Goal: Task Accomplishment & Management: Complete application form

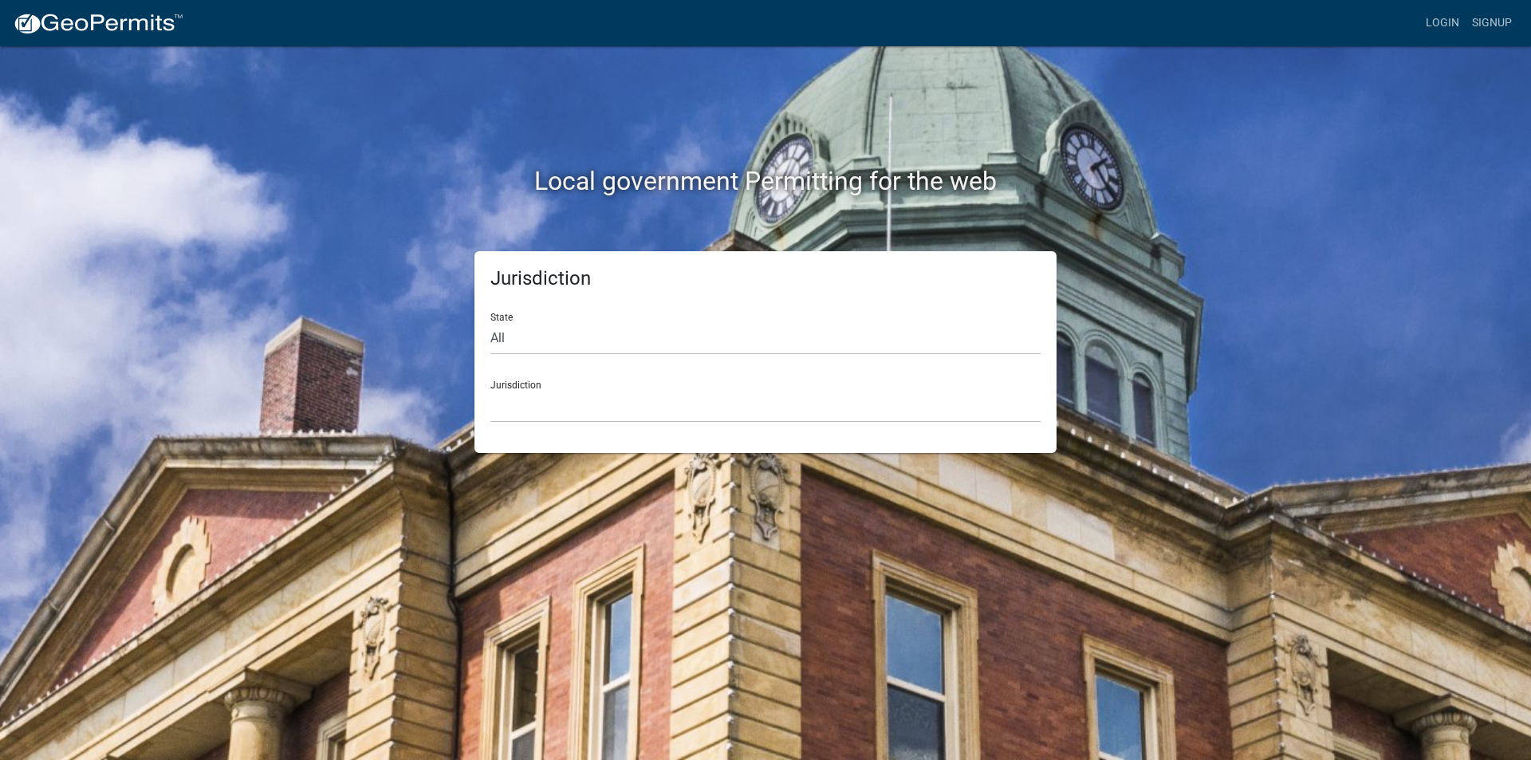
click at [525, 316] on div "State All [US_STATE] [US_STATE] [US_STATE] [US_STATE] [US_STATE] [US_STATE] [US…" at bounding box center [765, 327] width 550 height 55
click at [506, 331] on select "All [US_STATE] [US_STATE] [US_STATE] [US_STATE] [US_STATE] [US_STATE] [US_STATE…" at bounding box center [765, 338] width 550 height 33
select select "[US_STATE]"
click at [490, 322] on select "All [US_STATE] [US_STATE] [US_STATE] [US_STATE] [US_STATE] [US_STATE] [US_STATE…" at bounding box center [765, 338] width 550 height 33
click at [530, 380] on div "Jurisdiction City of [GEOGRAPHIC_DATA], [US_STATE] City of [GEOGRAPHIC_DATA], […" at bounding box center [765, 395] width 550 height 55
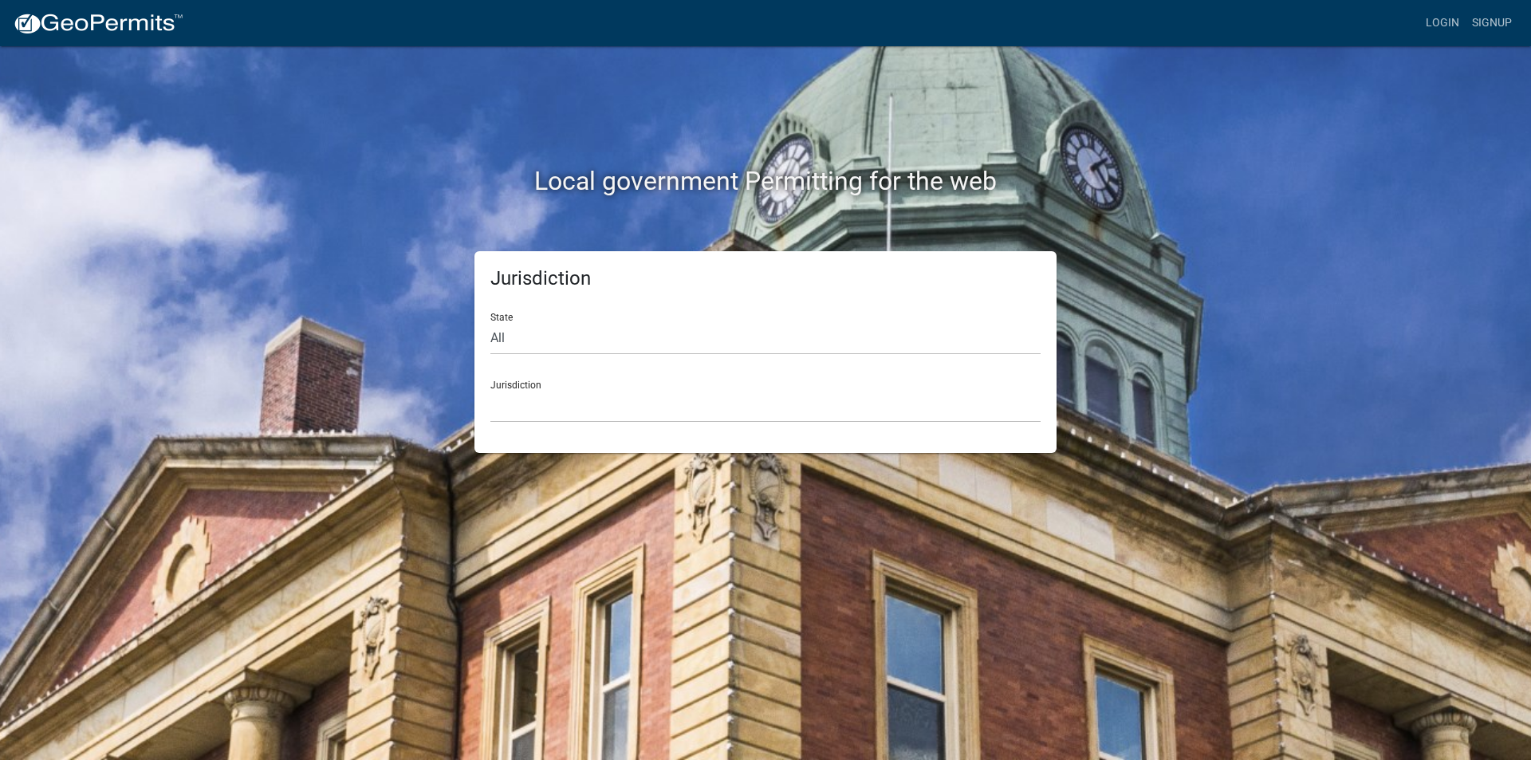
click at [516, 382] on div "Jurisdiction City of Charlestown, Indiana City of Jeffersonville, Indiana City …" at bounding box center [765, 395] width 550 height 55
click at [518, 377] on div "Jurisdiction City of Charlestown, Indiana City of Jeffersonville, Indiana City …" at bounding box center [765, 395] width 550 height 55
drag, startPoint x: 518, startPoint y: 377, endPoint x: 509, endPoint y: 386, distance: 12.4
click at [509, 387] on div "Jurisdiction City of Charlestown, Indiana City of Jeffersonville, Indiana City …" at bounding box center [765, 395] width 550 height 55
click at [509, 379] on div "Jurisdiction City of Charlestown, Indiana City of Jeffersonville, Indiana City …" at bounding box center [765, 395] width 550 height 55
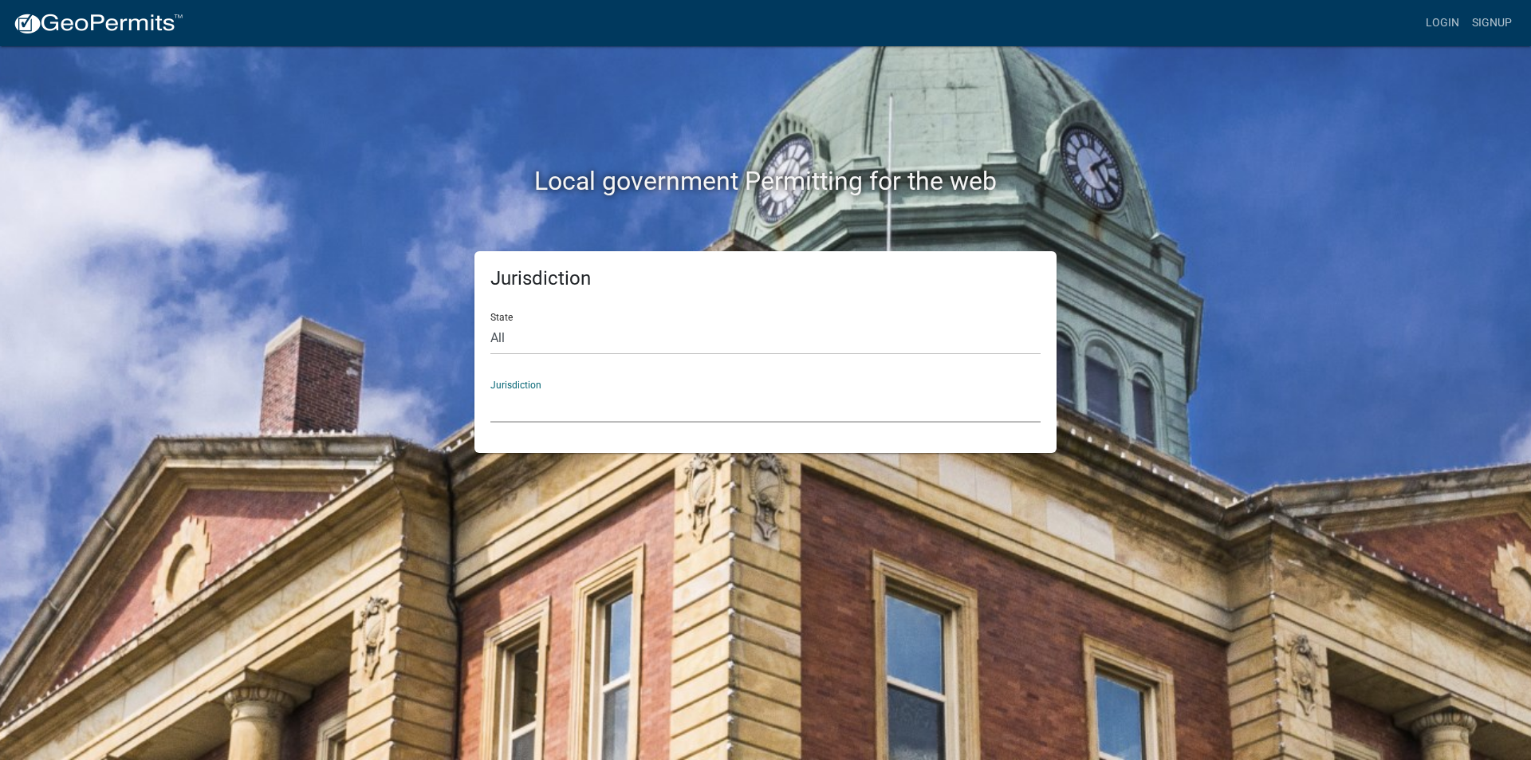
click at [557, 402] on select "City of Charlestown, Indiana City of Jeffersonville, Indiana City of Logansport…" at bounding box center [765, 406] width 550 height 33
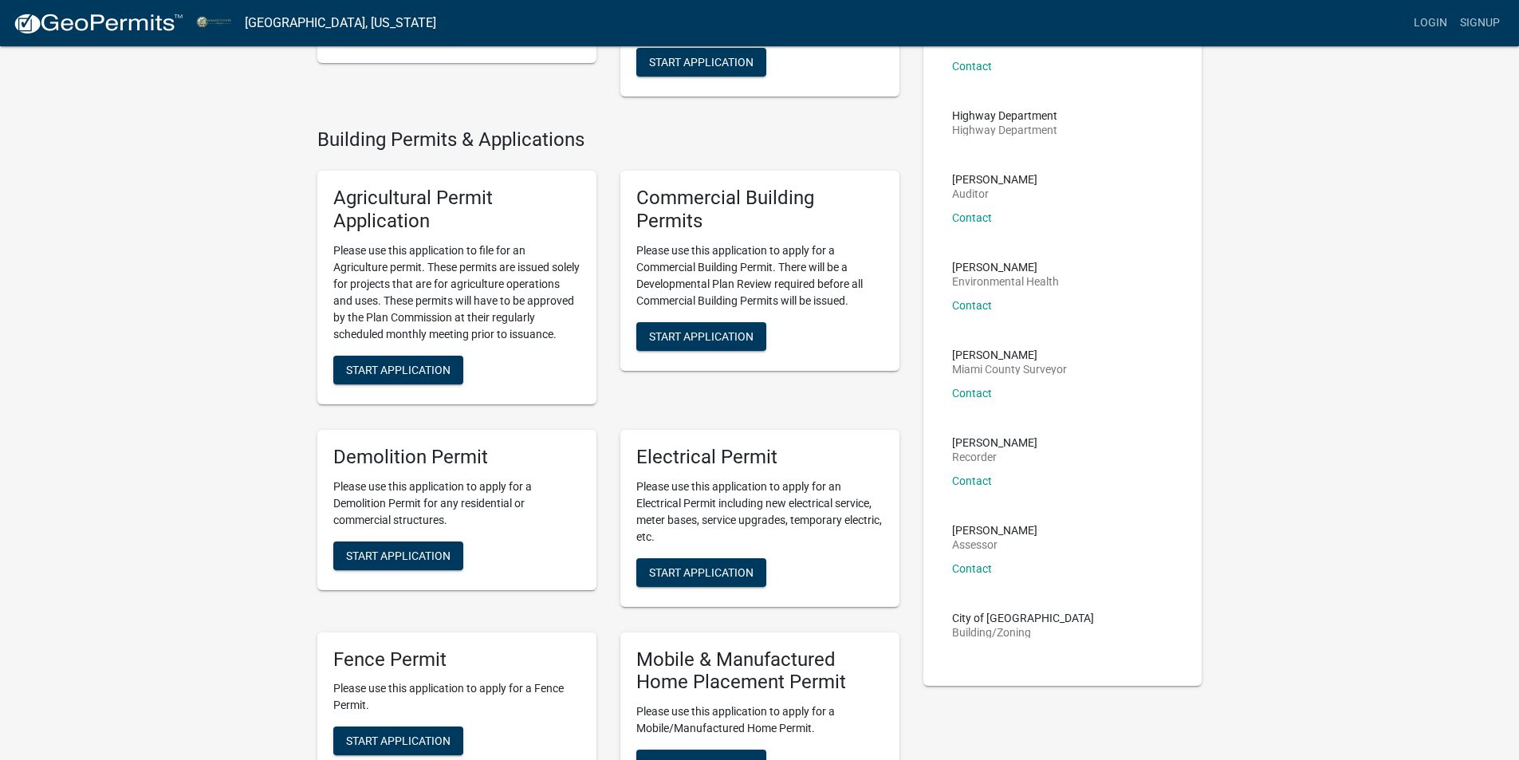
scroll to position [638, 0]
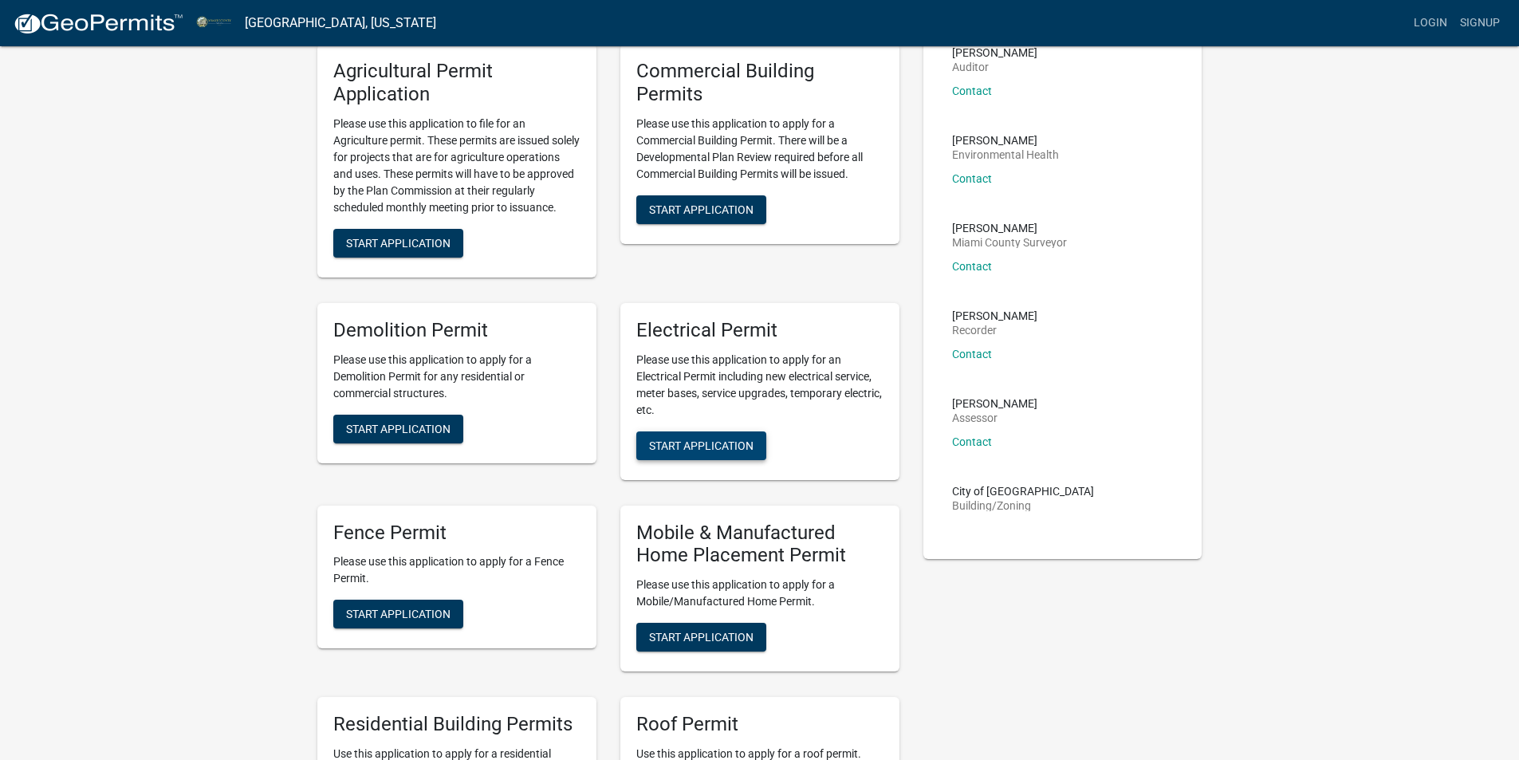
click at [706, 451] on span "Start Application" at bounding box center [701, 445] width 104 height 13
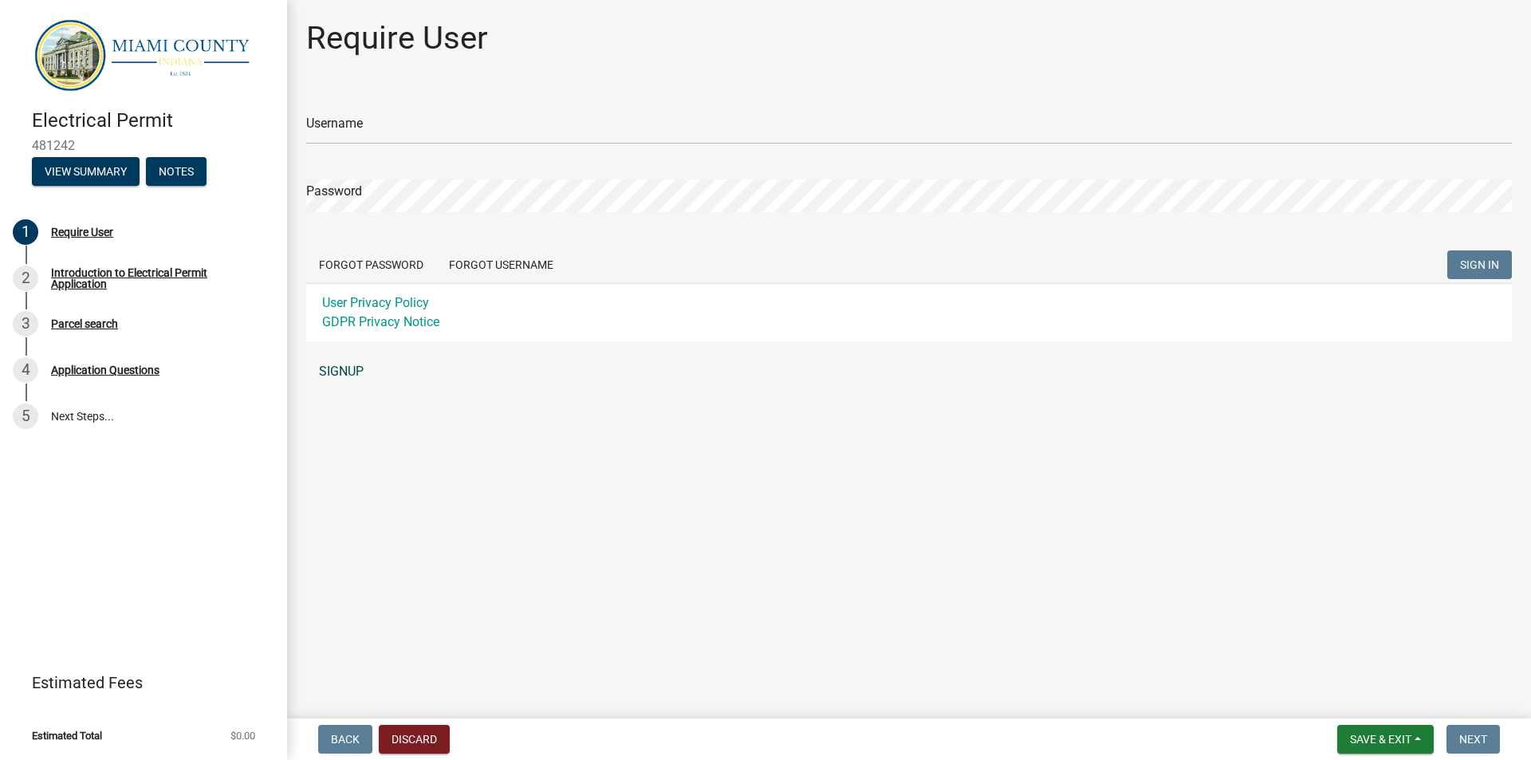
click at [338, 366] on link "SIGNUP" at bounding box center [909, 372] width 1206 height 32
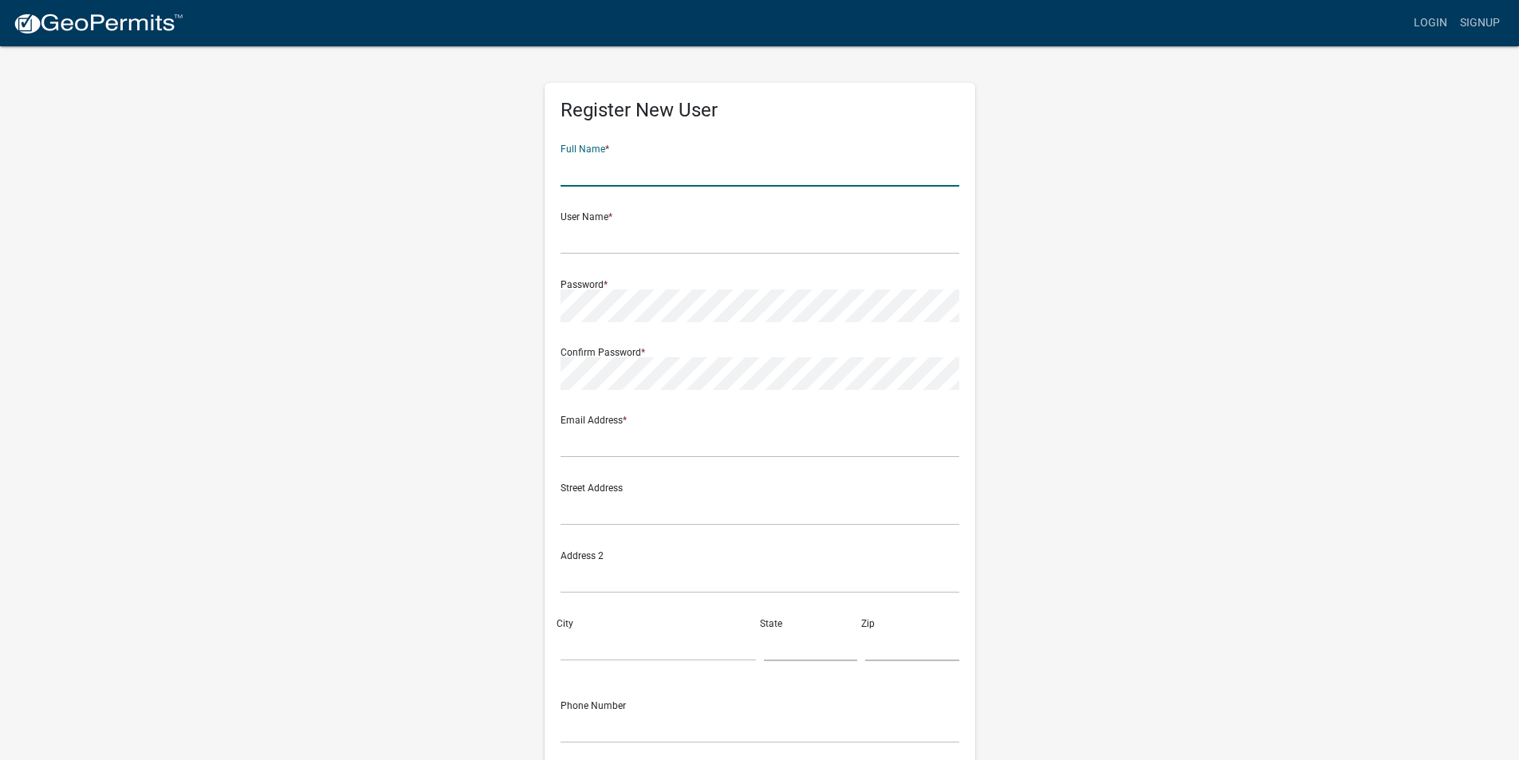
click at [625, 156] on input "text" at bounding box center [760, 170] width 399 height 33
type input "Aaron"
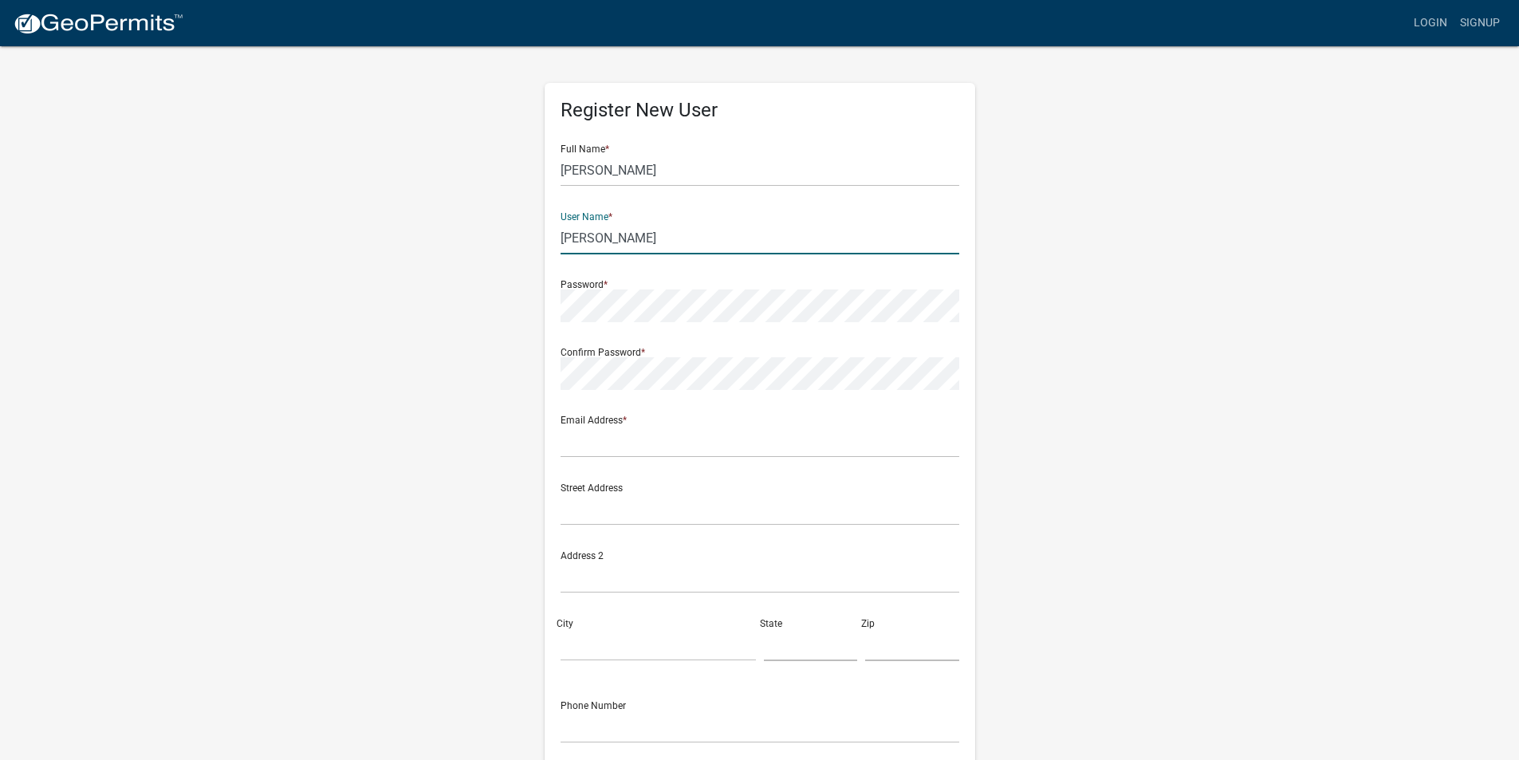
type input "Aaron"
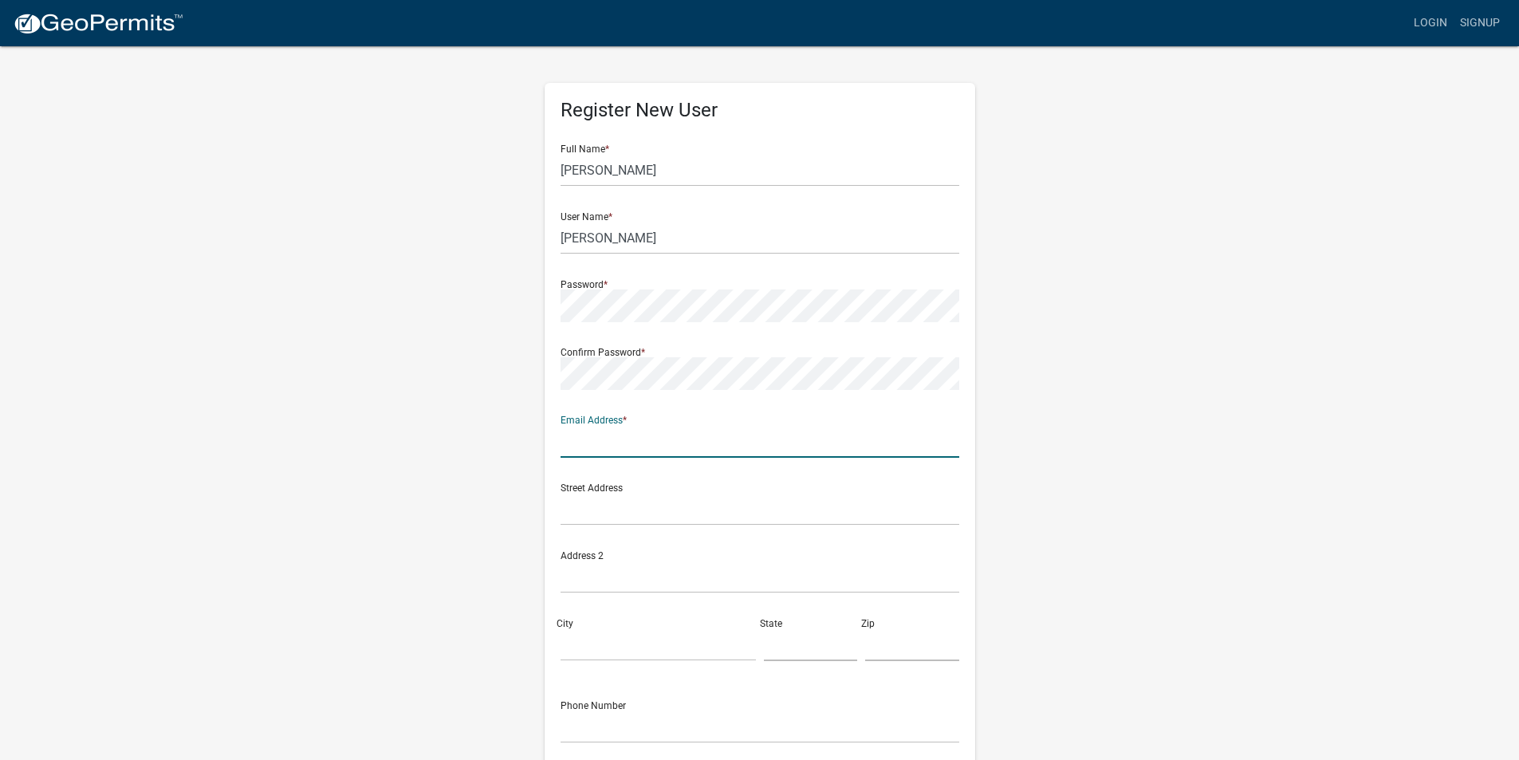
type input "A"
type input "[EMAIL_ADDRESS][DOMAIN_NAME]"
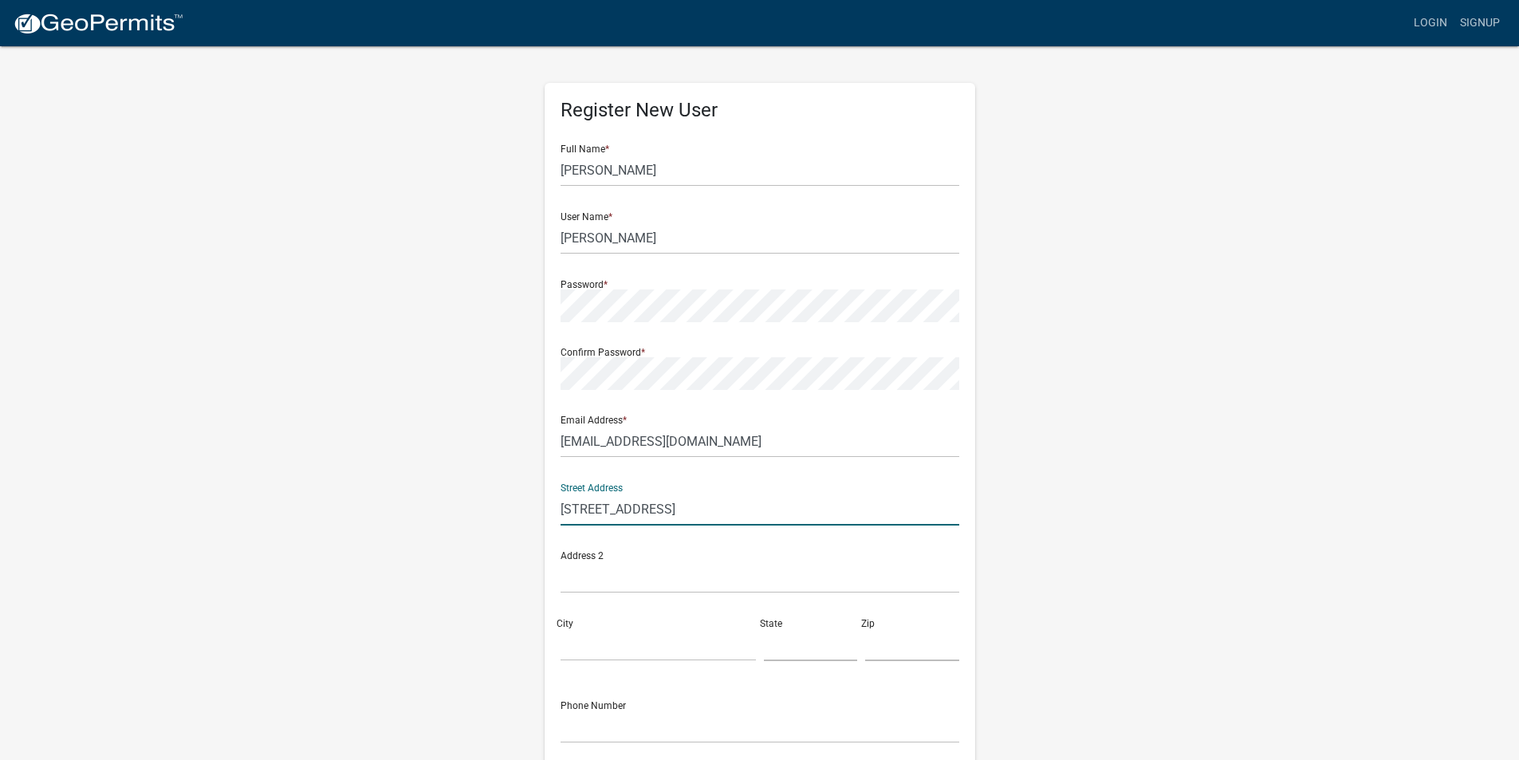
type input "3280 W Old Stone Rd"
type input "Peru"
type input "IN"
type input "46970"
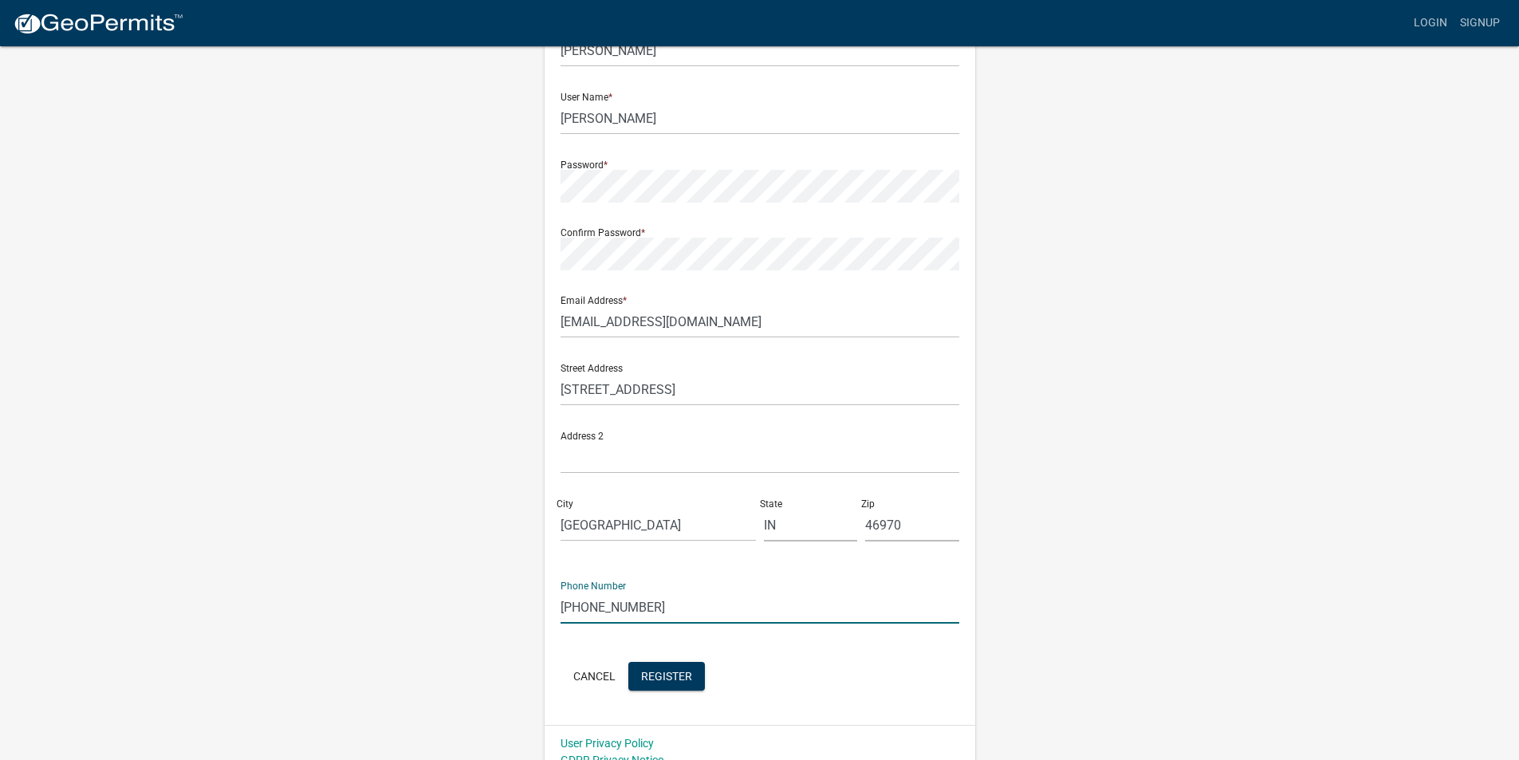
scroll to position [138, 0]
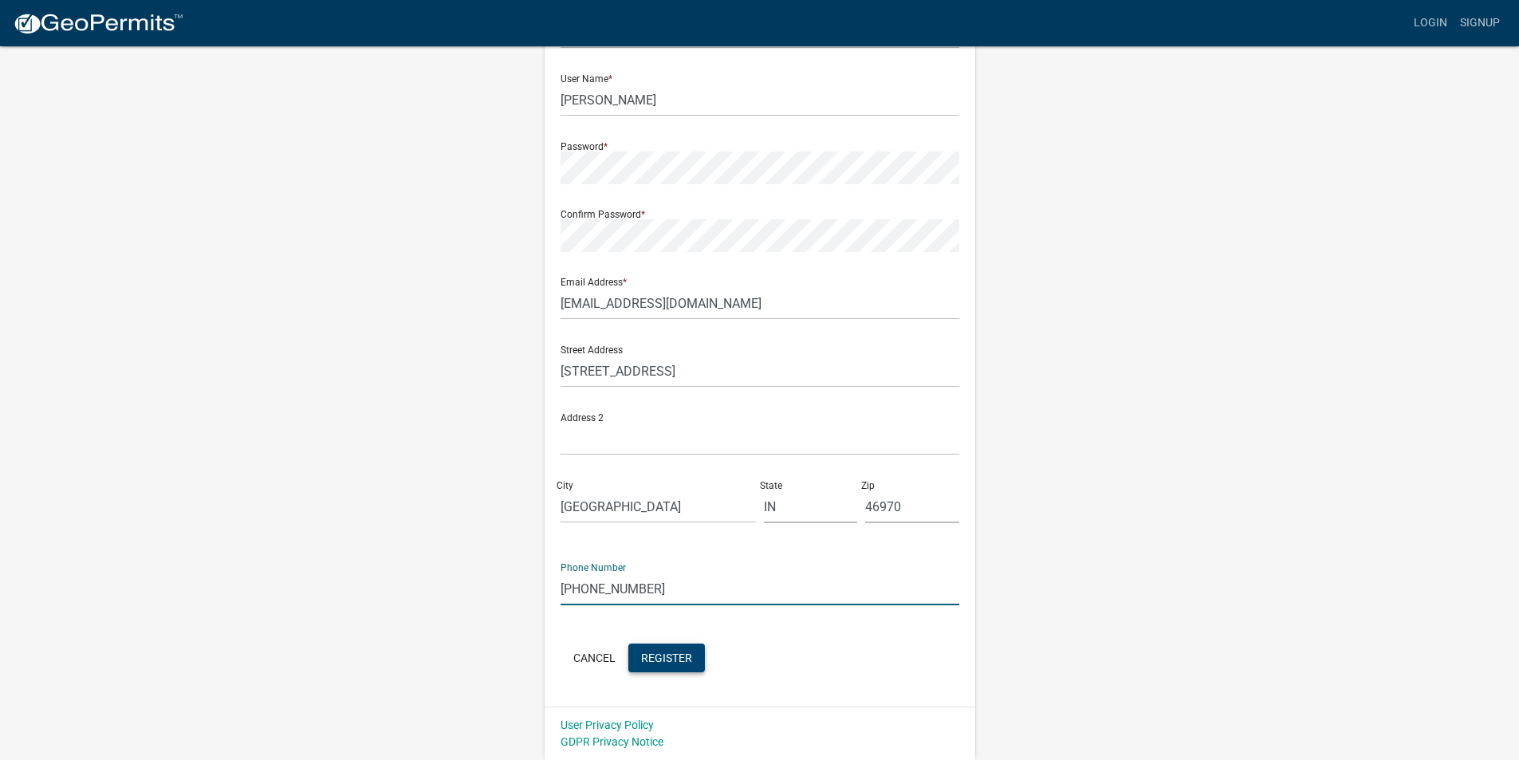
type input "[PHONE_NUMBER]"
click at [675, 658] on span "Register" at bounding box center [666, 657] width 51 height 13
click at [655, 655] on span "Register" at bounding box center [666, 657] width 51 height 13
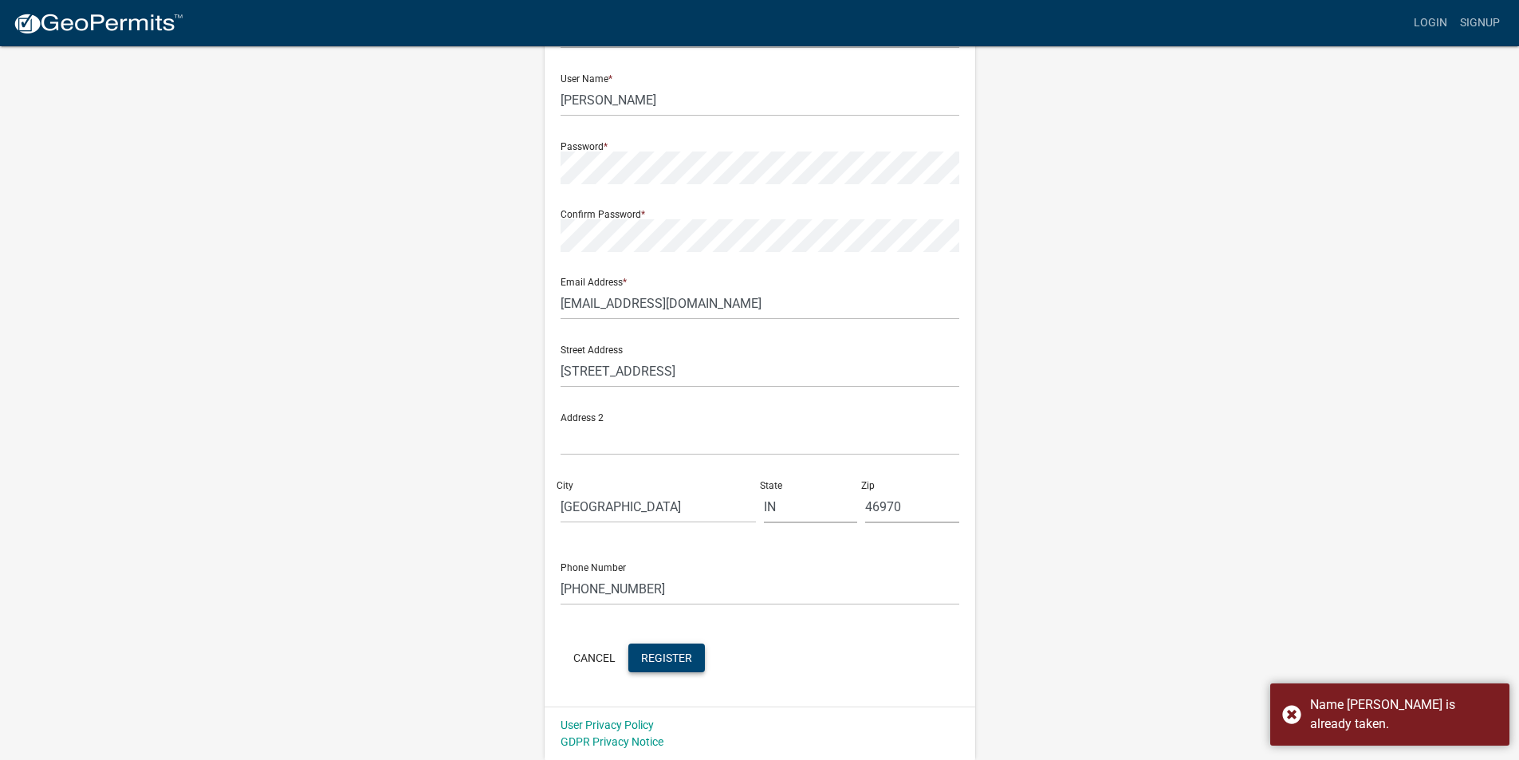
scroll to position [58, 0]
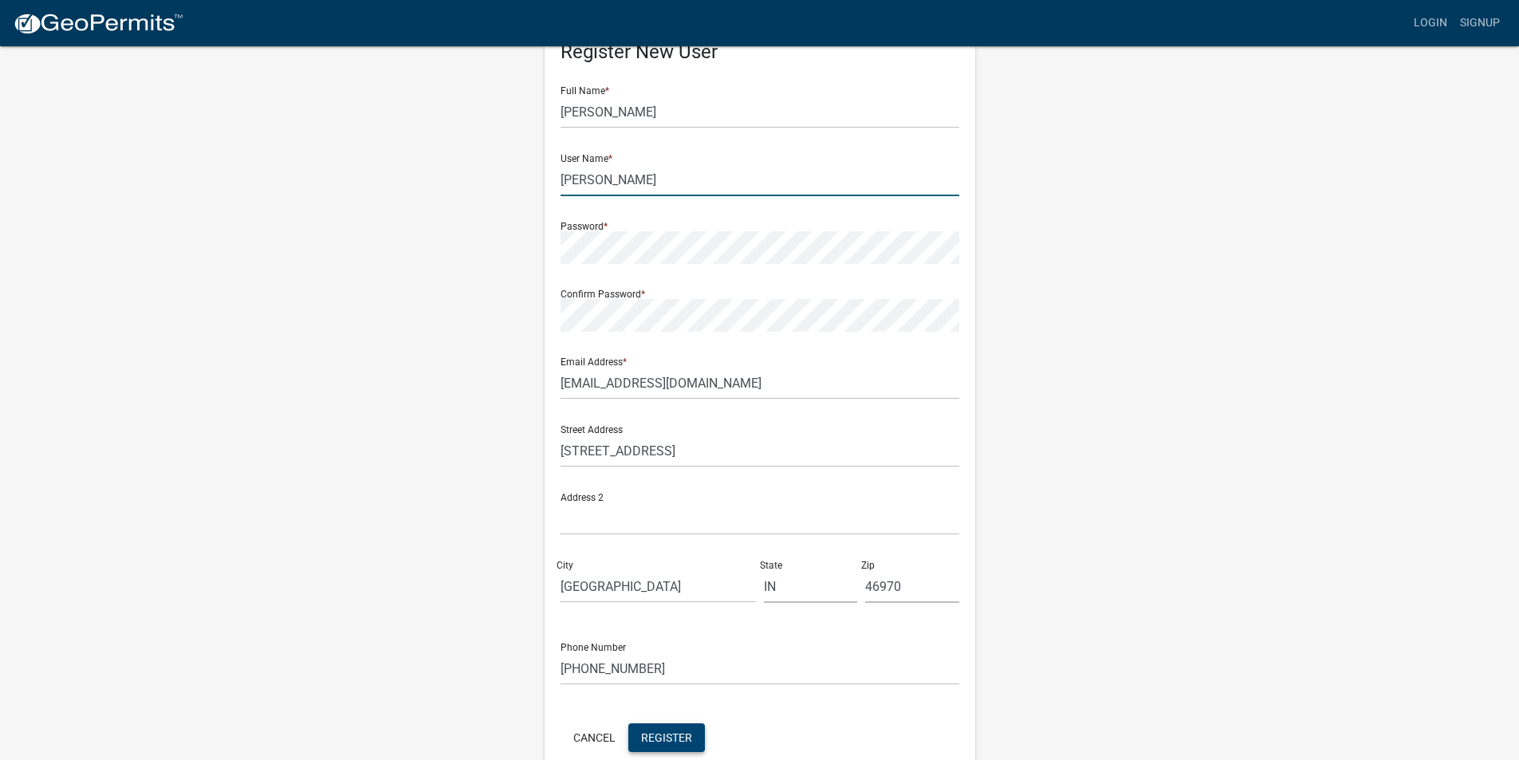
click at [613, 180] on input "Aaron" at bounding box center [760, 179] width 399 height 33
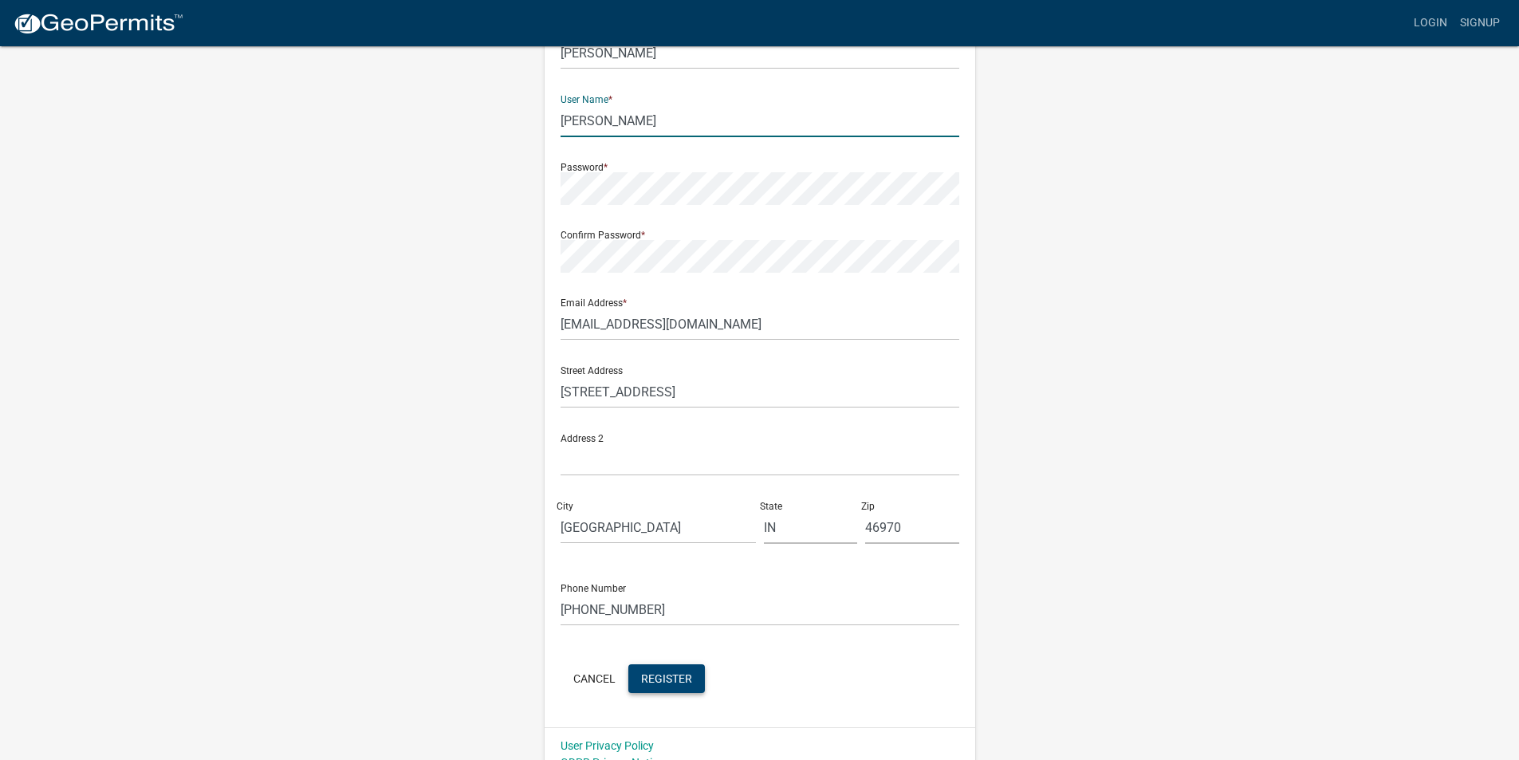
scroll to position [138, 0]
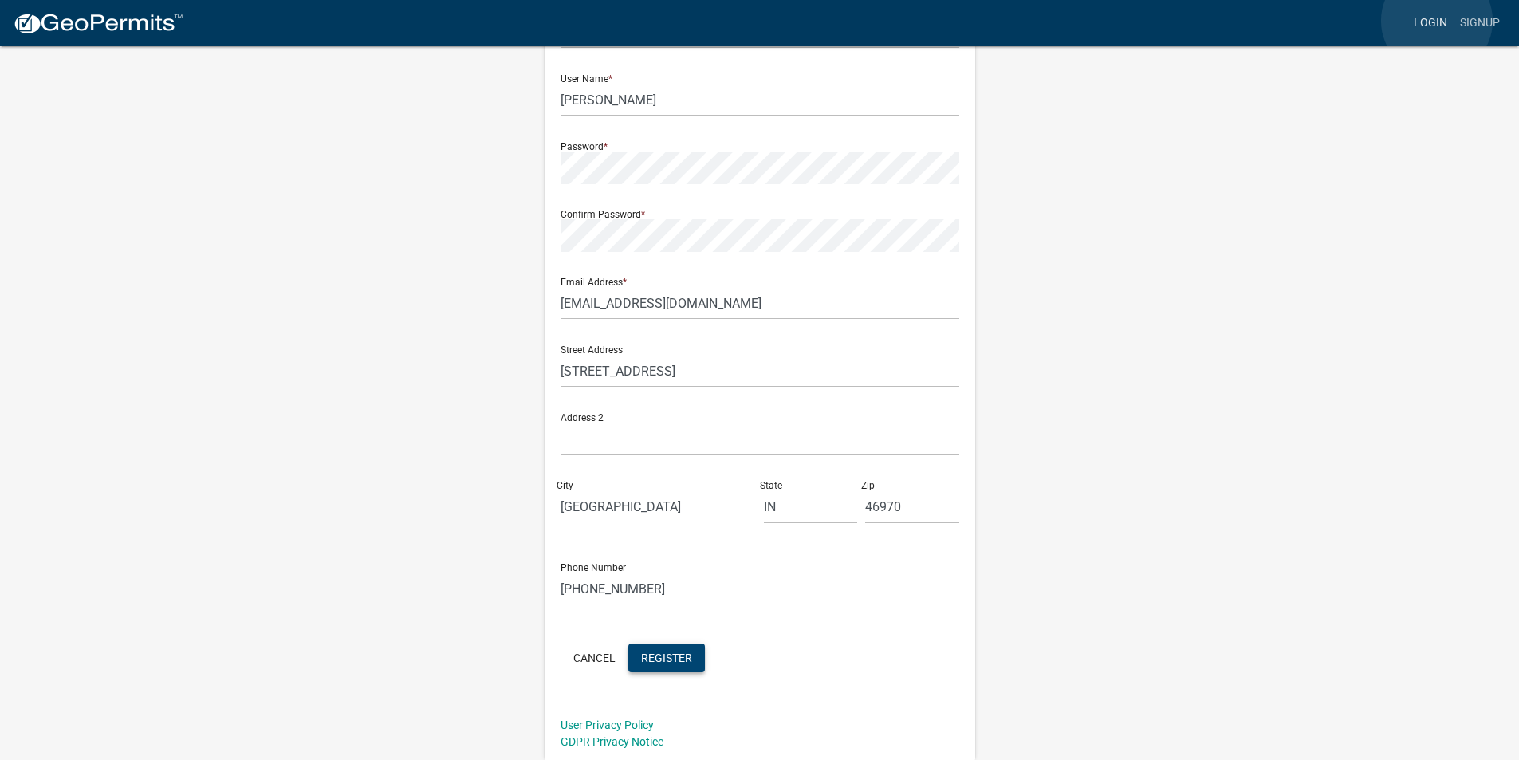
click at [1435, 22] on link "Login" at bounding box center [1431, 23] width 46 height 30
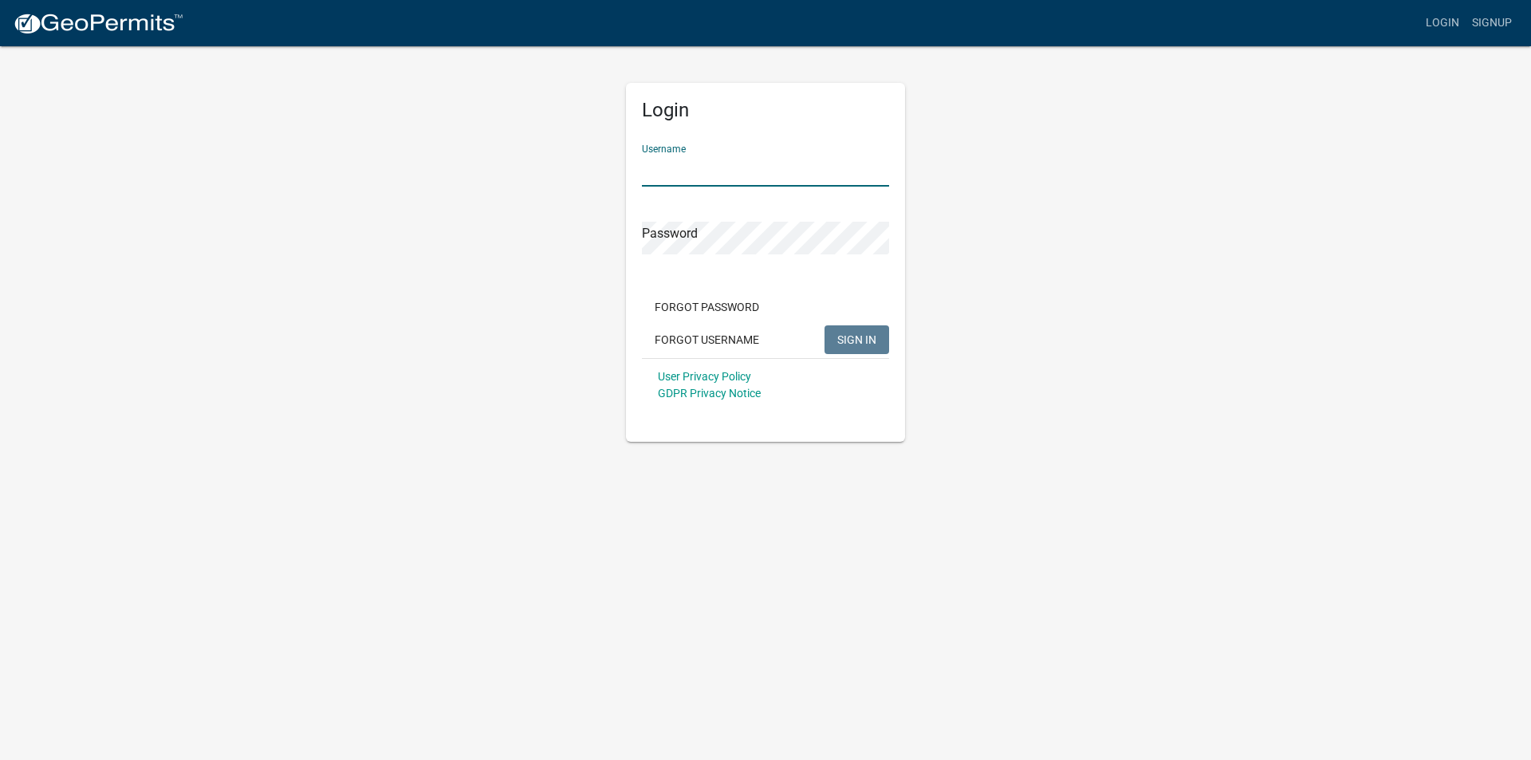
click at [711, 160] on input "Username" at bounding box center [765, 170] width 247 height 33
type input "Aaron"
click at [715, 308] on form "Username Aaron Password Forgot Password Forgot Username SIGN IN User Privacy Po…" at bounding box center [765, 272] width 247 height 280
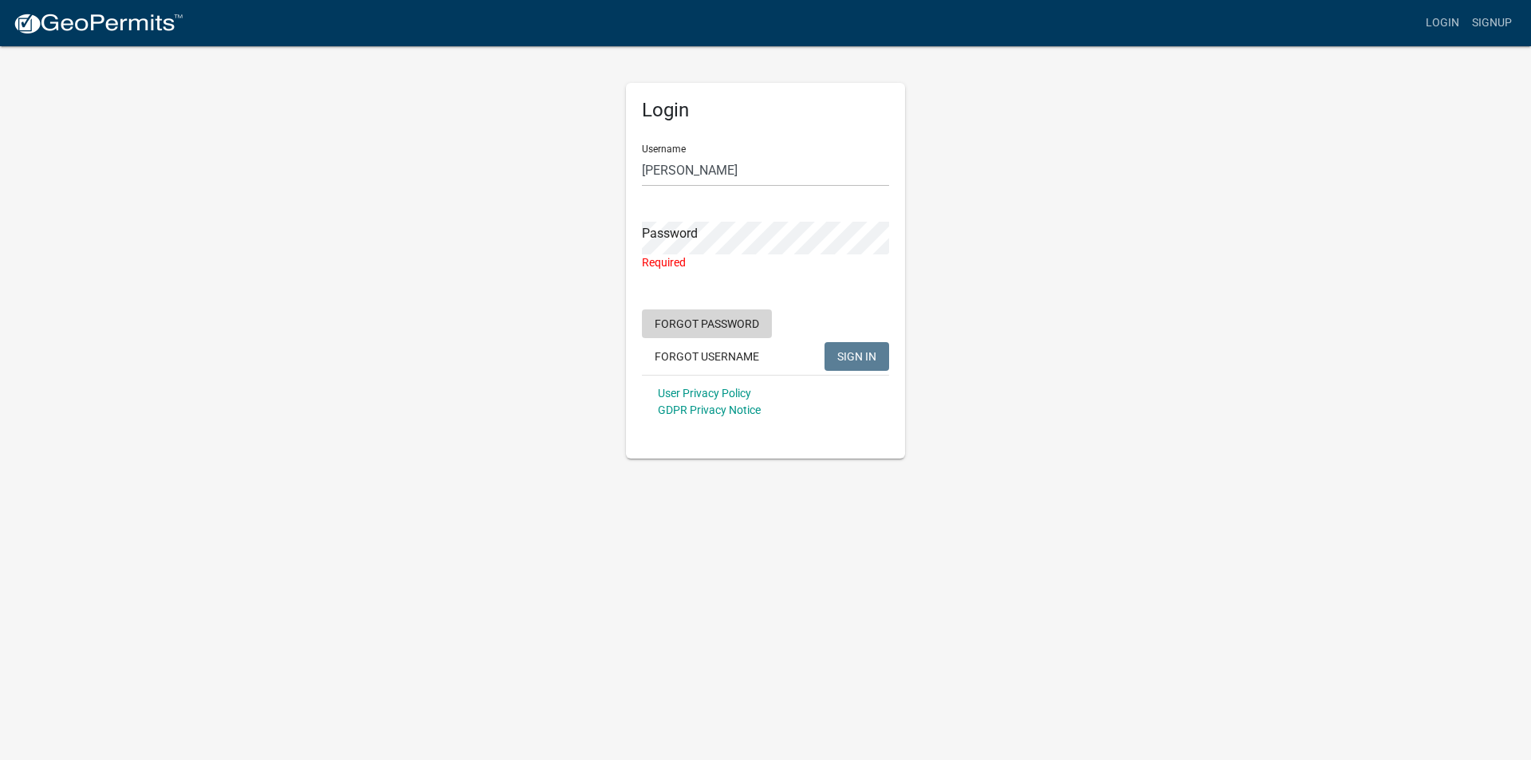
click at [696, 319] on button "Forgot Password" at bounding box center [707, 323] width 130 height 29
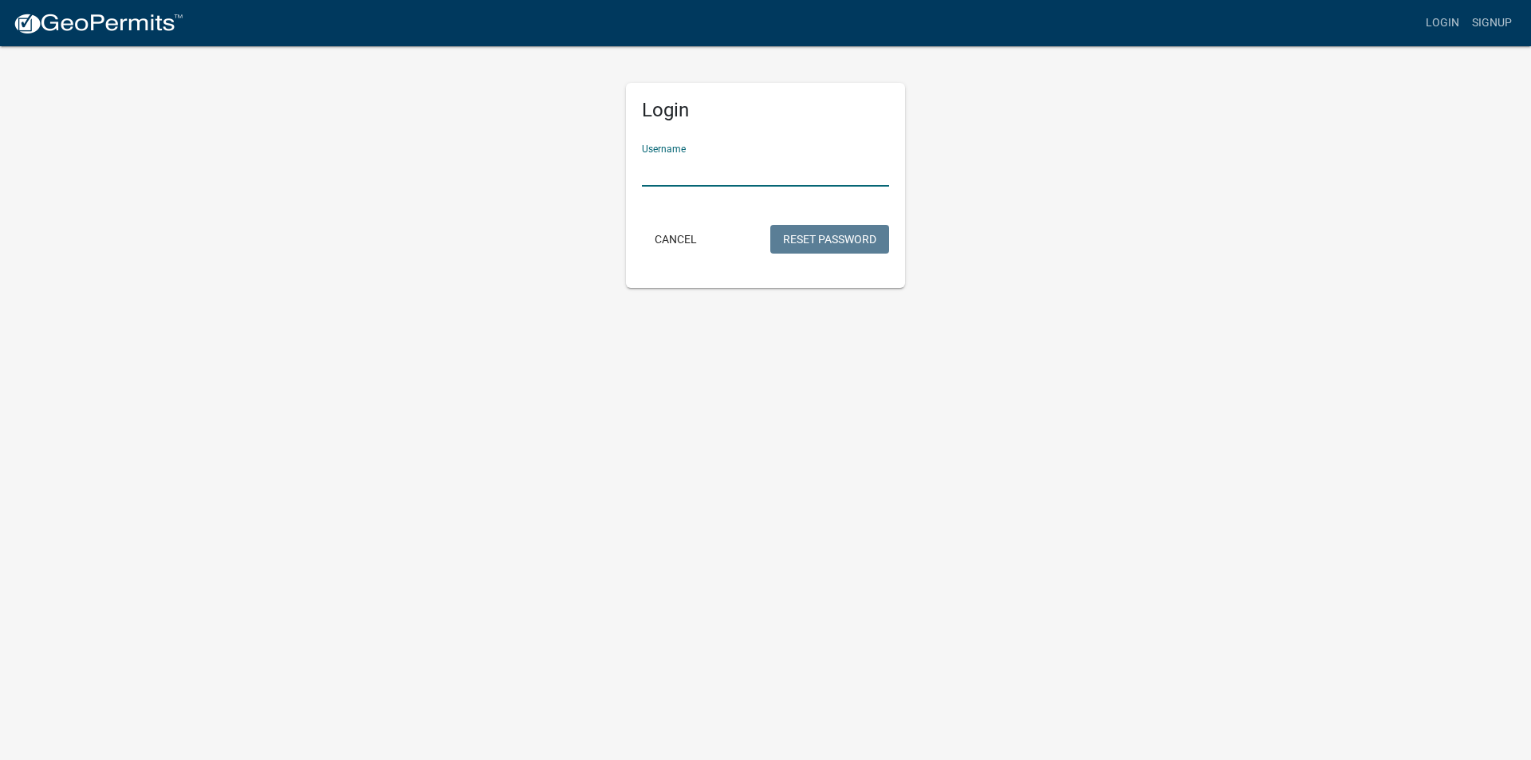
click at [757, 179] on input "Username" at bounding box center [765, 170] width 247 height 33
type input "Aaron"
click at [821, 233] on button "Reset Password" at bounding box center [829, 239] width 119 height 29
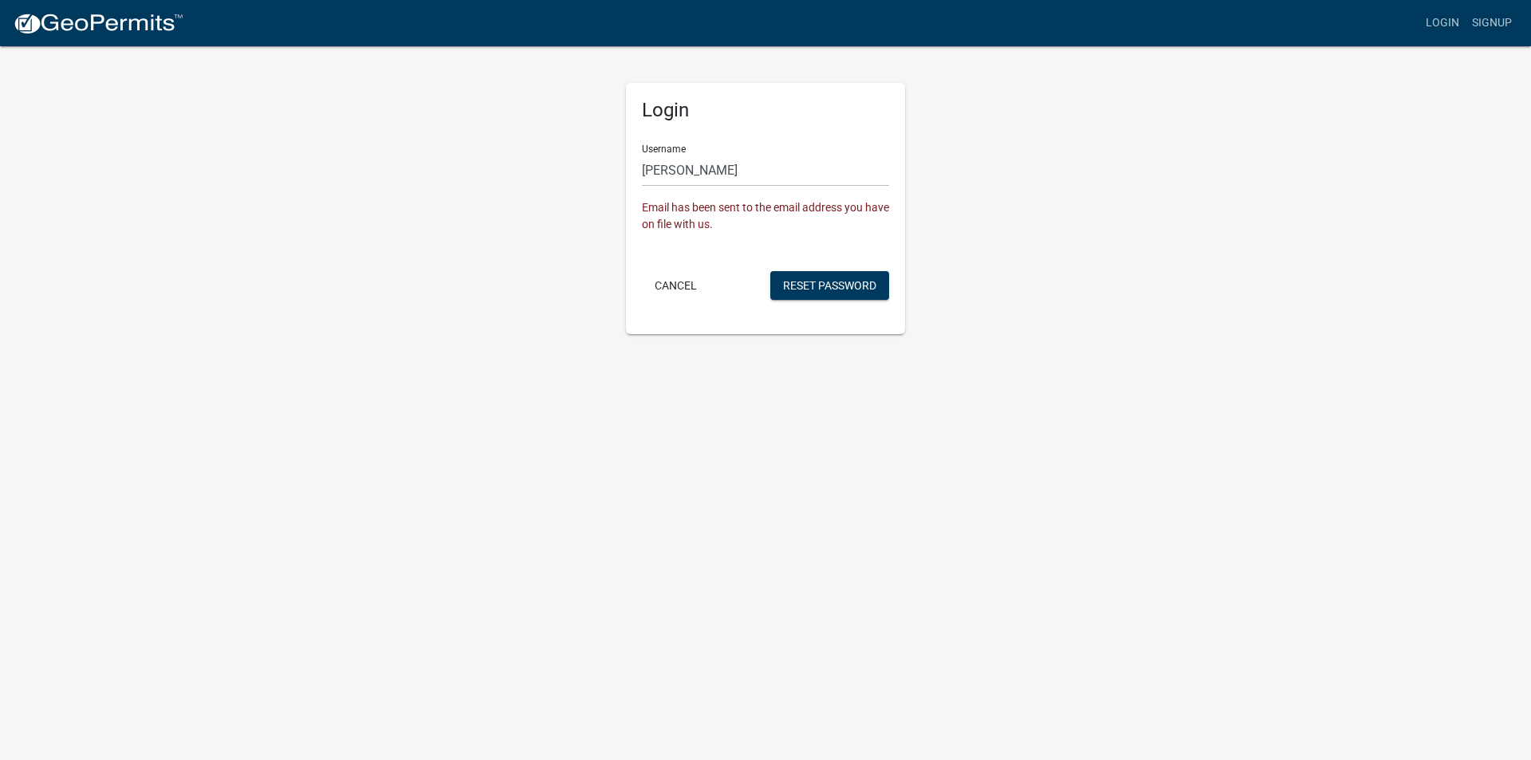
click at [686, 304] on div "Login Username Aaron Email has been sent to the email address you have on file …" at bounding box center [765, 208] width 279 height 251
click at [674, 294] on button "Cancel" at bounding box center [676, 285] width 68 height 29
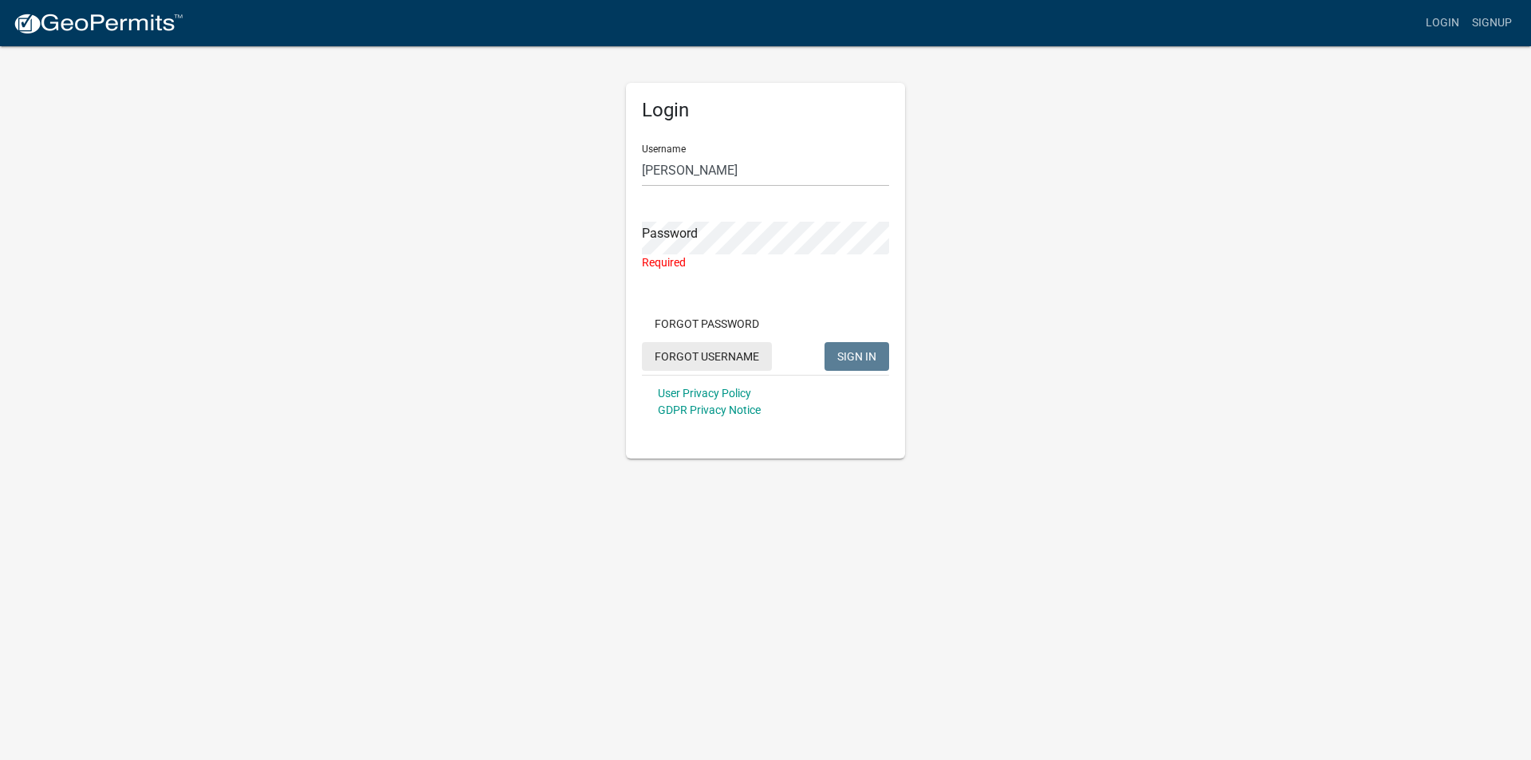
click at [711, 352] on button "Forgot Username" at bounding box center [707, 356] width 130 height 29
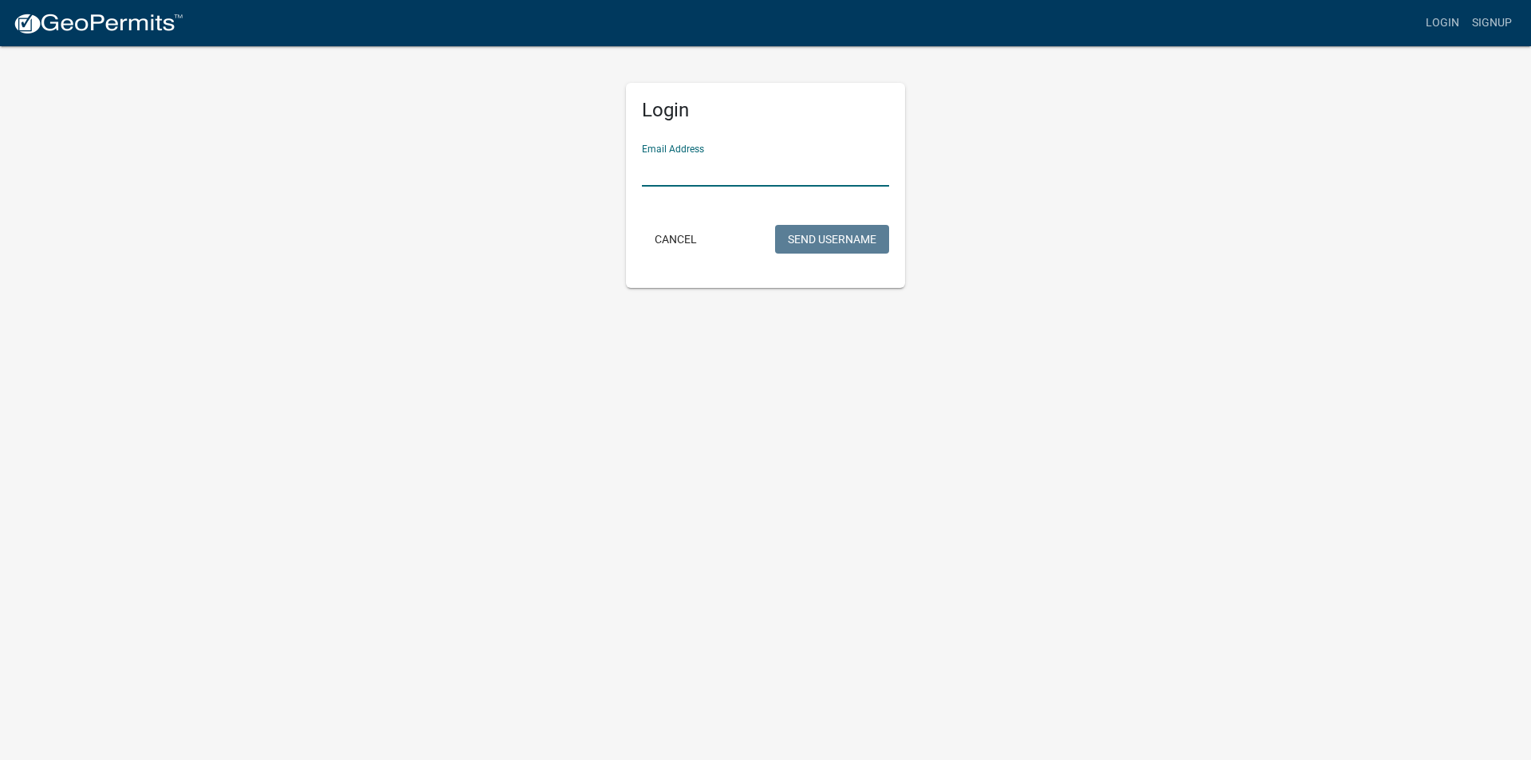
click at [680, 169] on input "Email Address" at bounding box center [765, 170] width 247 height 33
type input "[EMAIL_ADDRESS][DOMAIN_NAME]"
click at [821, 238] on button "Send Username" at bounding box center [832, 239] width 114 height 29
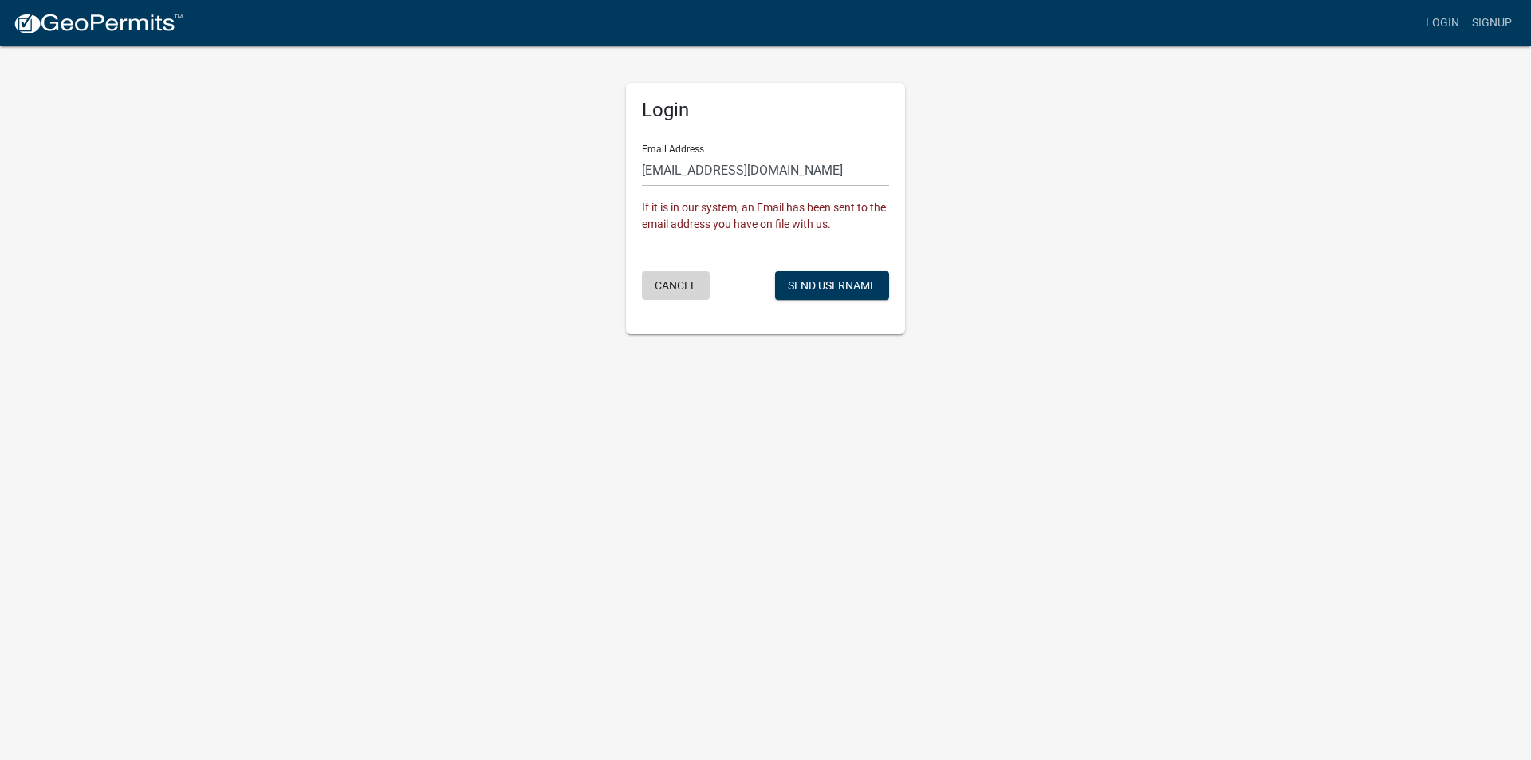
drag, startPoint x: 683, startPoint y: 293, endPoint x: 676, endPoint y: 285, distance: 10.2
click at [676, 285] on button "Cancel" at bounding box center [676, 285] width 68 height 29
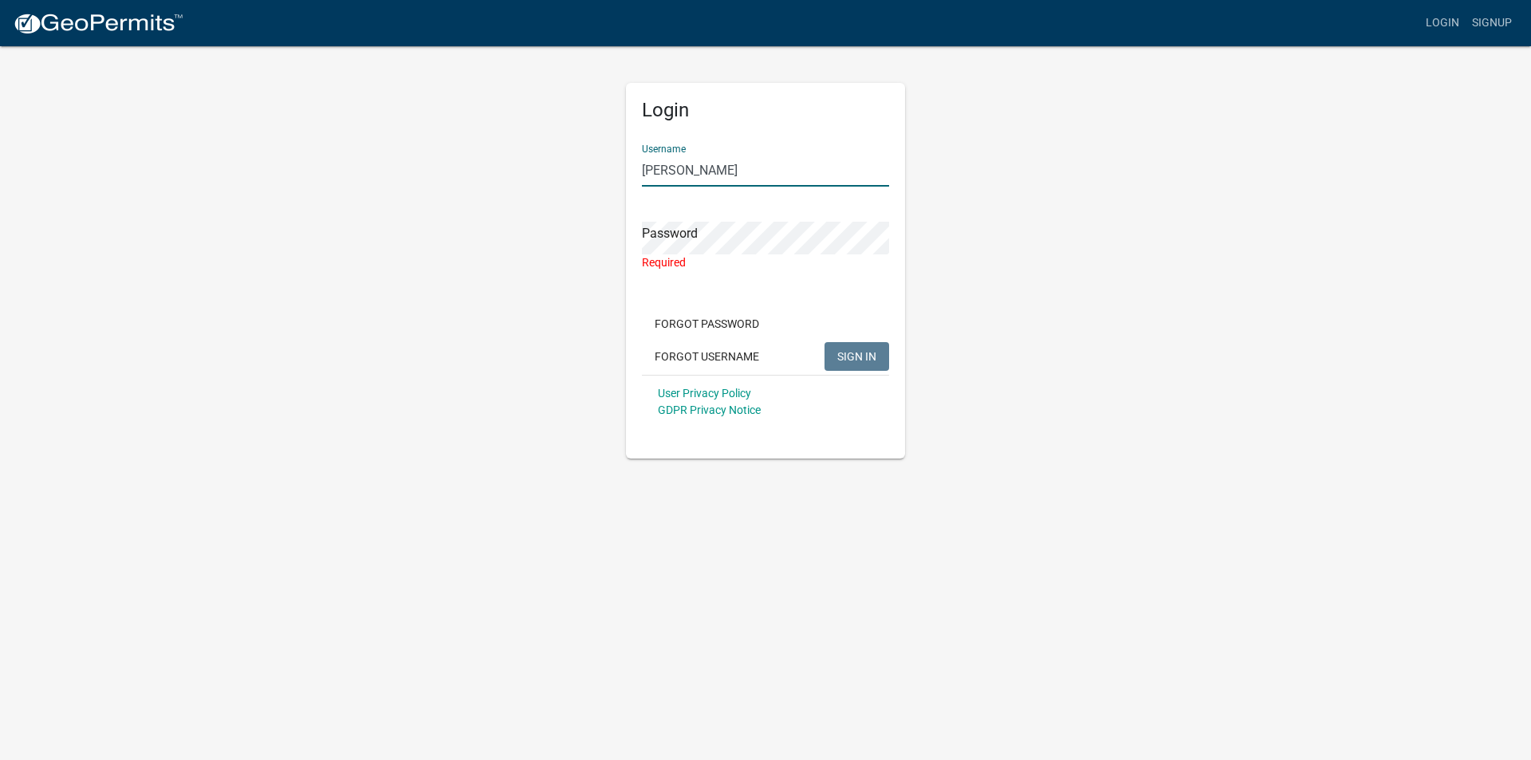
click at [702, 171] on input "Aaron" at bounding box center [765, 170] width 247 height 33
type input "Aaronguss"
click at [707, 313] on button "Forgot Password" at bounding box center [707, 323] width 130 height 29
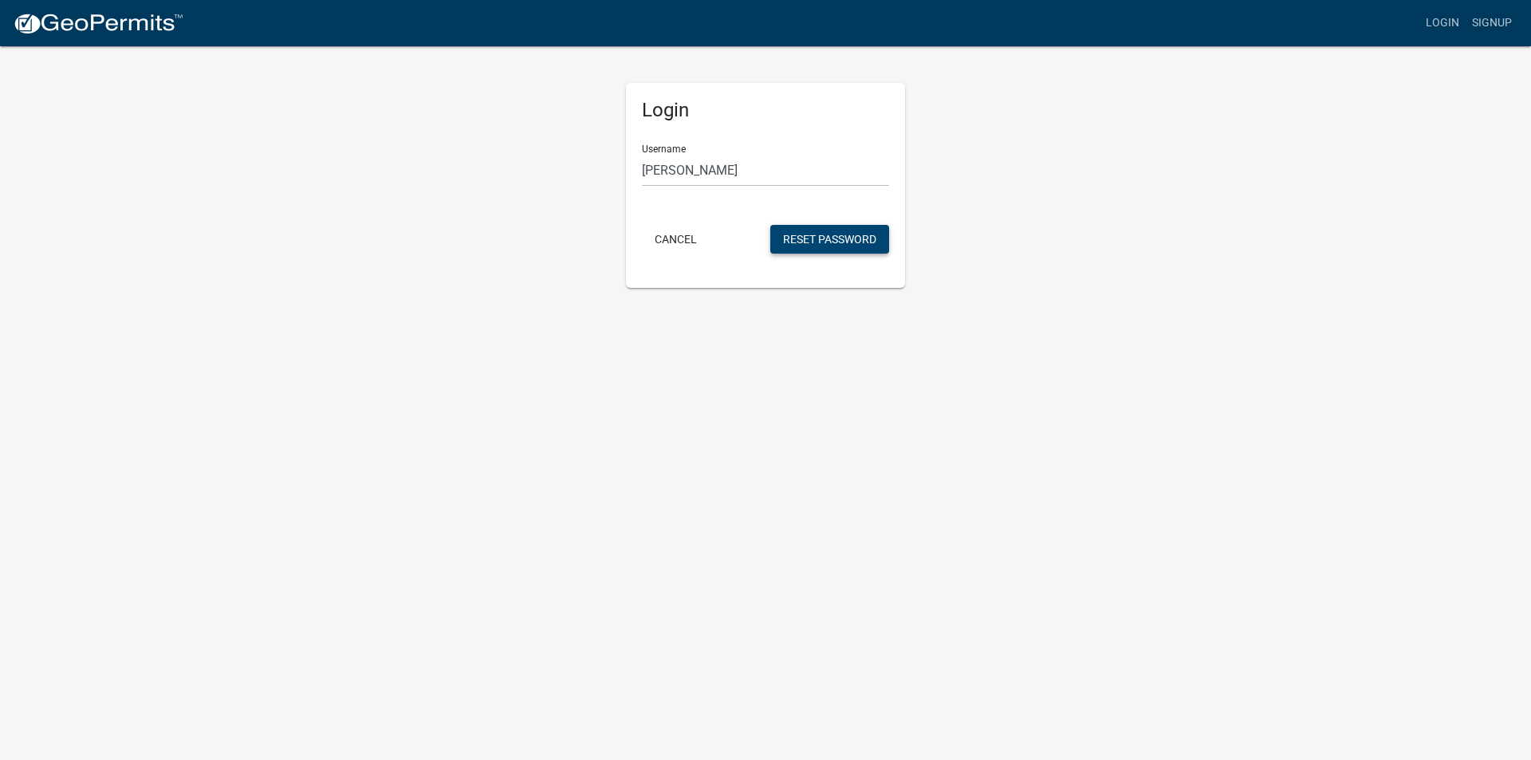
click at [813, 233] on button "Reset Password" at bounding box center [829, 239] width 119 height 29
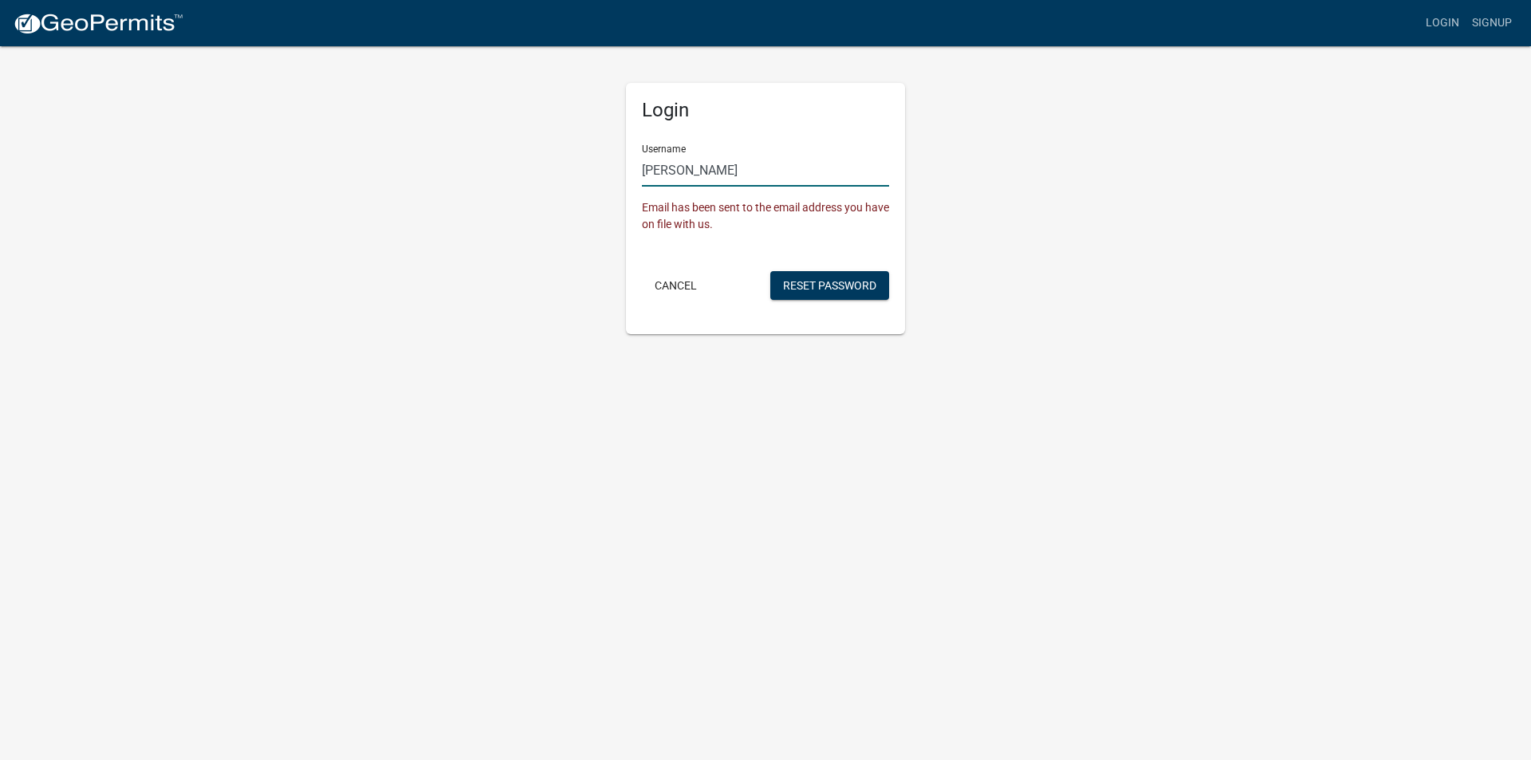
click at [703, 171] on input "Aaron" at bounding box center [765, 170] width 247 height 33
type input "A"
type input "m"
type input "MaryGuss"
click at [820, 288] on button "Reset Password" at bounding box center [829, 285] width 119 height 29
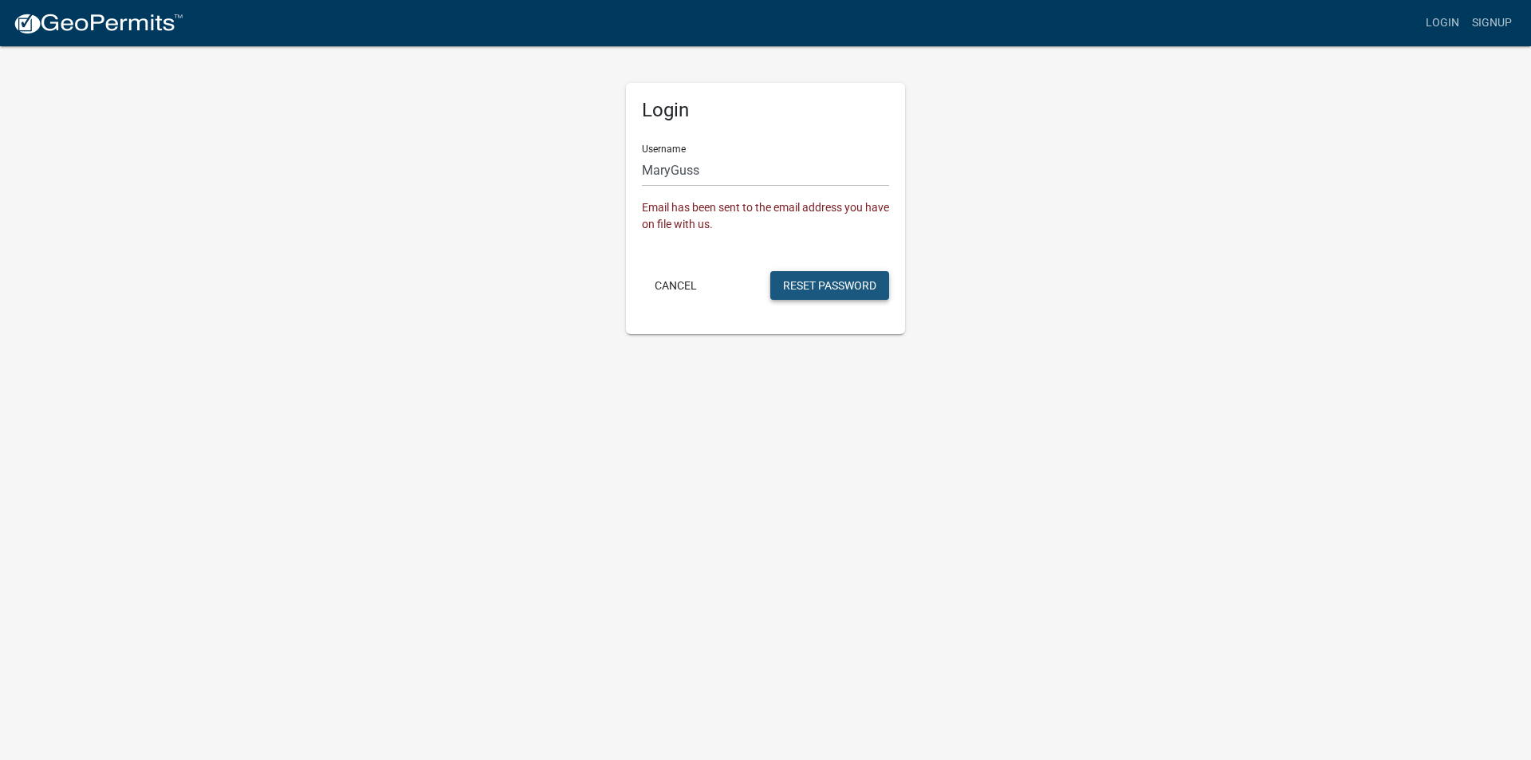
click at [813, 285] on button "Reset Password" at bounding box center [829, 285] width 119 height 29
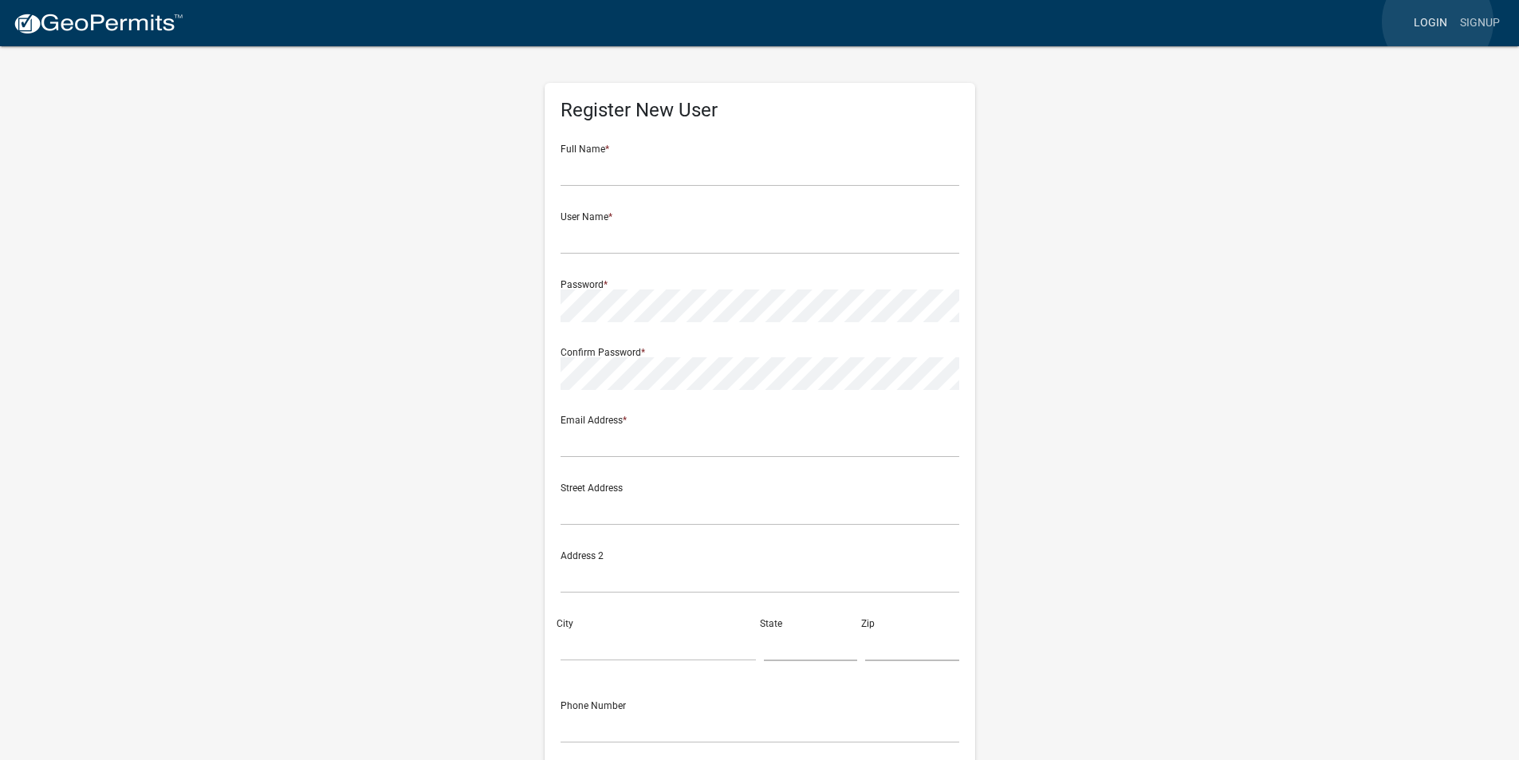
click at [1438, 22] on link "Login" at bounding box center [1431, 23] width 46 height 30
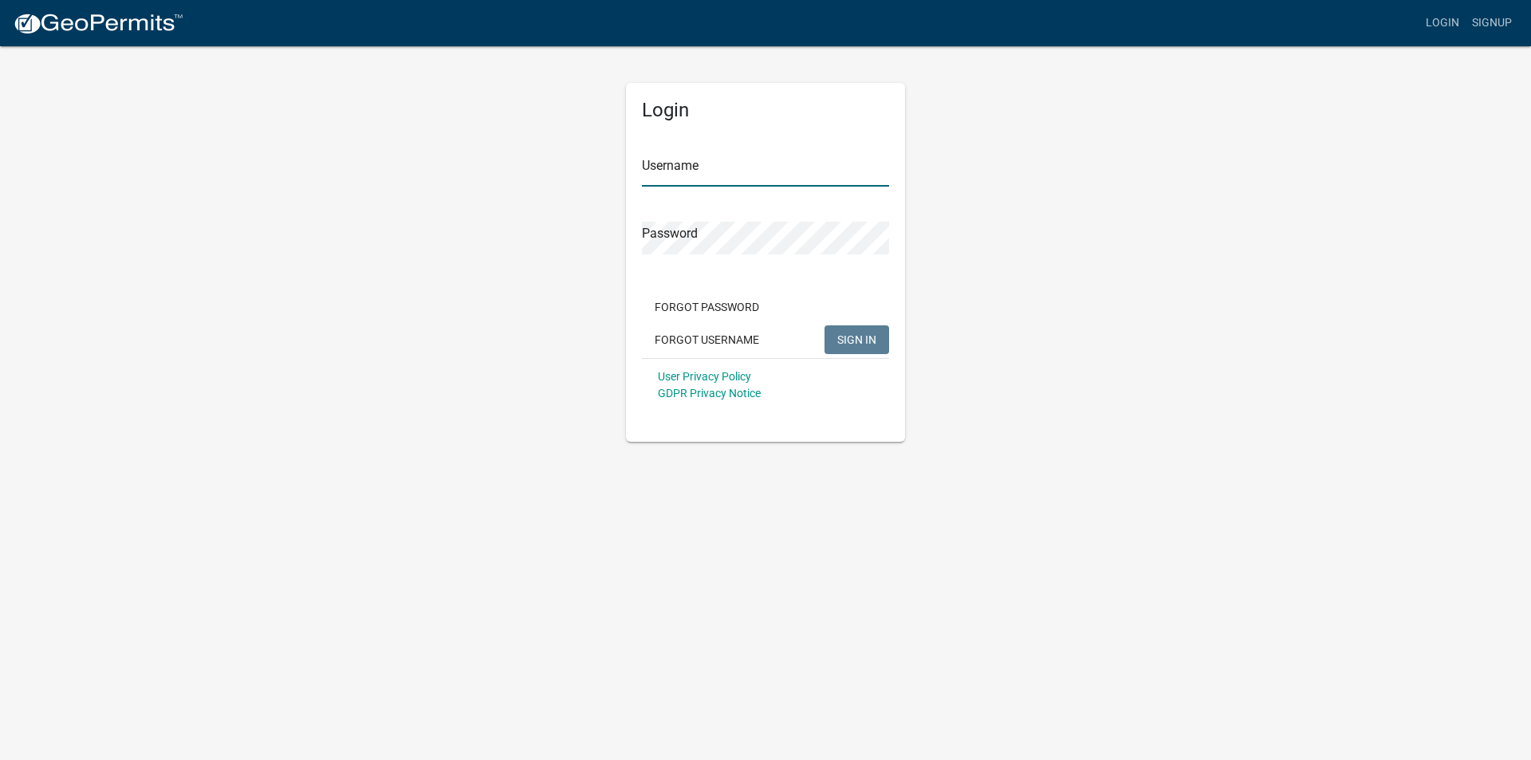
click at [715, 163] on input "Username" at bounding box center [765, 170] width 247 height 33
type input "MaryGuss"
click at [849, 333] on span "SIGN IN" at bounding box center [856, 339] width 39 height 13
click at [841, 337] on span "SIGN IN" at bounding box center [856, 339] width 39 height 13
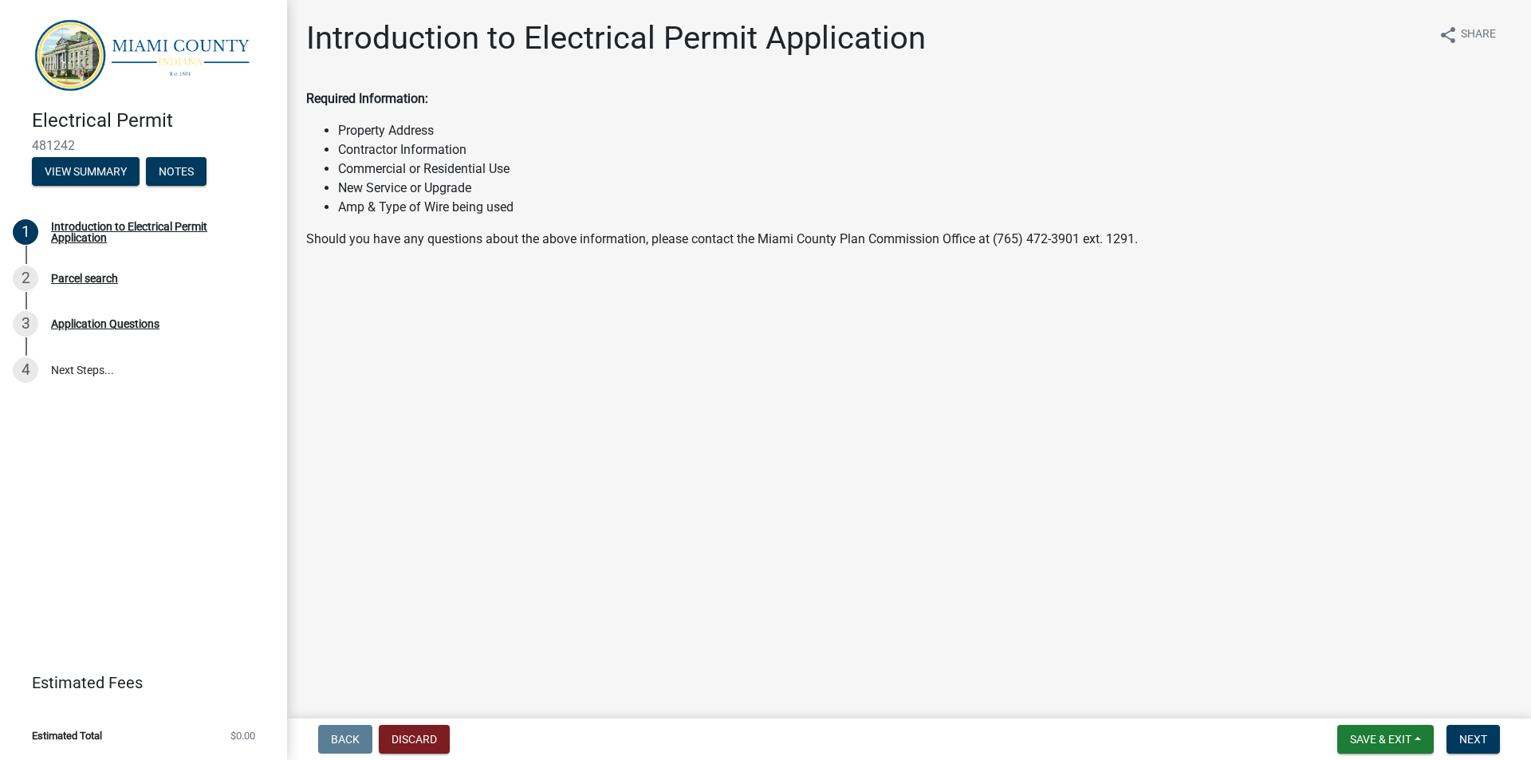
click at [392, 174] on li "Commercial or Residential Use" at bounding box center [925, 168] width 1174 height 19
click at [363, 250] on wm-data-entity-input "Required Information: Property Address Contractor Information Commercial or Res…" at bounding box center [909, 175] width 1206 height 172
click at [94, 165] on button "View Summary" at bounding box center [86, 171] width 108 height 29
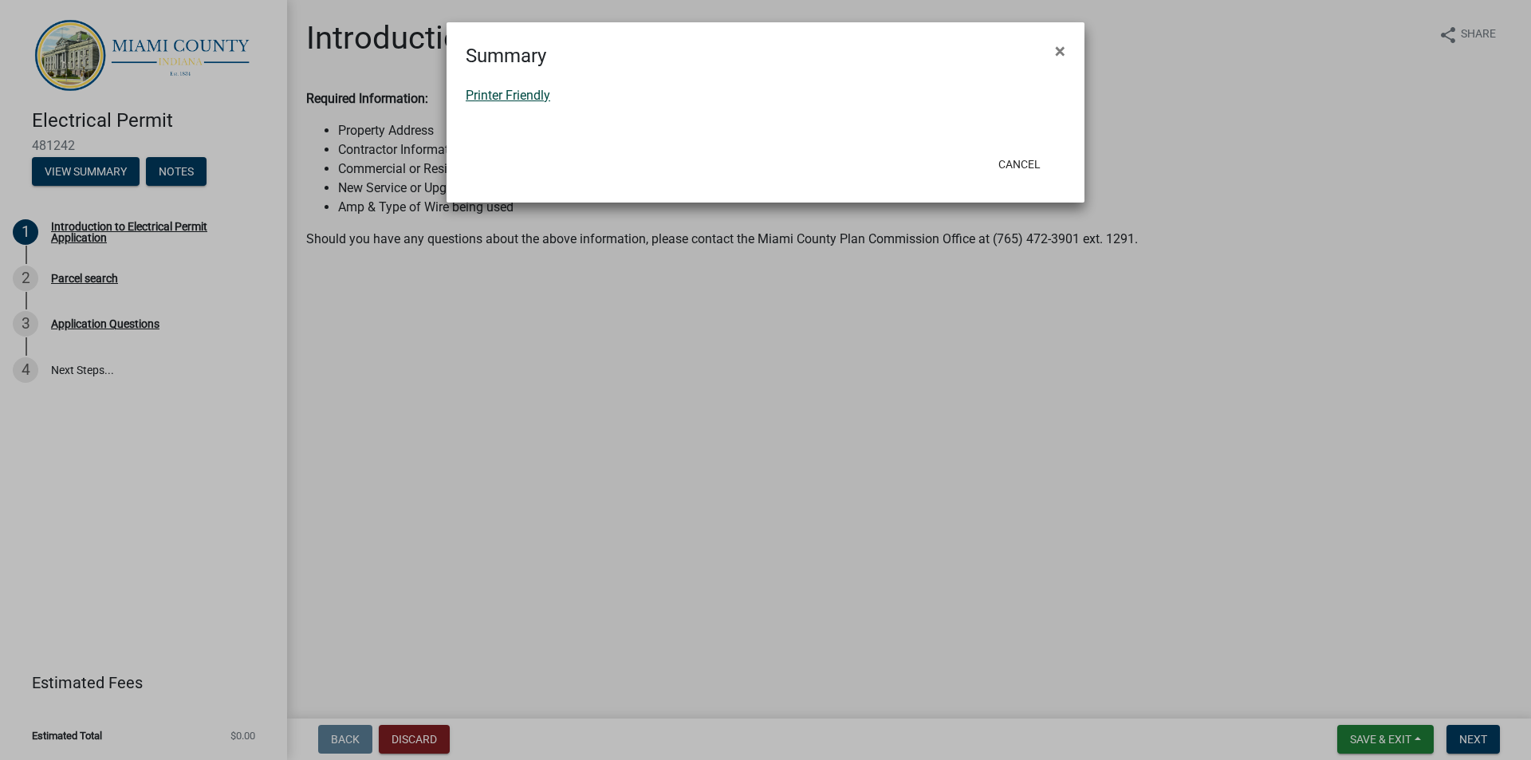
click at [500, 98] on link "Printer Friendly" at bounding box center [508, 95] width 85 height 15
click at [502, 95] on link "Printer Friendly" at bounding box center [508, 95] width 85 height 15
drag, startPoint x: 1026, startPoint y: 167, endPoint x: 1008, endPoint y: 182, distance: 22.7
click at [1010, 181] on div "Cancel" at bounding box center [869, 164] width 393 height 41
click at [1010, 163] on button "Cancel" at bounding box center [1020, 164] width 68 height 29
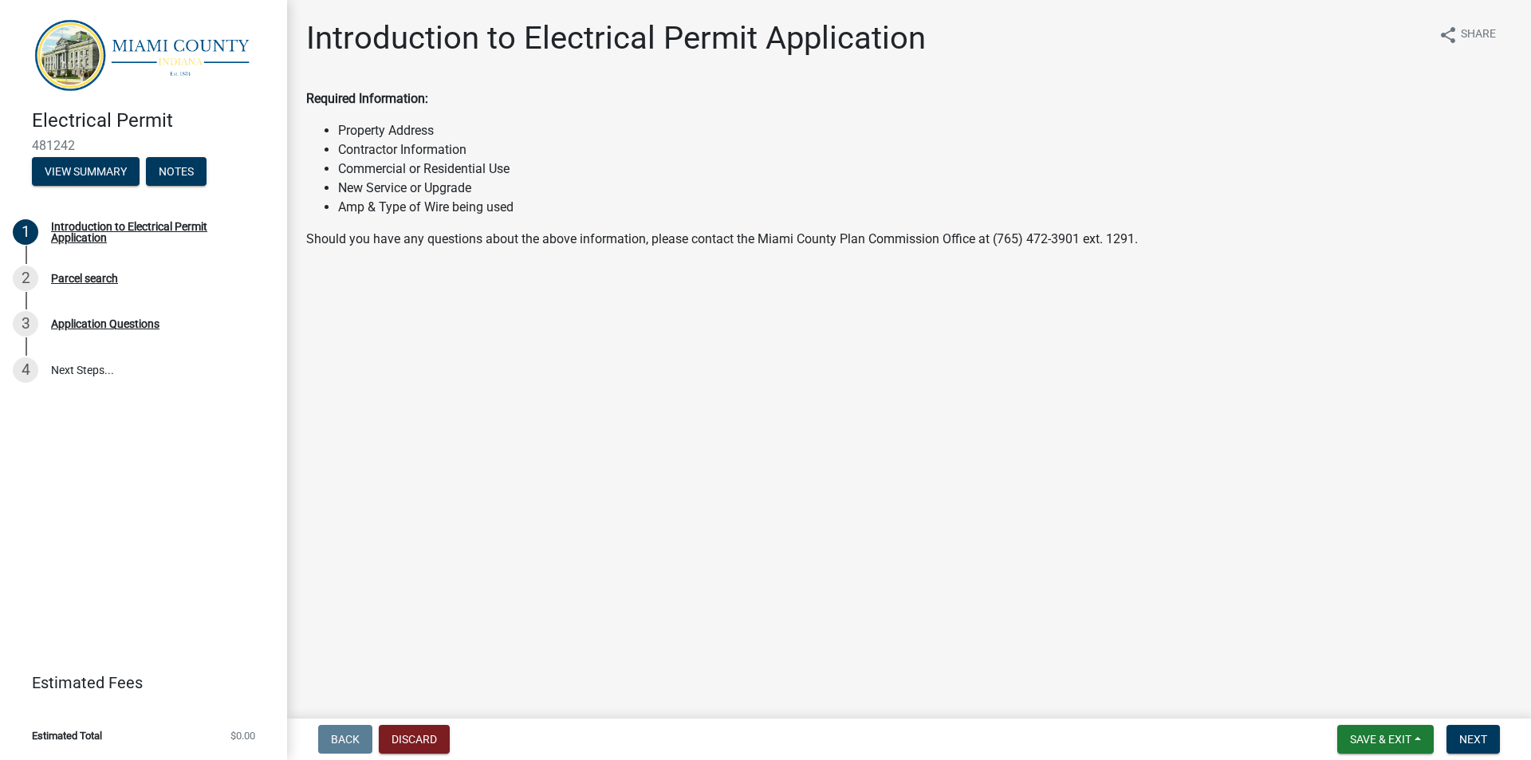
click at [391, 138] on li "Property Address" at bounding box center [925, 130] width 1174 height 19
click at [359, 273] on div "Introduction to Electrical Permit Application share Share Required Information:…" at bounding box center [909, 147] width 1230 height 257
click at [89, 229] on div "Introduction to Electrical Permit Application" at bounding box center [156, 232] width 211 height 22
click at [73, 278] on div "Parcel search" at bounding box center [84, 278] width 67 height 11
click at [92, 325] on div "Application Questions" at bounding box center [105, 323] width 108 height 11
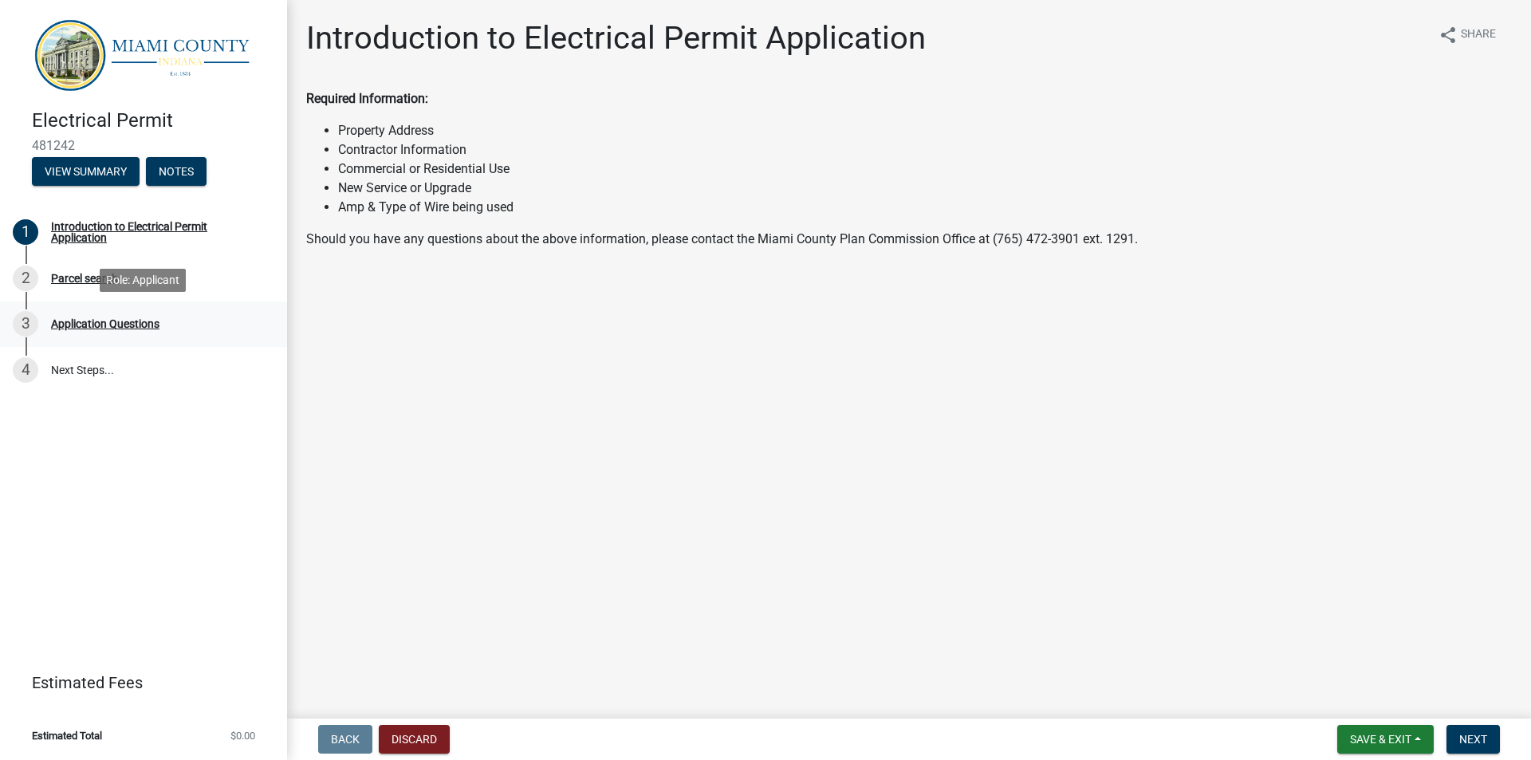
click at [92, 325] on div "Application Questions" at bounding box center [105, 323] width 108 height 11
click at [79, 274] on div "Parcel search" at bounding box center [84, 278] width 67 height 11
click at [94, 171] on button "View Summary" at bounding box center [86, 171] width 108 height 29
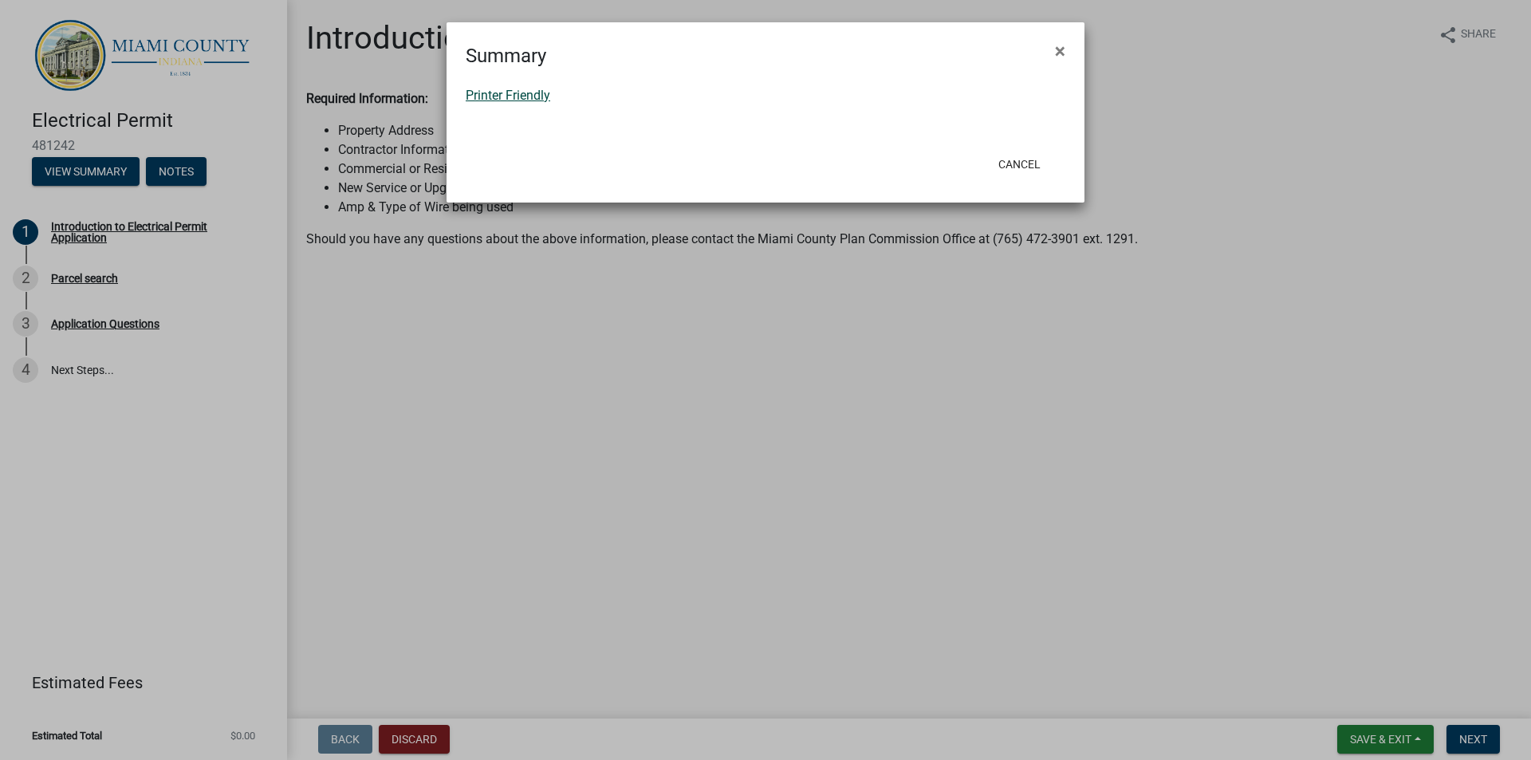
click at [493, 96] on link "Printer Friendly" at bounding box center [508, 95] width 85 height 15
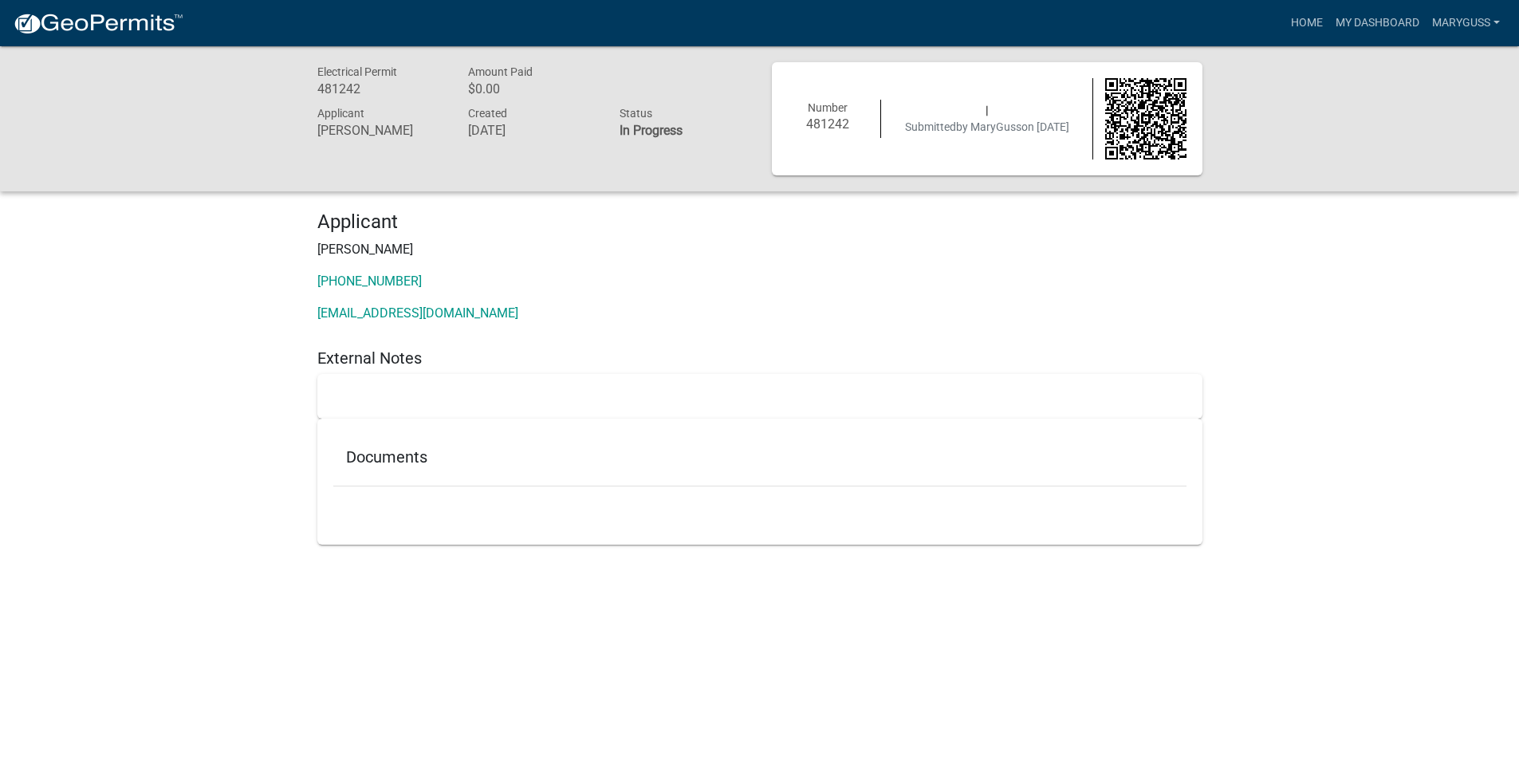
click at [395, 465] on h5 "Documents" at bounding box center [760, 456] width 828 height 19
click at [1378, 26] on link "My Dashboard" at bounding box center [1377, 23] width 96 height 30
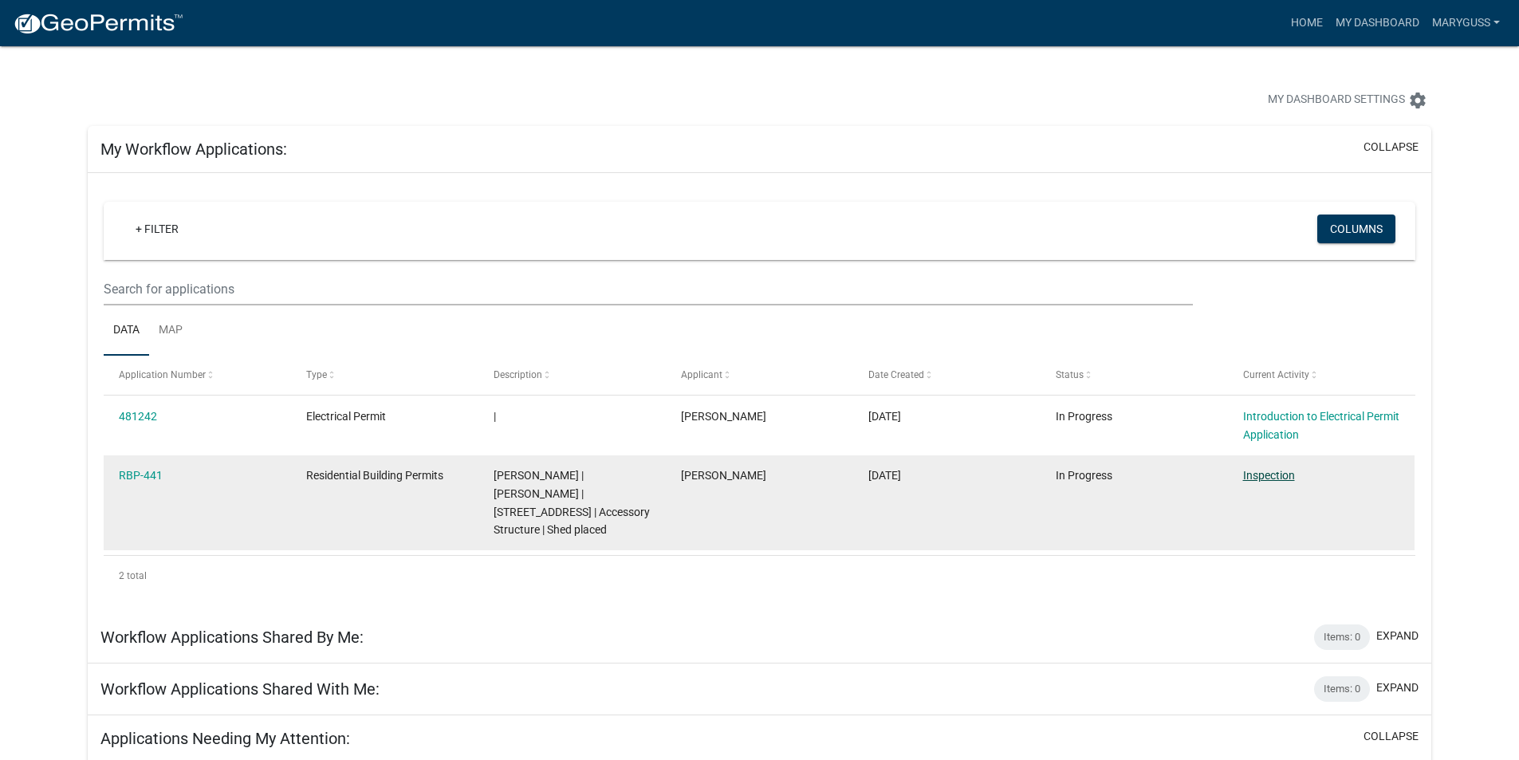
click at [1272, 477] on link "Inspection" at bounding box center [1269, 475] width 52 height 13
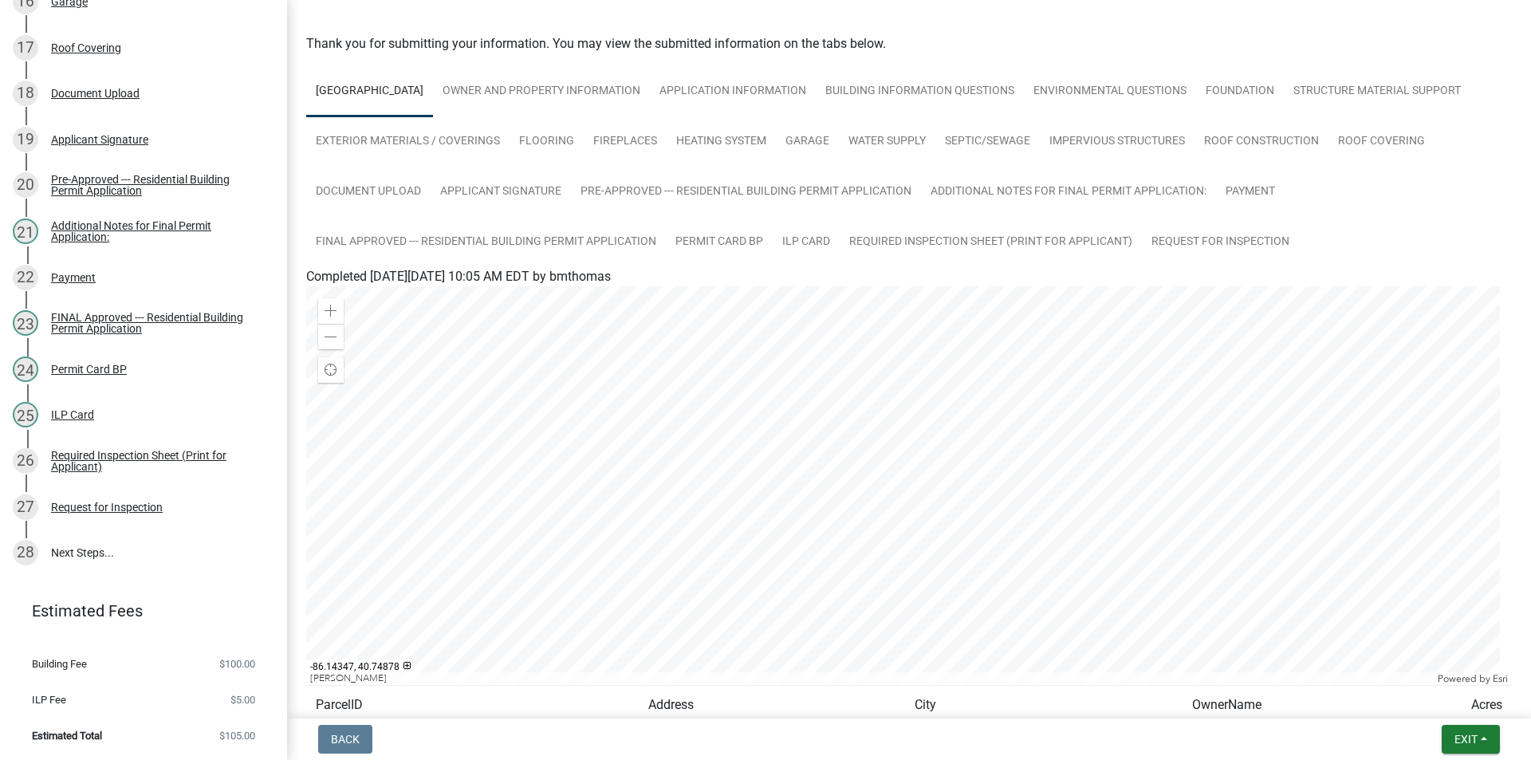
scroll to position [80, 0]
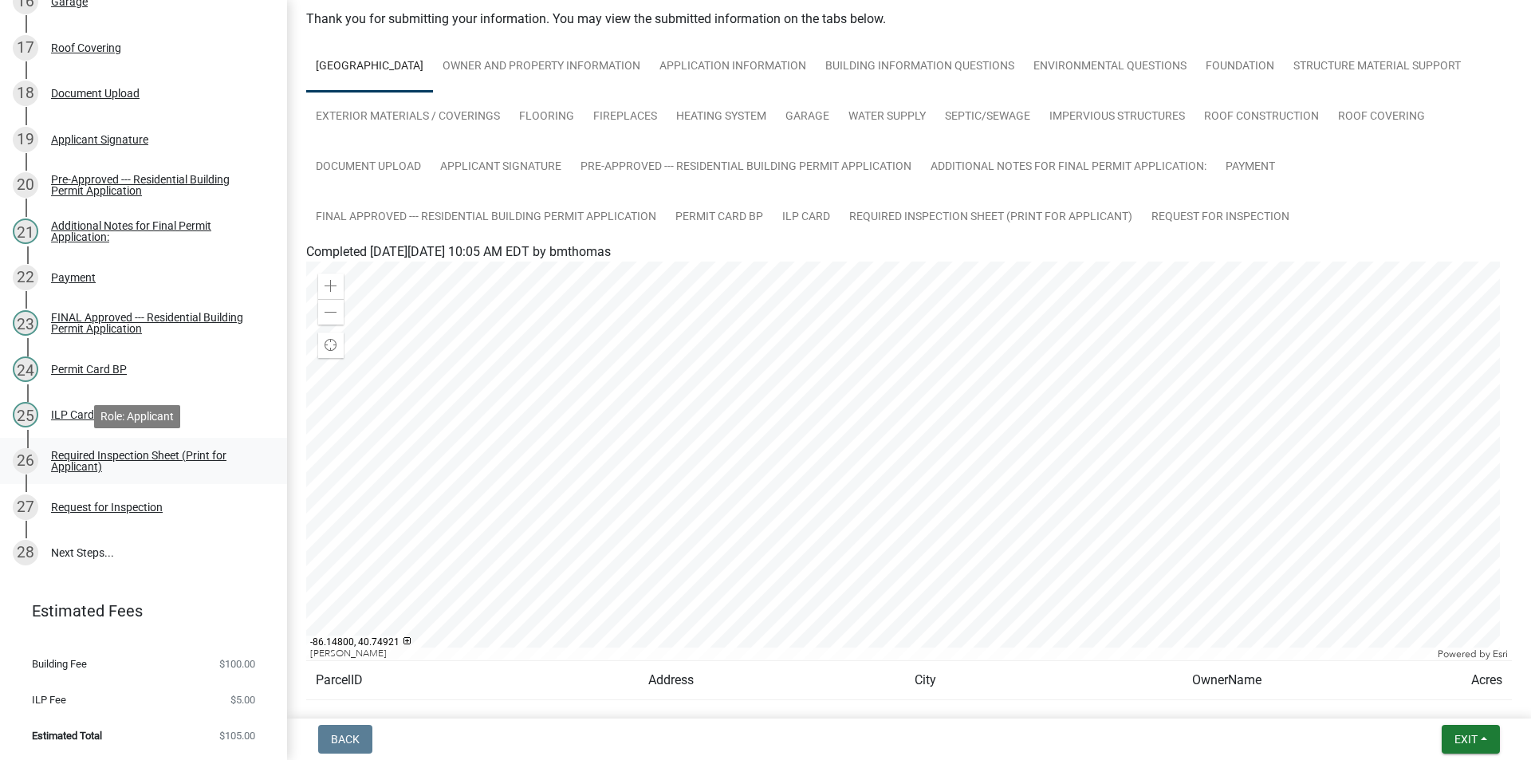
click at [182, 453] on div "Required Inspection Sheet (Print for Applicant)" at bounding box center [156, 461] width 211 height 22
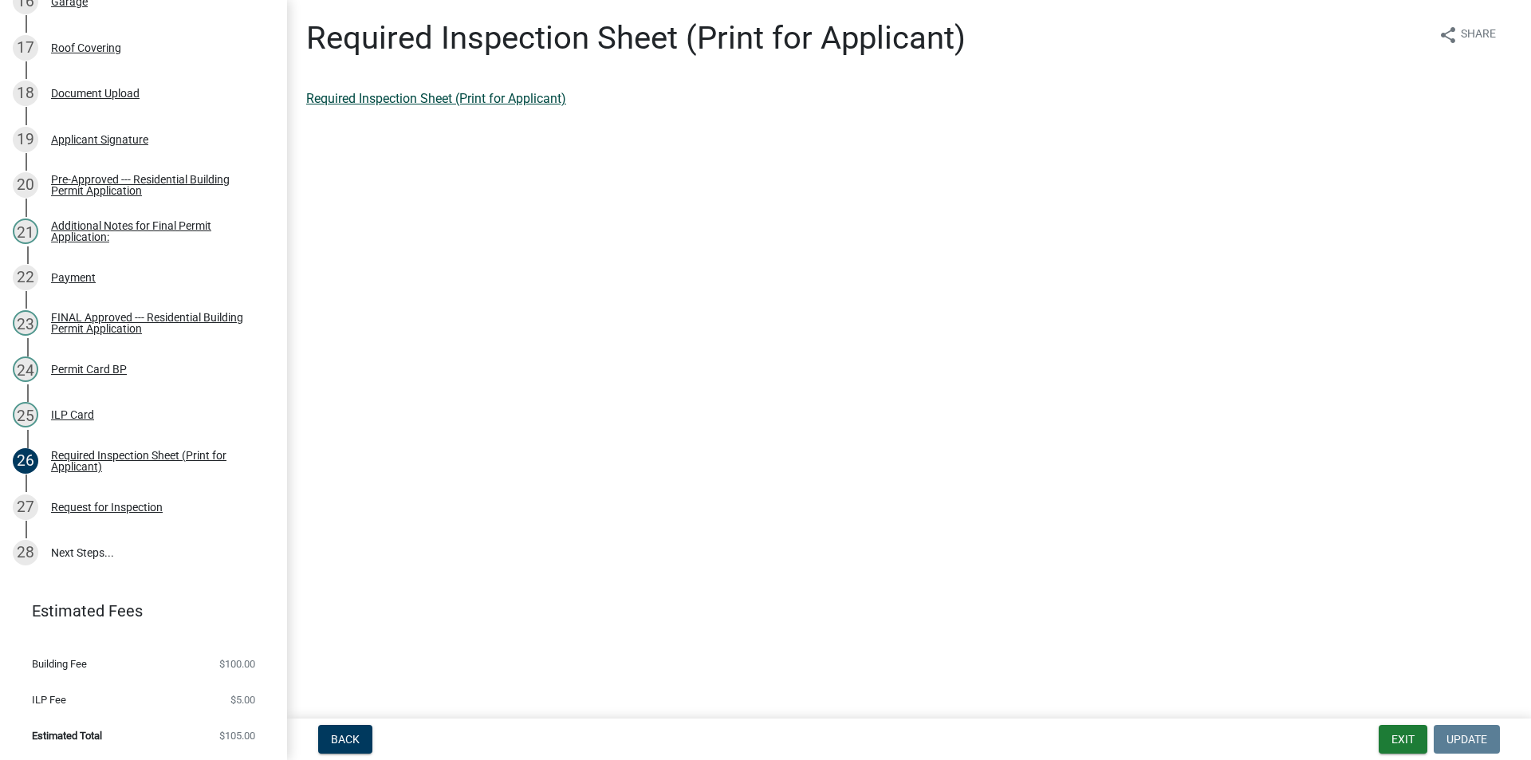
click at [428, 101] on link "Required Inspection Sheet (Print for Applicant)" at bounding box center [436, 98] width 260 height 15
click at [93, 319] on div "FINAL Approved --- Residential Building Permit Application" at bounding box center [156, 323] width 211 height 22
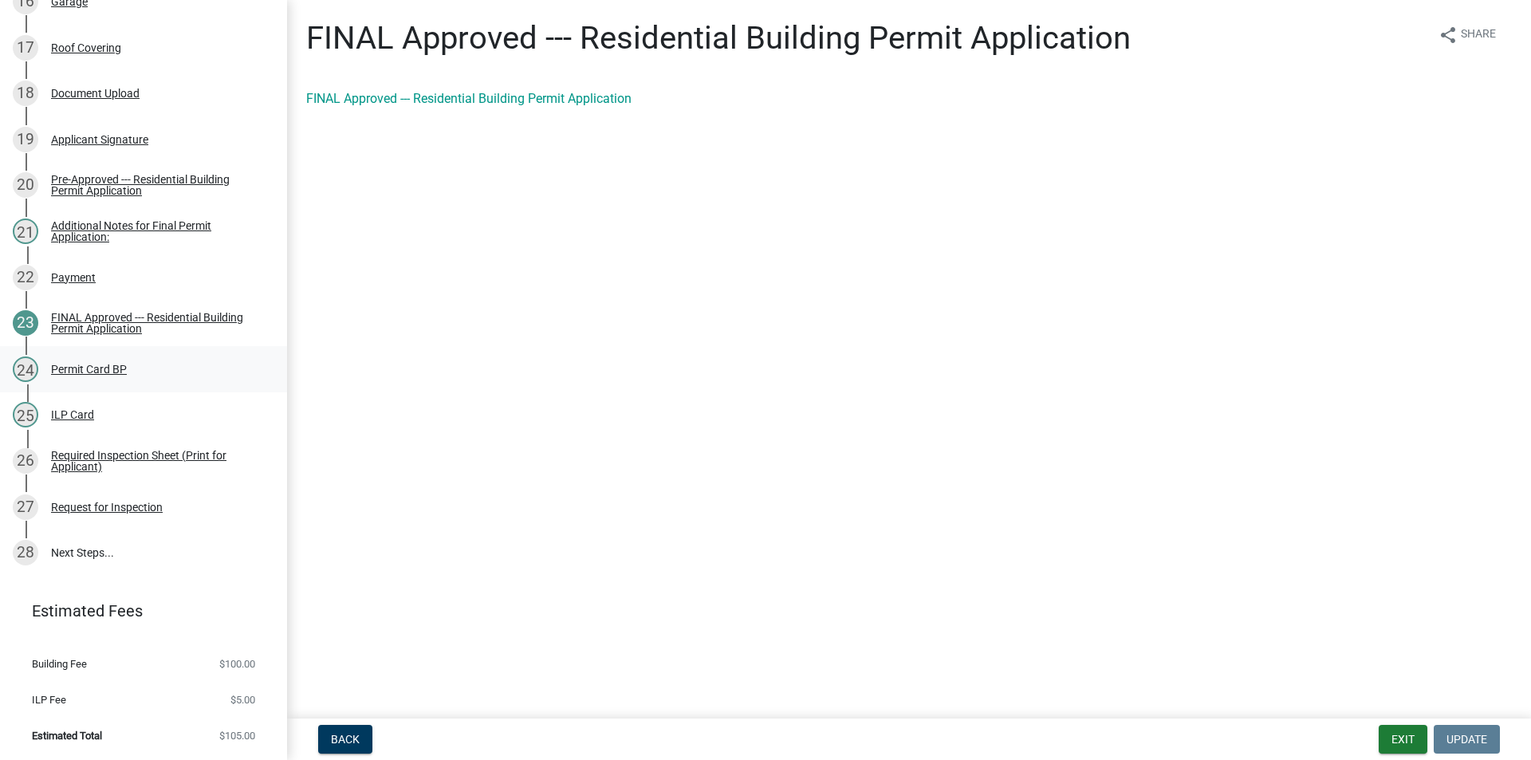
click at [115, 366] on div "Permit Card BP" at bounding box center [89, 369] width 76 height 11
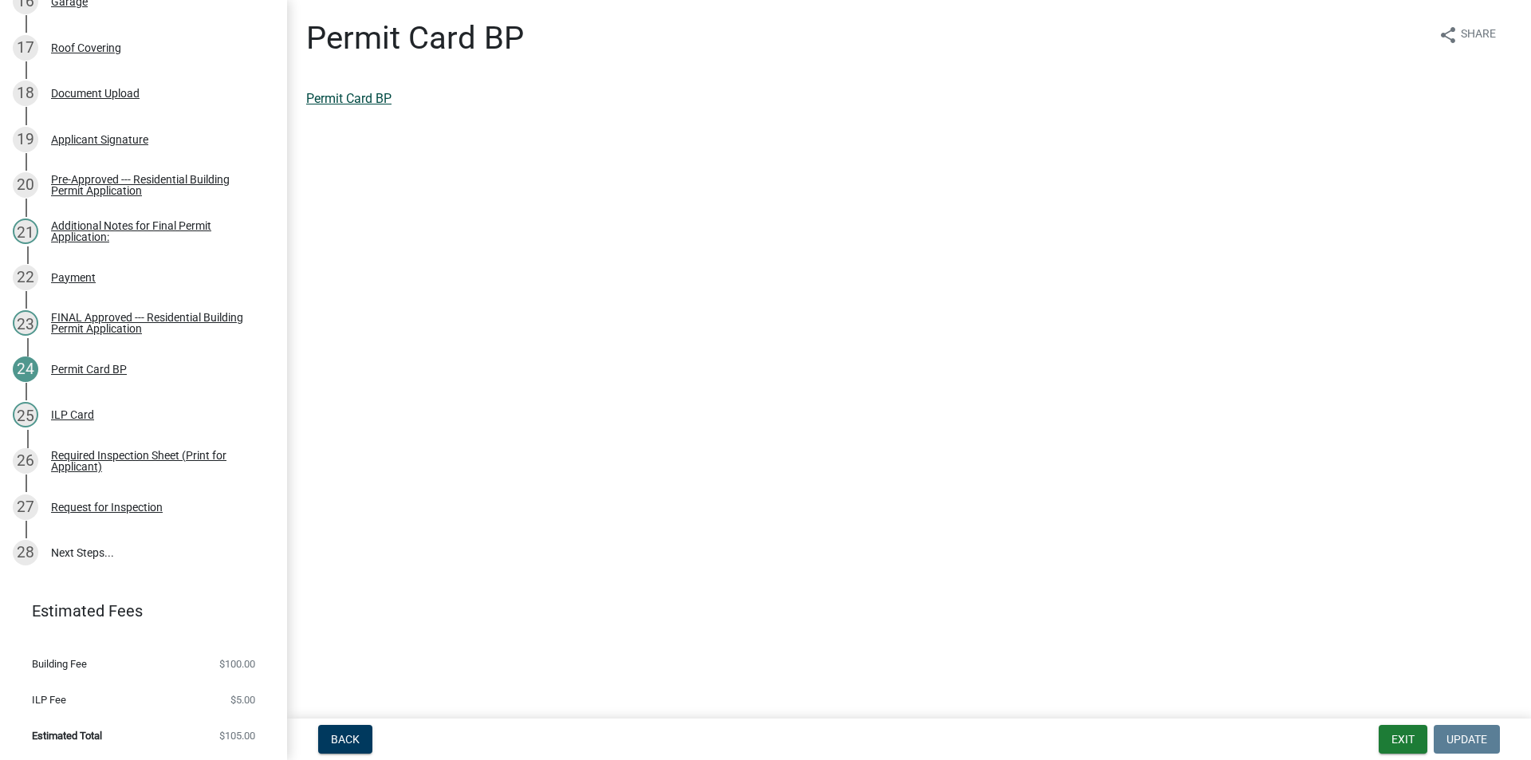
click at [341, 98] on link "Permit Card BP" at bounding box center [348, 98] width 85 height 15
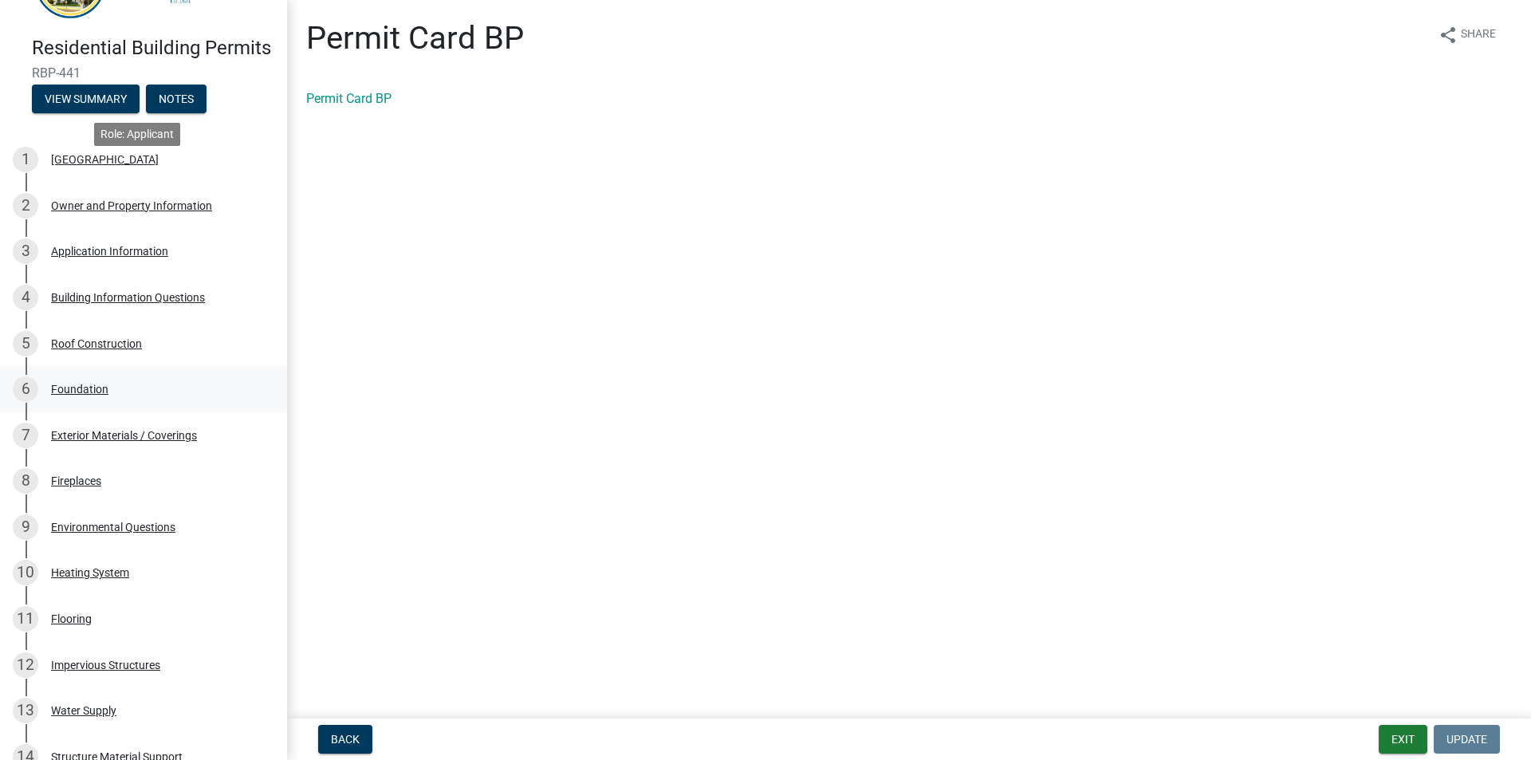
scroll to position [61, 0]
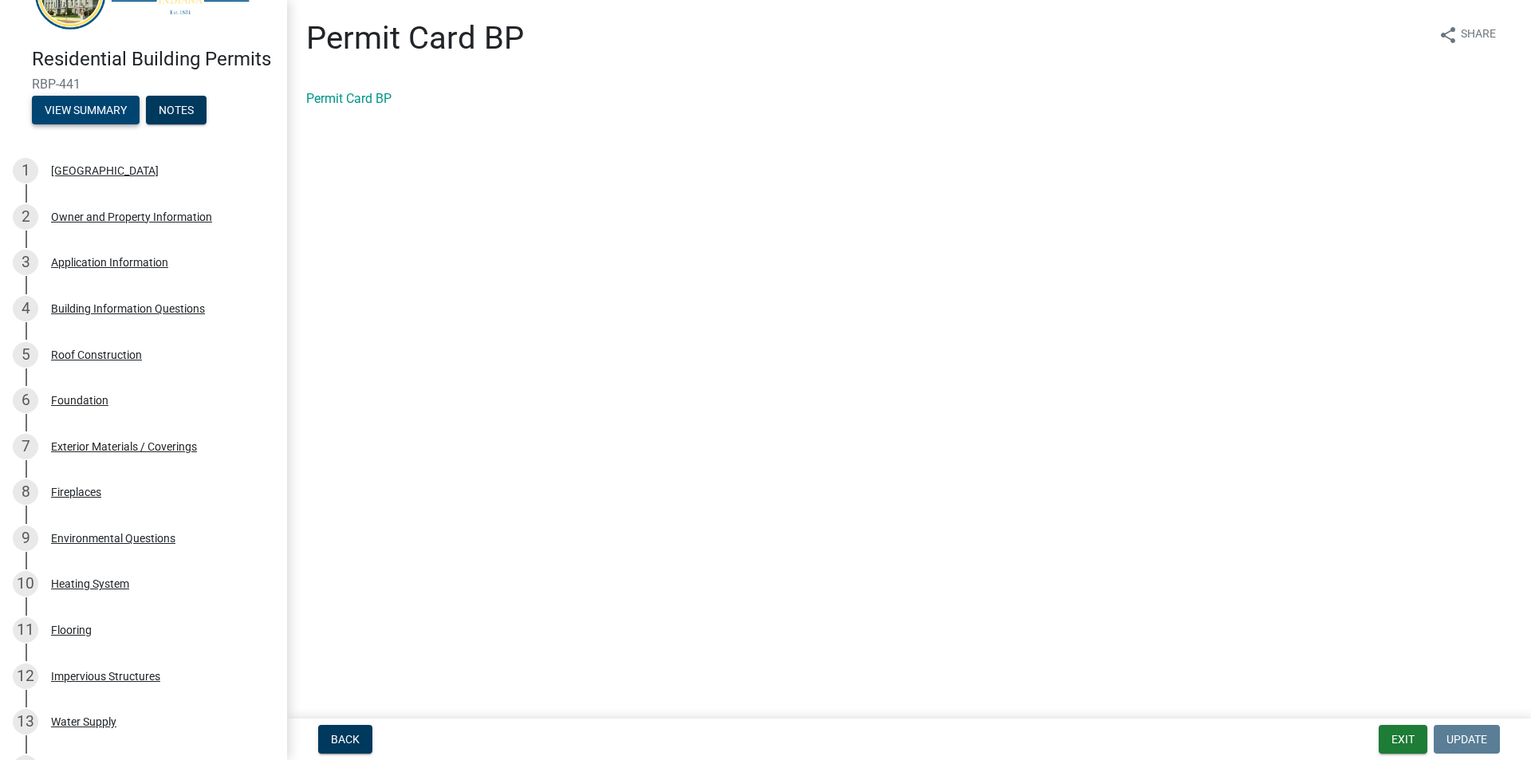
click at [85, 124] on button "View Summary" at bounding box center [86, 110] width 108 height 29
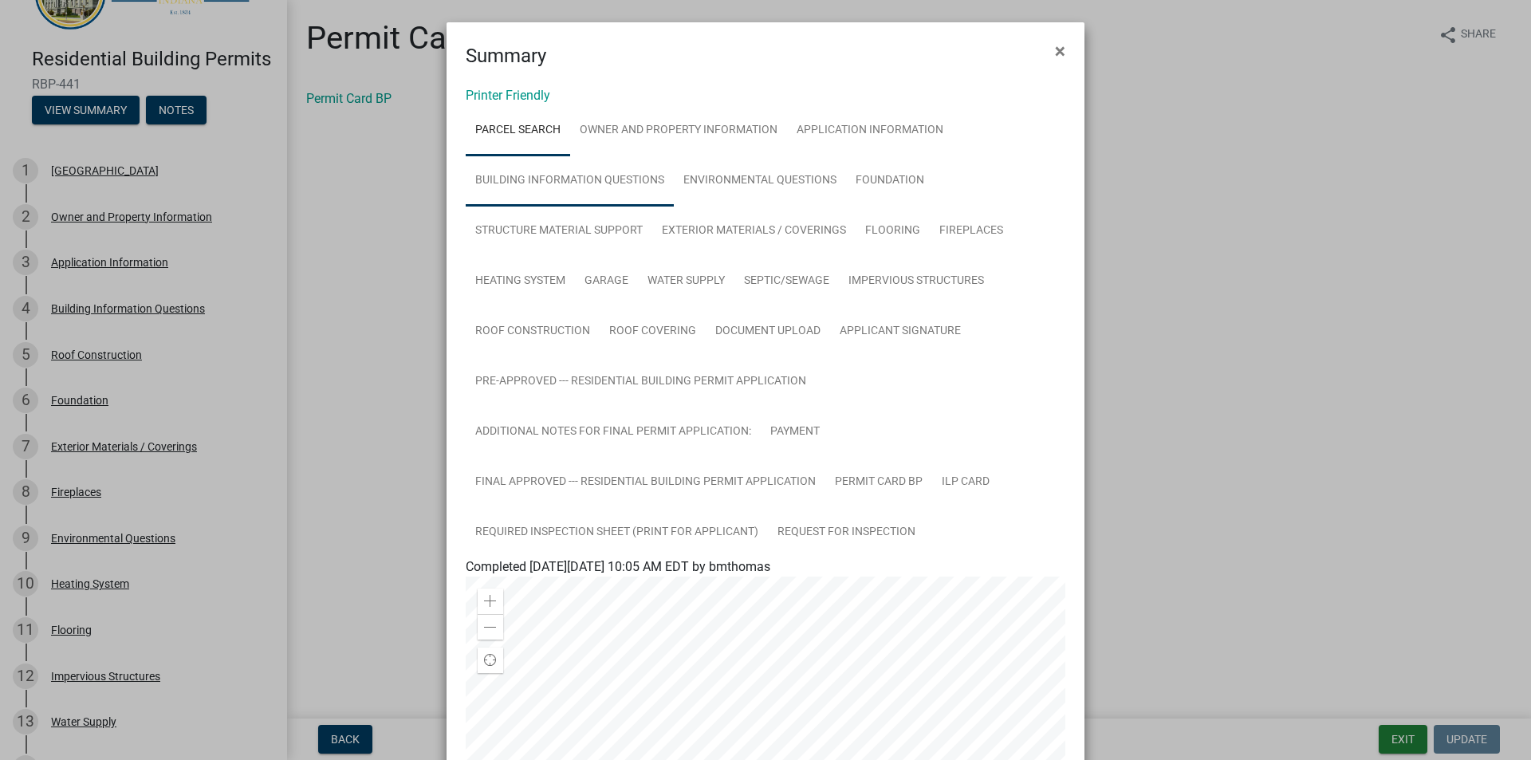
click at [541, 178] on link "Building Information Questions" at bounding box center [570, 181] width 208 height 51
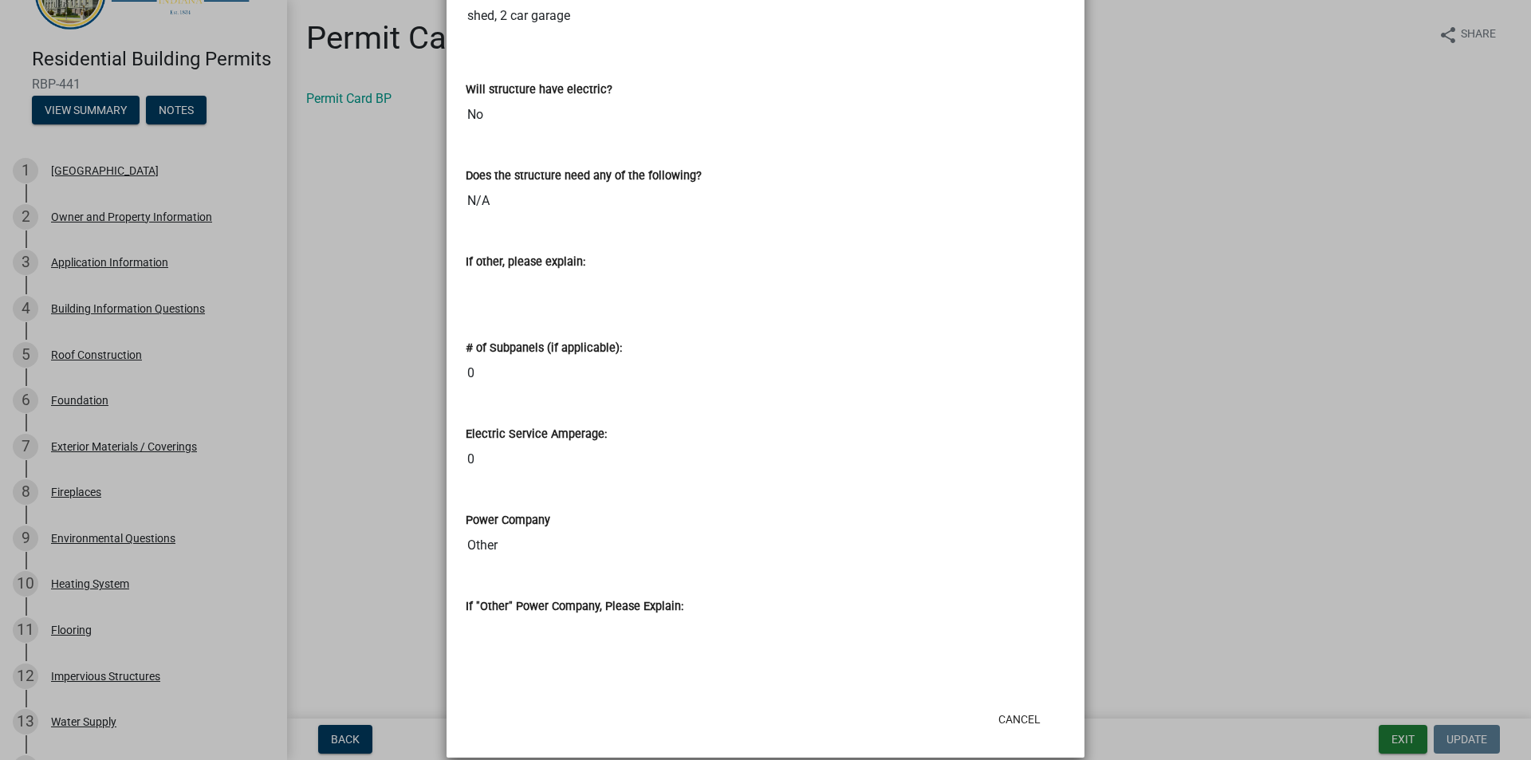
scroll to position [1069, 0]
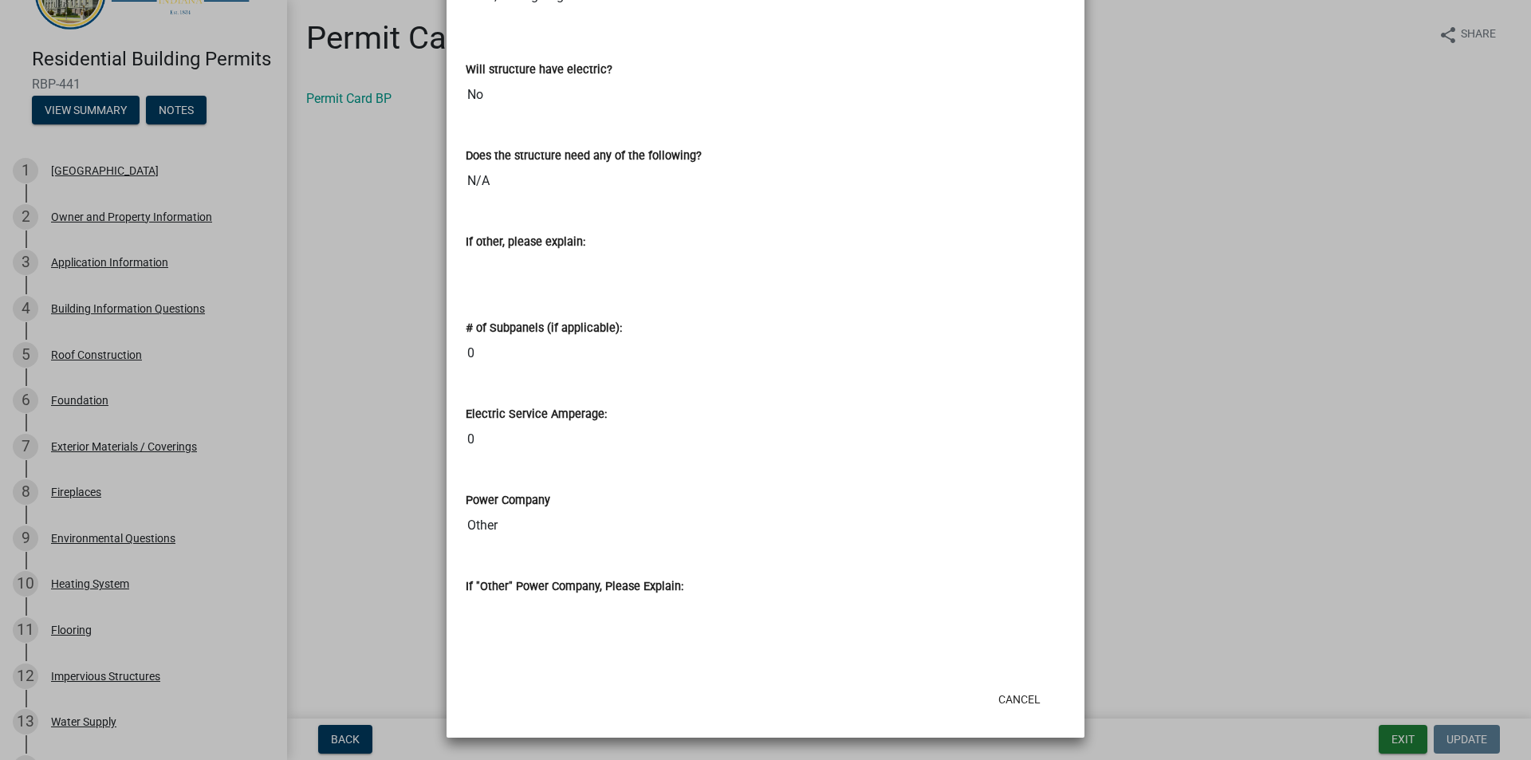
click at [529, 412] on label "Electric Service Amperage:" at bounding box center [536, 414] width 141 height 11
click at [529, 423] on input "0" at bounding box center [766, 439] width 600 height 32
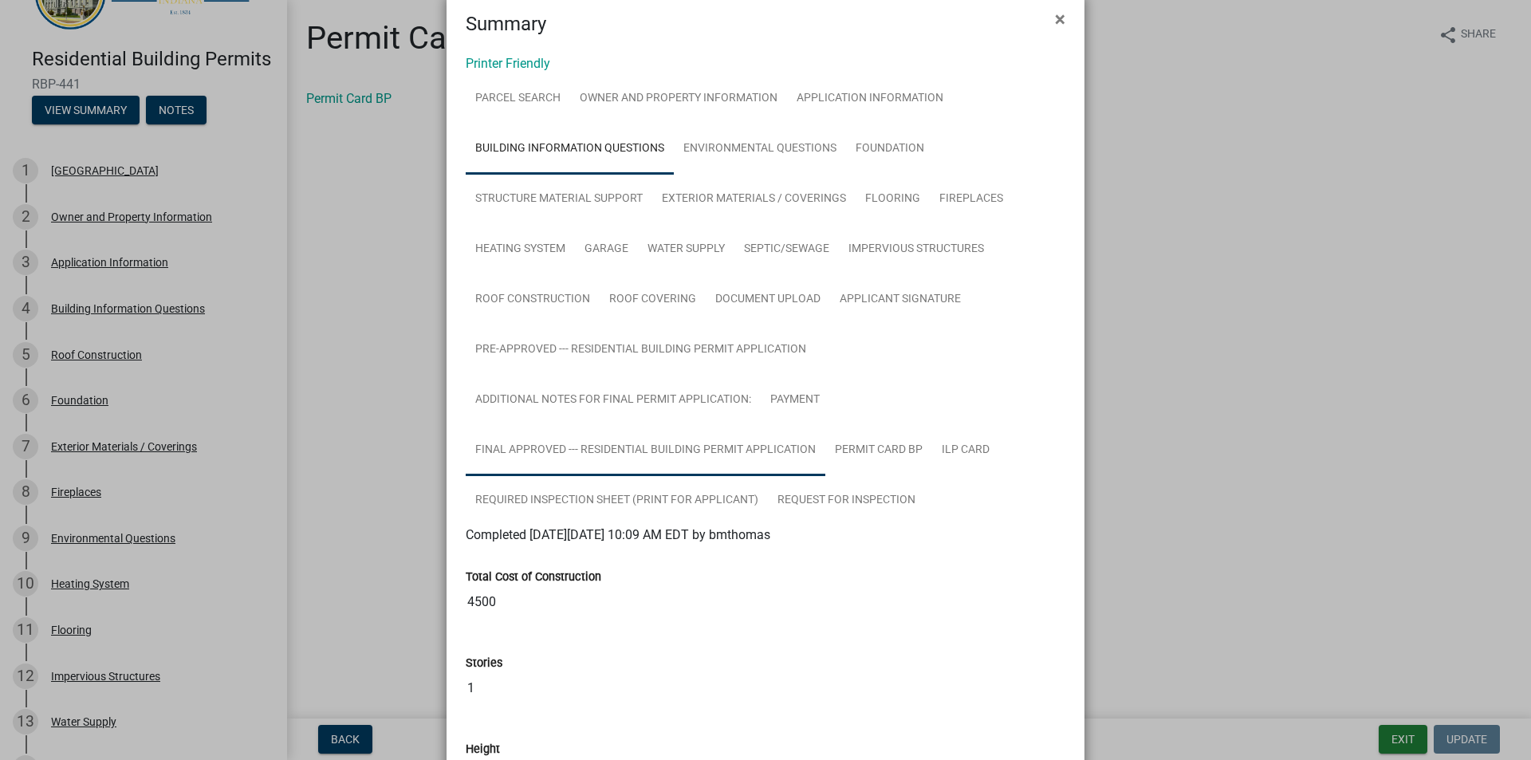
scroll to position [0, 0]
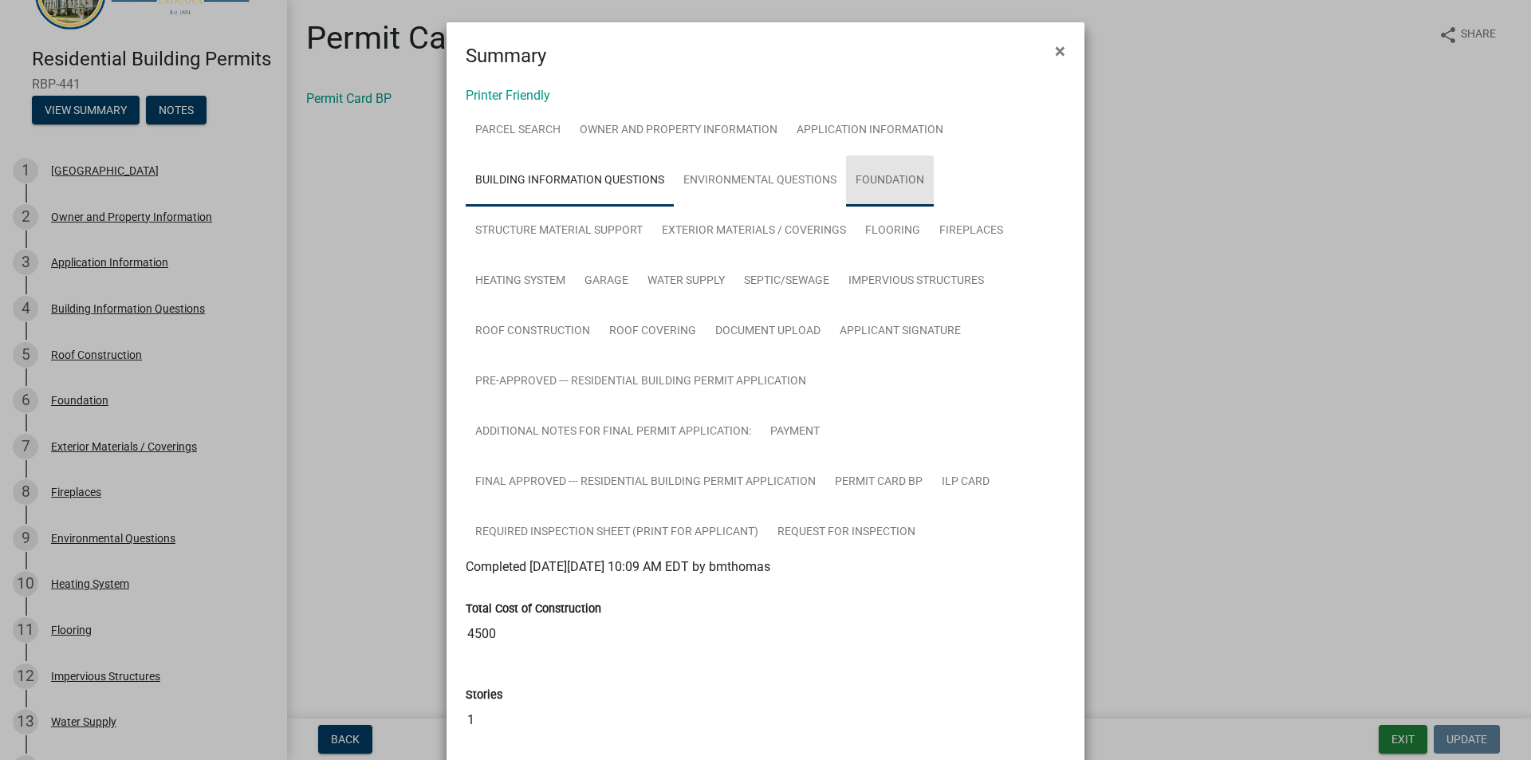
click at [878, 180] on link "Foundation" at bounding box center [890, 181] width 88 height 51
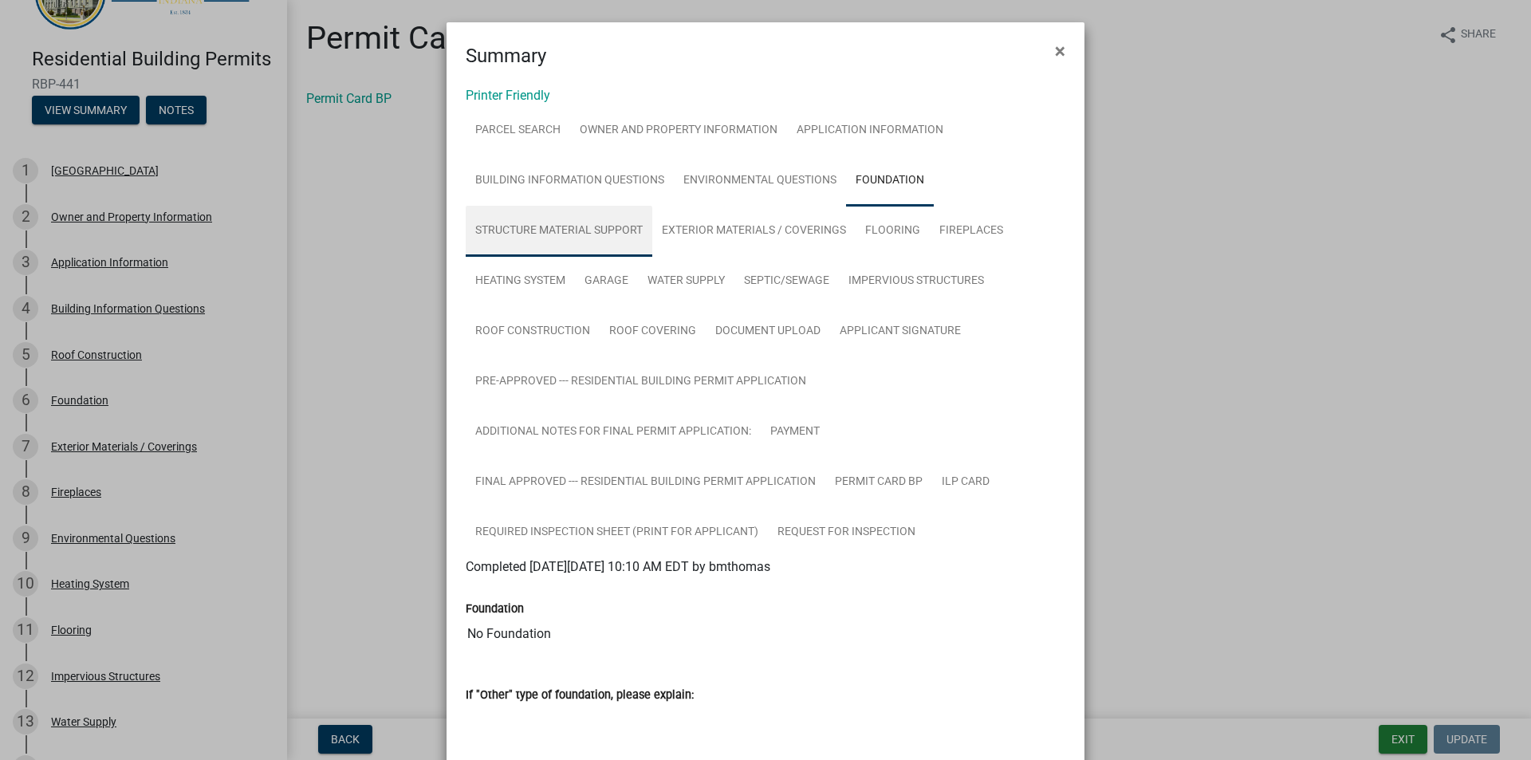
click at [562, 229] on link "Structure Material Support" at bounding box center [559, 231] width 187 height 51
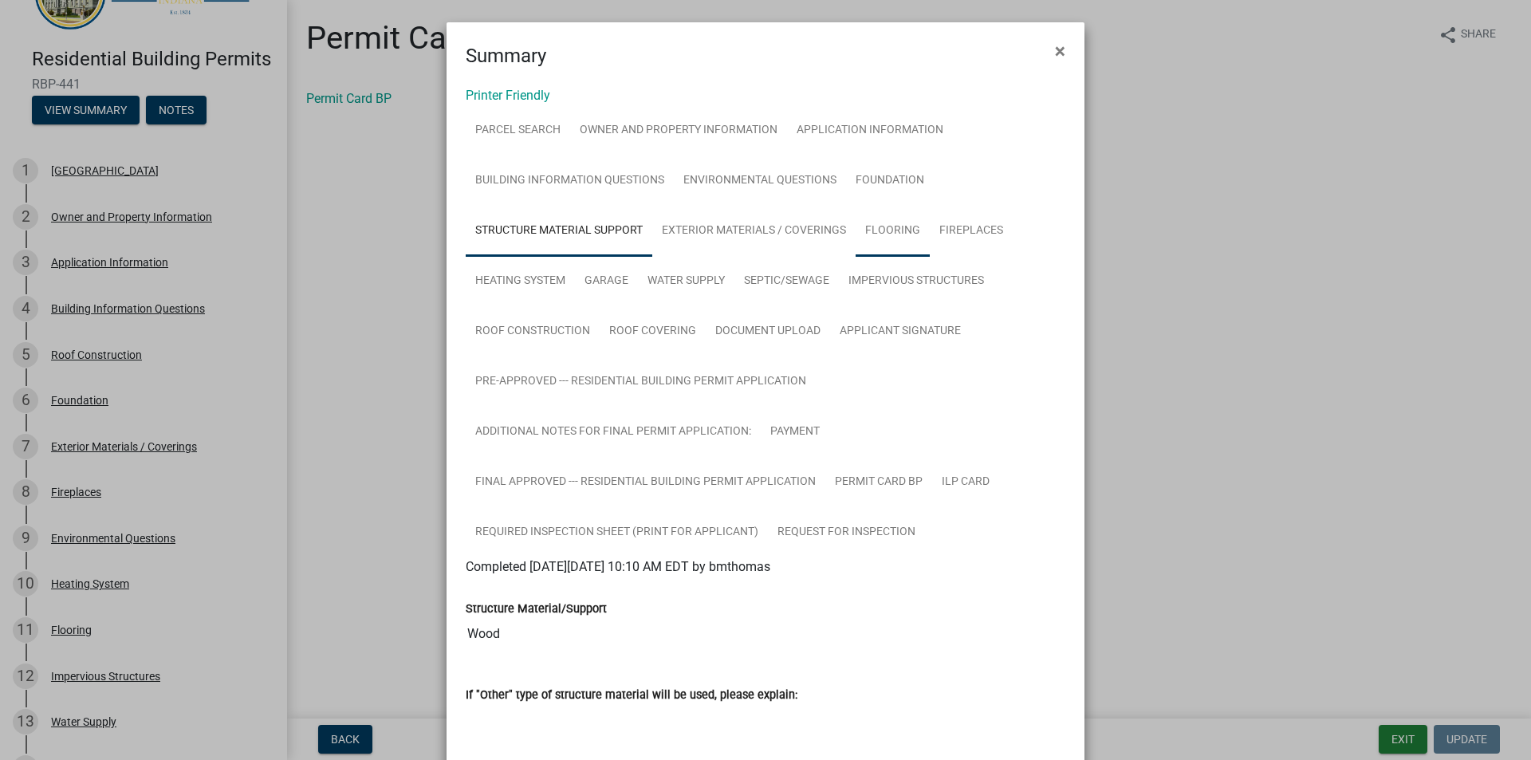
click at [897, 231] on link "Flooring" at bounding box center [893, 231] width 74 height 51
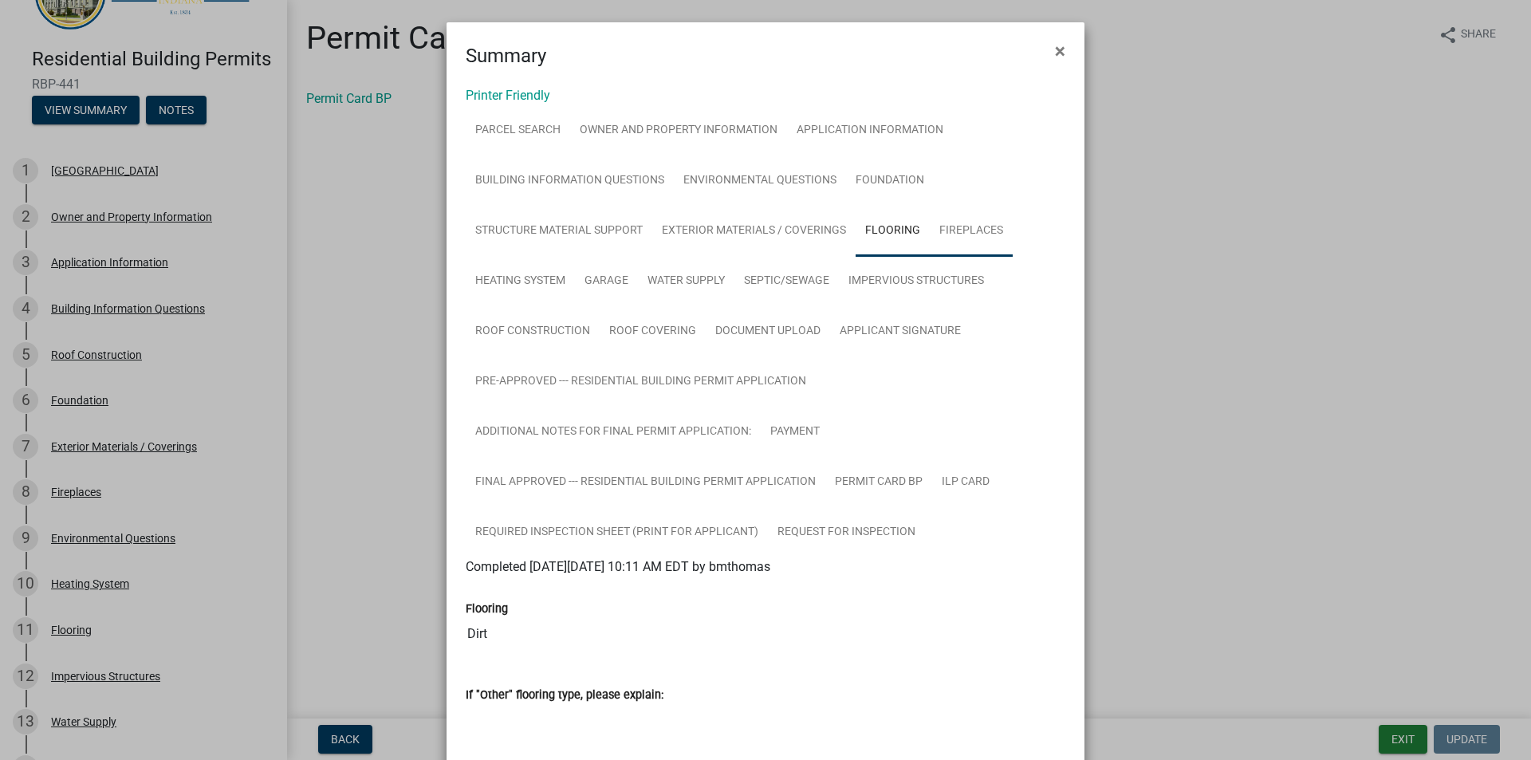
click at [968, 230] on link "Fireplaces" at bounding box center [971, 231] width 83 height 51
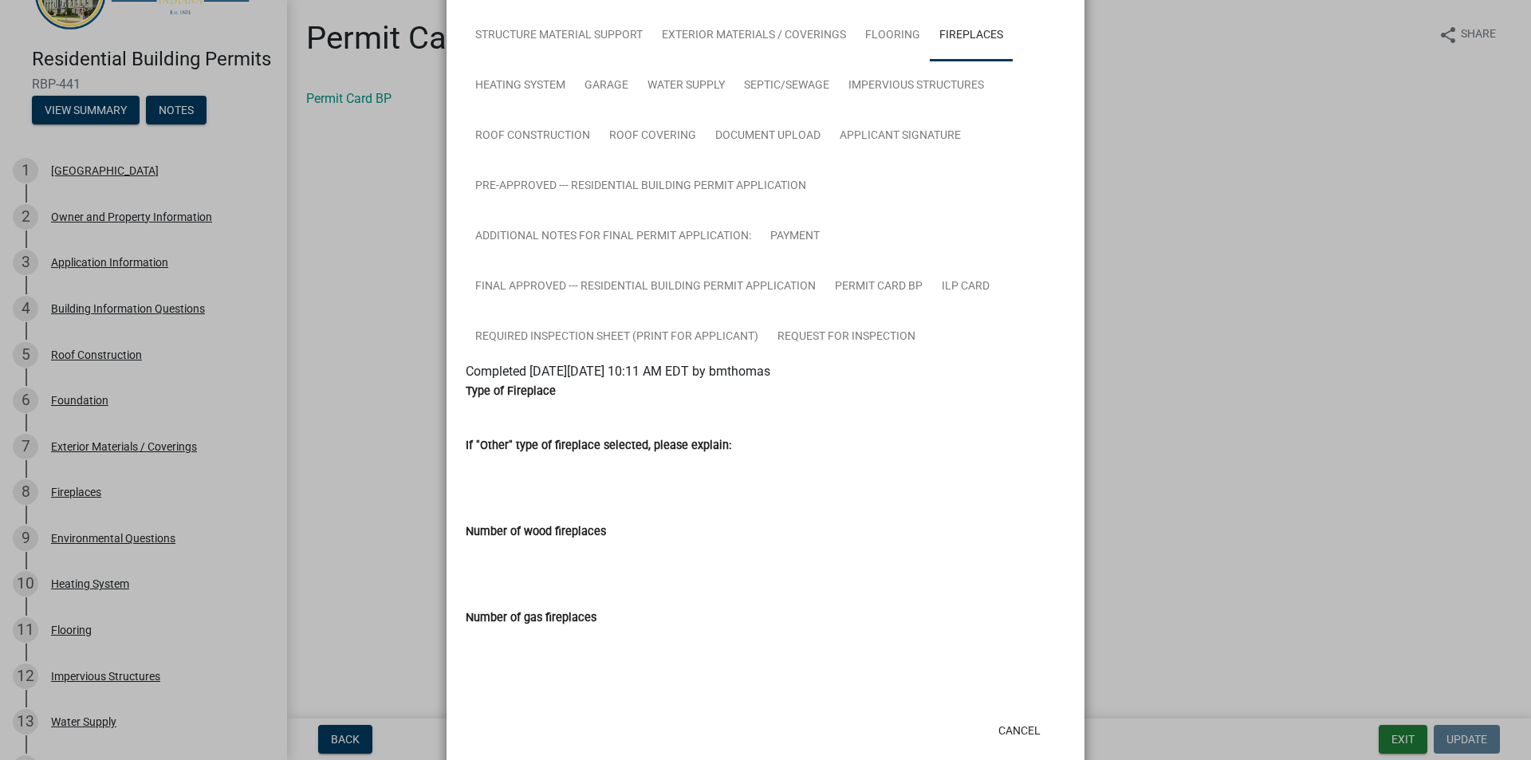
scroll to position [226, 0]
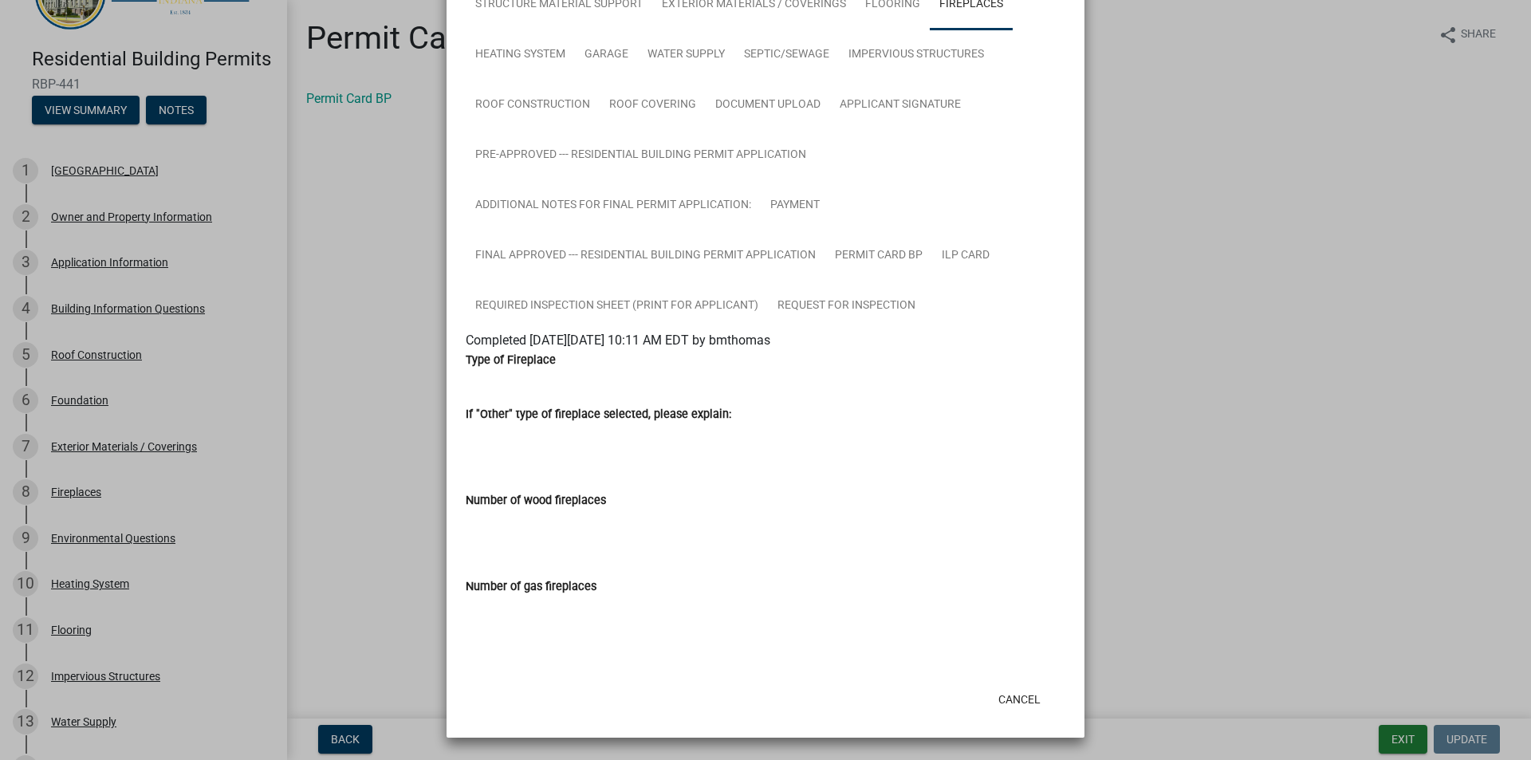
click at [512, 367] on div "Type of Fireplace" at bounding box center [766, 359] width 600 height 19
click at [513, 366] on label "Type of Fireplace" at bounding box center [511, 360] width 90 height 11
click at [554, 419] on label "If "Other" type of fireplace selected, please explain:" at bounding box center [599, 414] width 266 height 11
click at [554, 423] on input "If "Other" type of fireplace selected, please explain:" at bounding box center [766, 439] width 600 height 32
click at [518, 500] on label "Number of wood fireplaces" at bounding box center [536, 500] width 140 height 11
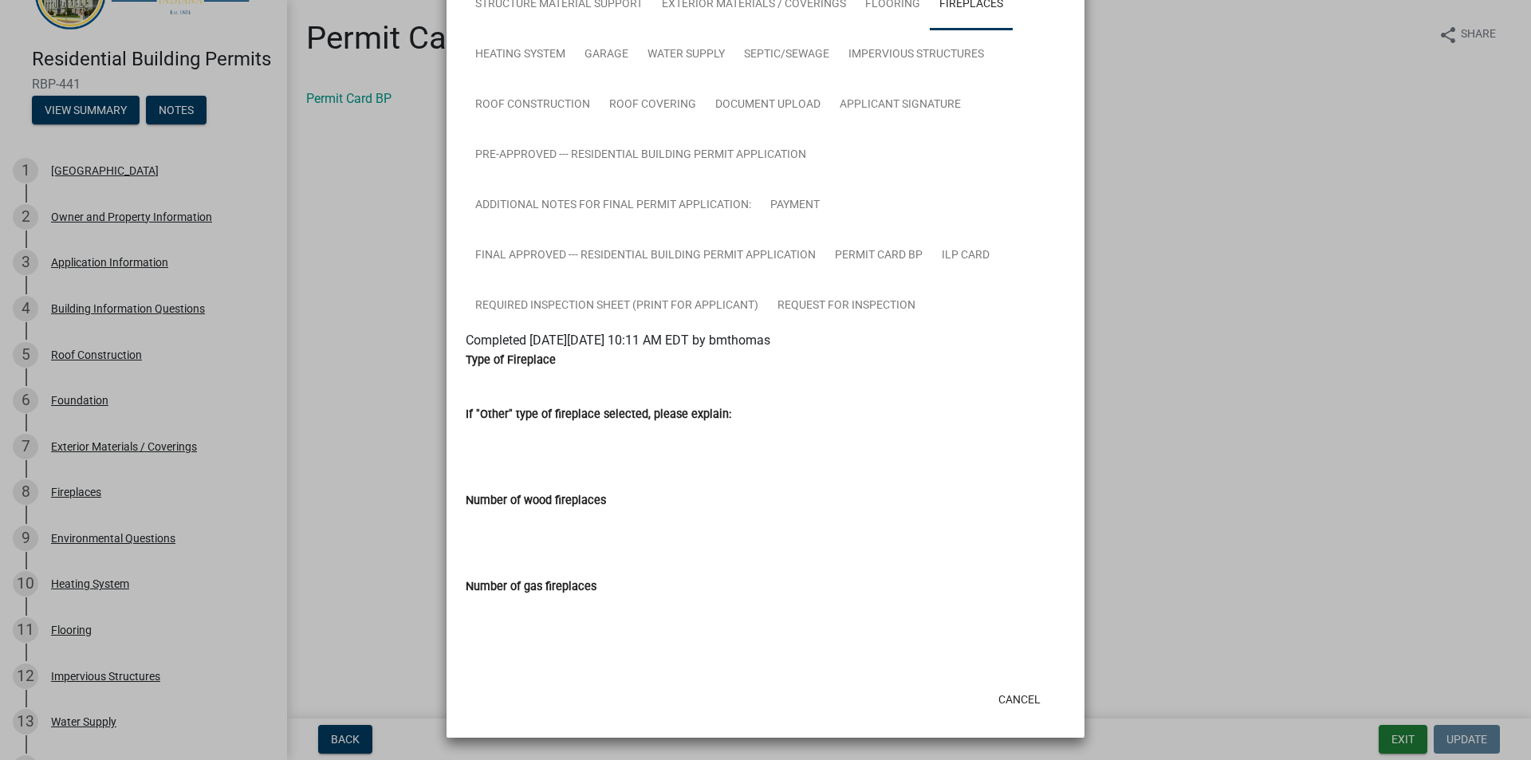
click at [518, 510] on input "Number of wood fireplaces" at bounding box center [766, 526] width 600 height 32
click at [474, 530] on input "Number of wood fireplaces" at bounding box center [766, 526] width 600 height 32
click at [512, 527] on input "Number of wood fireplaces" at bounding box center [766, 526] width 600 height 32
click at [508, 577] on div "Number of gas fireplaces" at bounding box center [766, 586] width 600 height 19
click at [505, 591] on label "Number of gas fireplaces" at bounding box center [531, 586] width 131 height 11
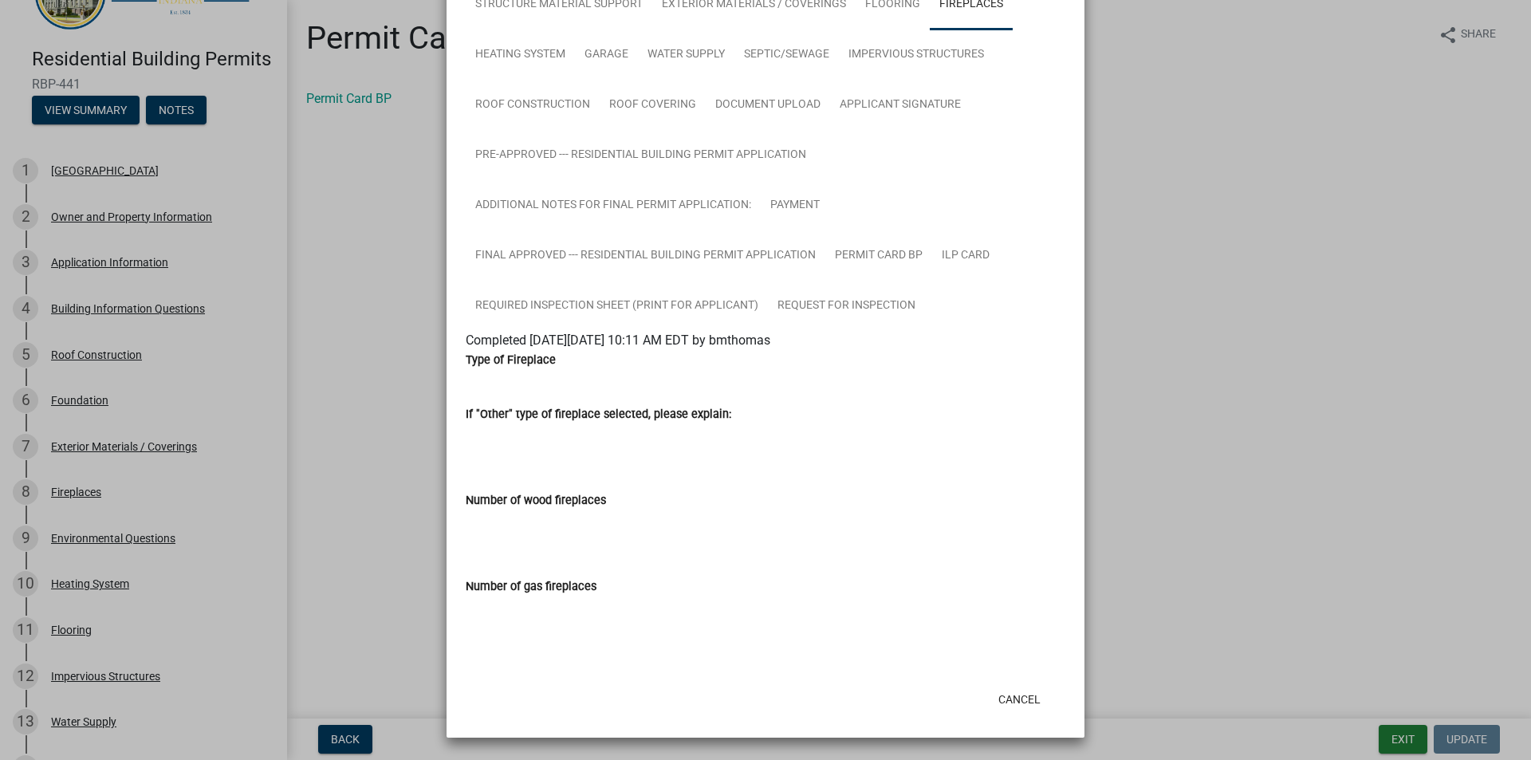
click at [505, 596] on input "Number of gas fireplaces" at bounding box center [766, 612] width 600 height 32
click at [498, 611] on input "Number of gas fireplaces" at bounding box center [766, 612] width 600 height 32
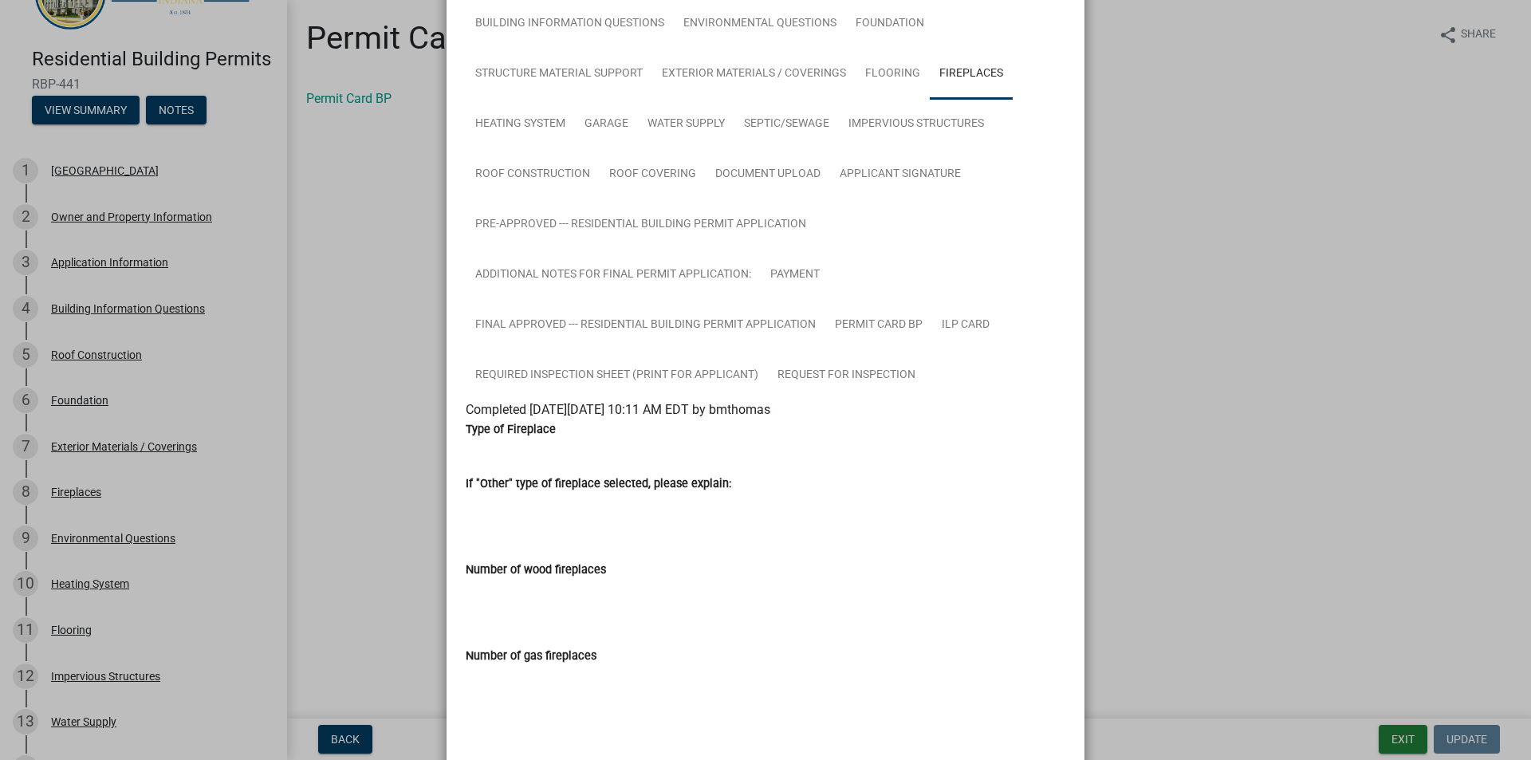
scroll to position [0, 0]
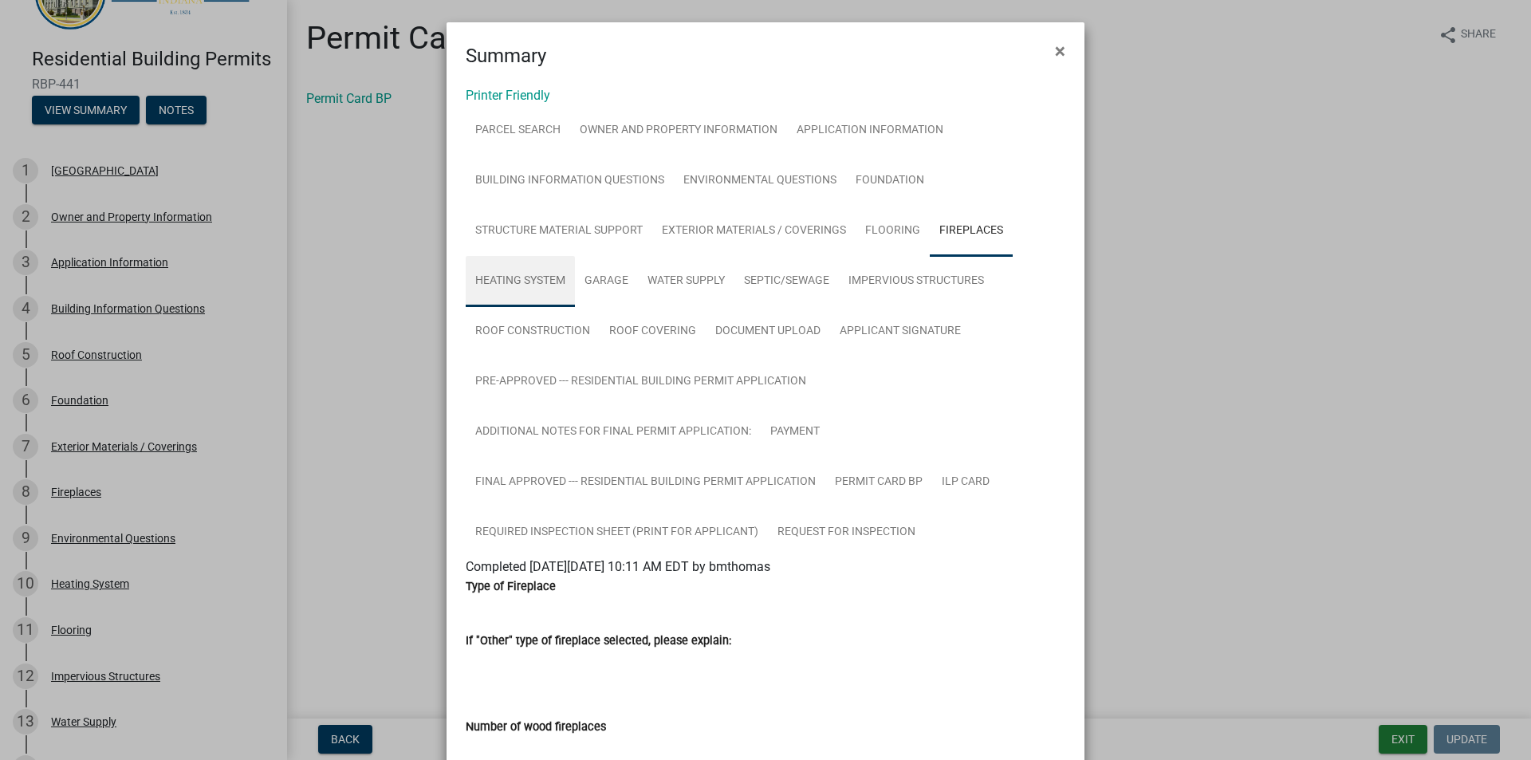
click at [529, 280] on link "Heating System" at bounding box center [520, 281] width 109 height 51
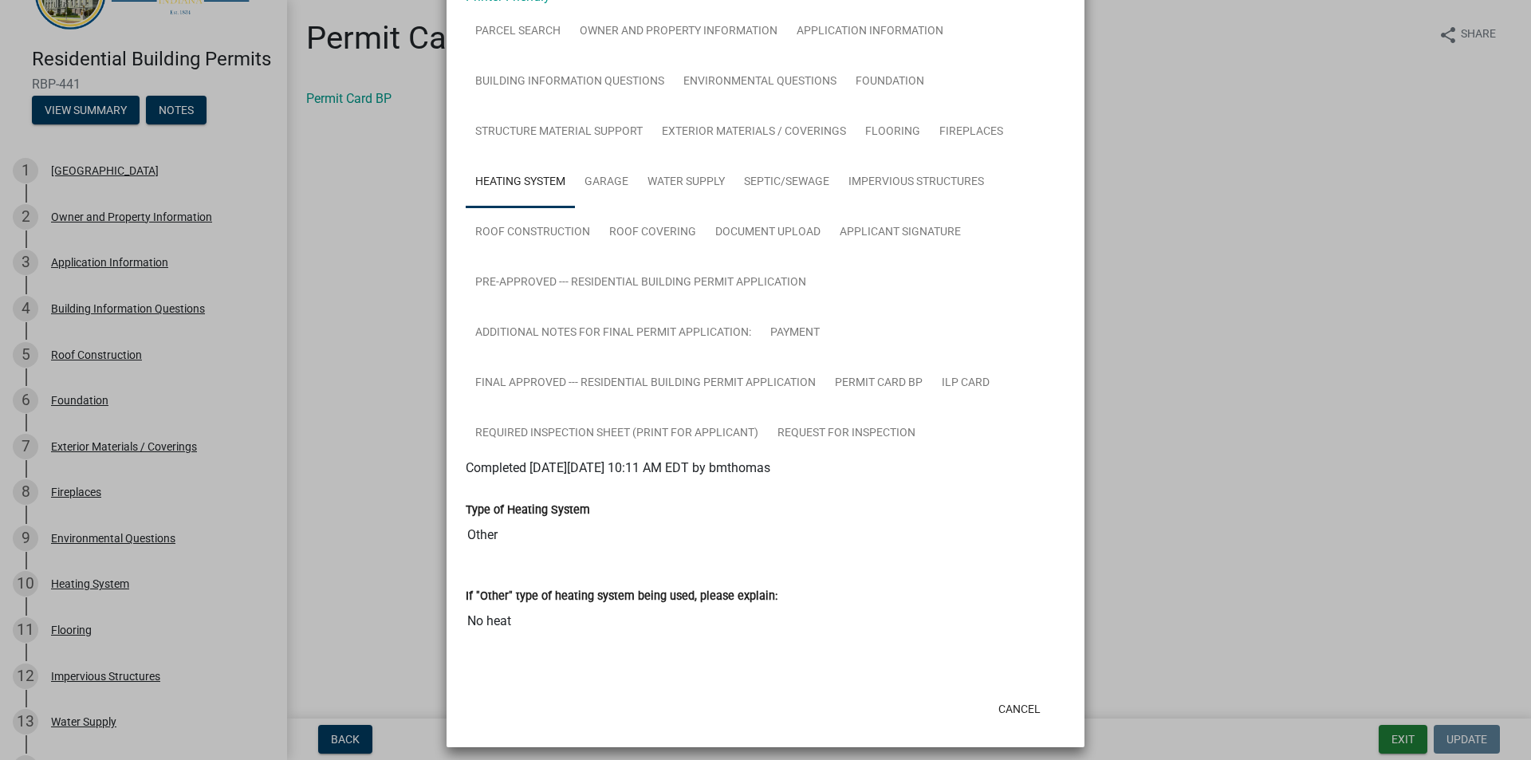
scroll to position [108, 0]
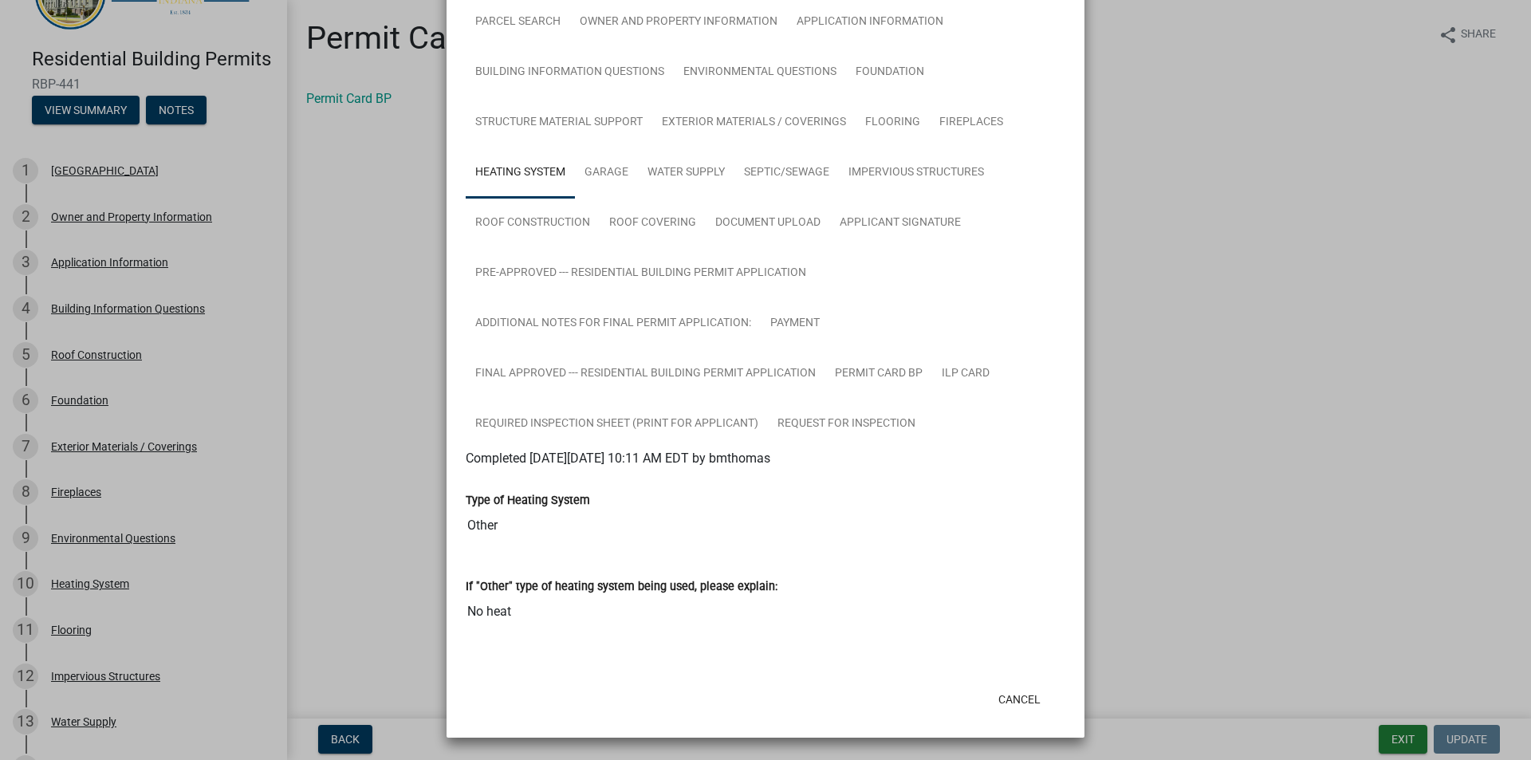
click at [494, 530] on input "Other" at bounding box center [766, 526] width 600 height 32
click at [502, 533] on input "Other" at bounding box center [766, 526] width 600 height 32
click at [505, 526] on input "Other" at bounding box center [766, 526] width 600 height 32
click at [529, 226] on link "Roof Construction" at bounding box center [533, 223] width 134 height 51
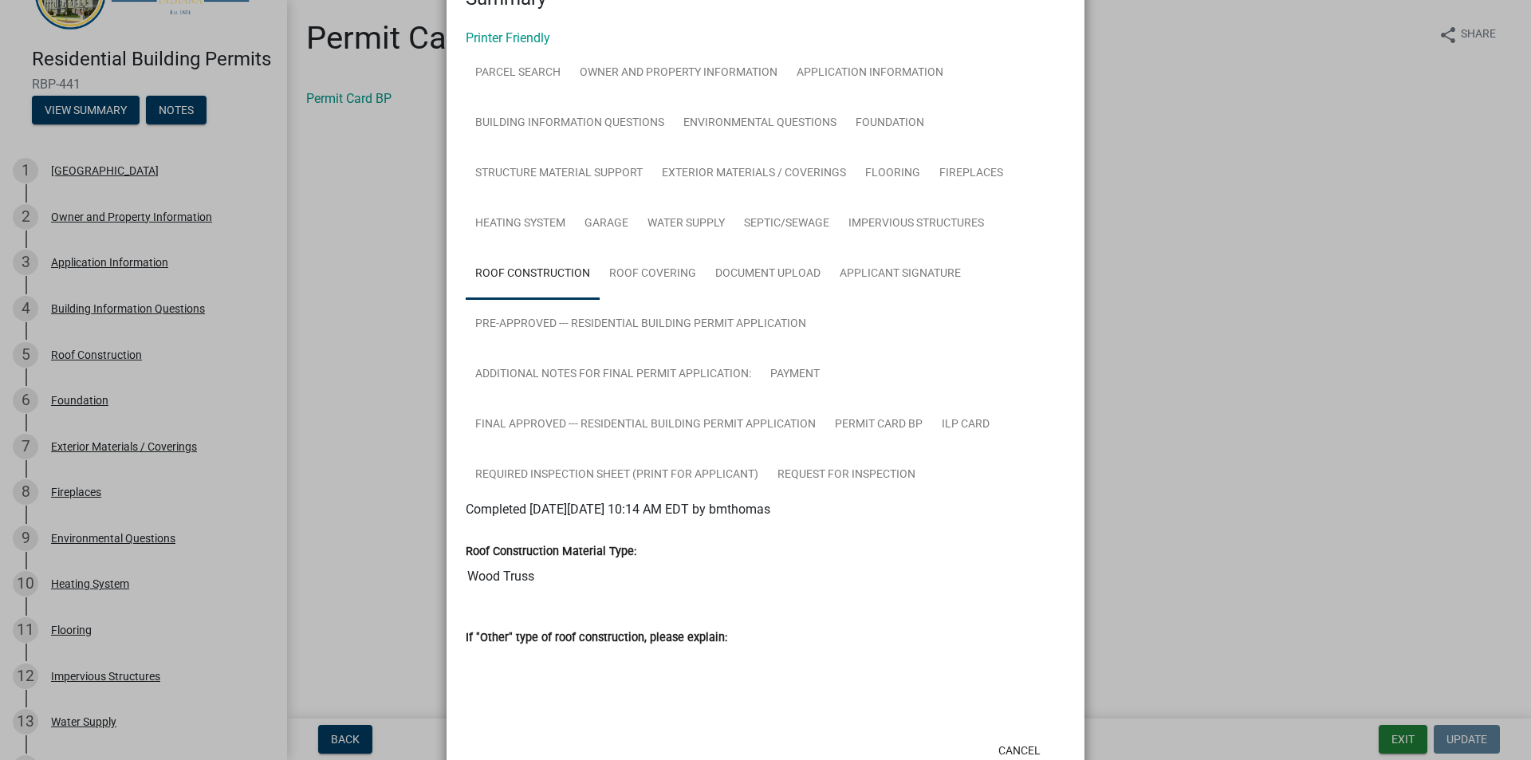
scroll to position [0, 0]
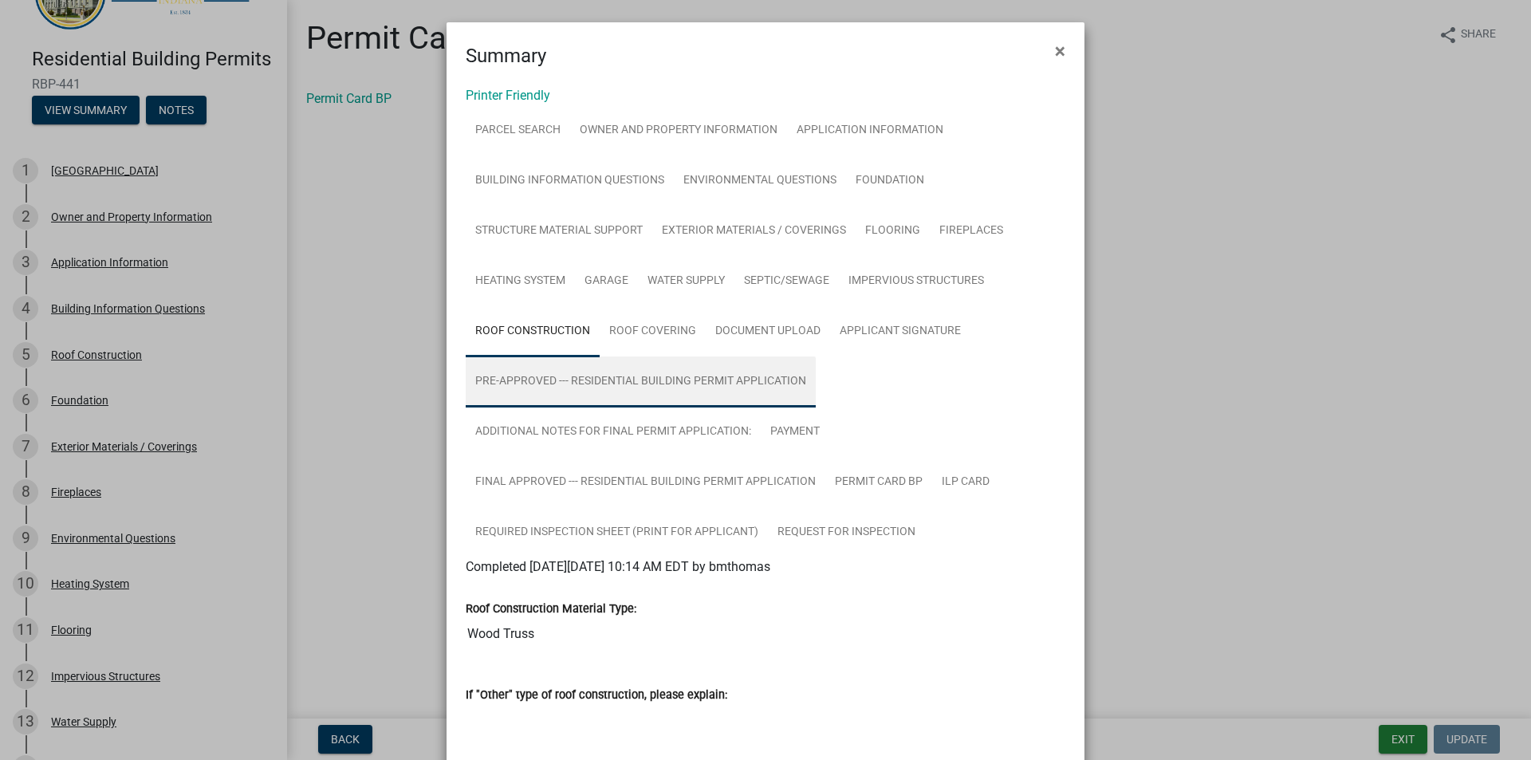
click at [512, 384] on link "Pre-Approved --- Residential Building Permit Application" at bounding box center [641, 381] width 350 height 51
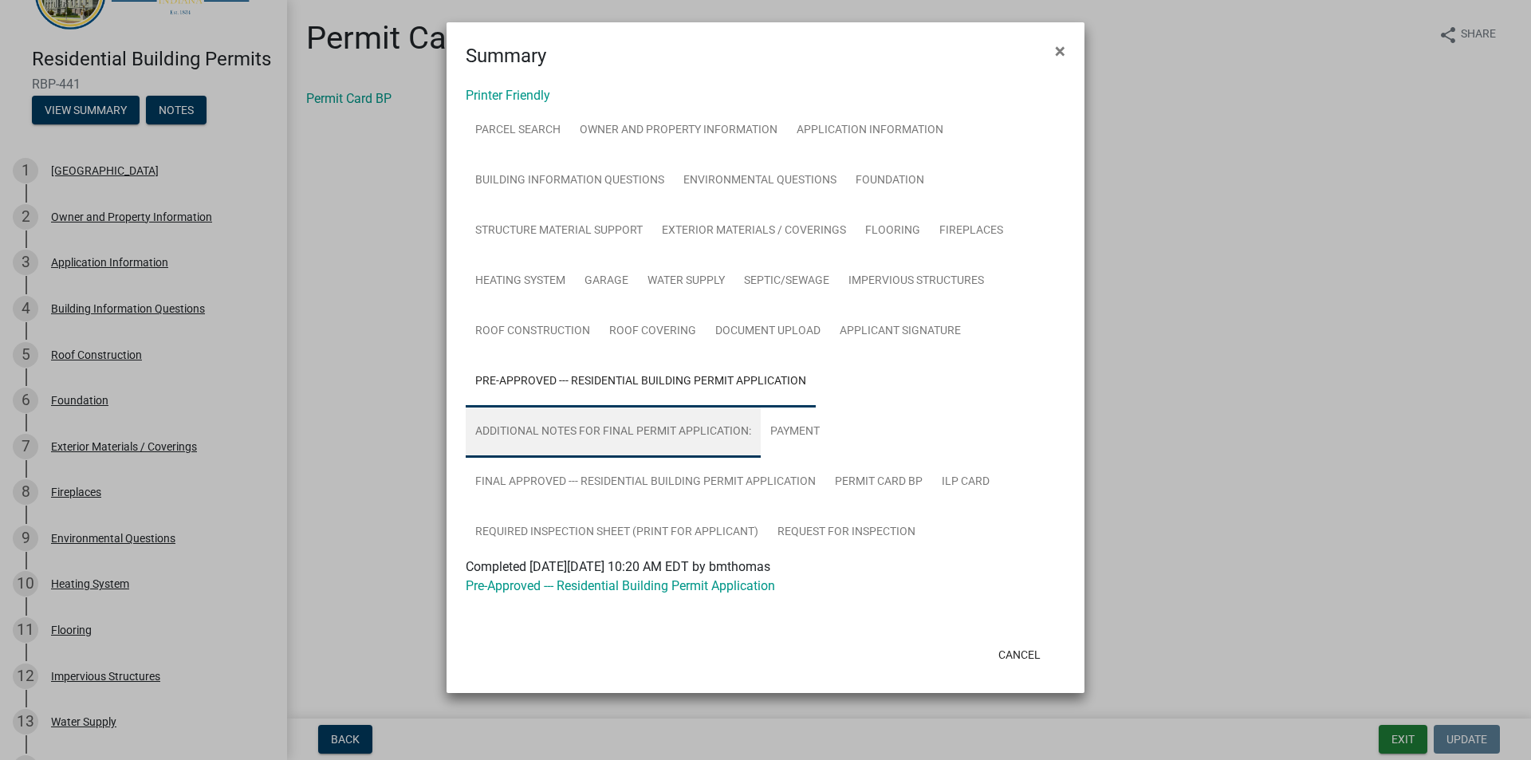
click at [551, 434] on link "Additional Notes for Final Permit Application:" at bounding box center [613, 432] width 295 height 51
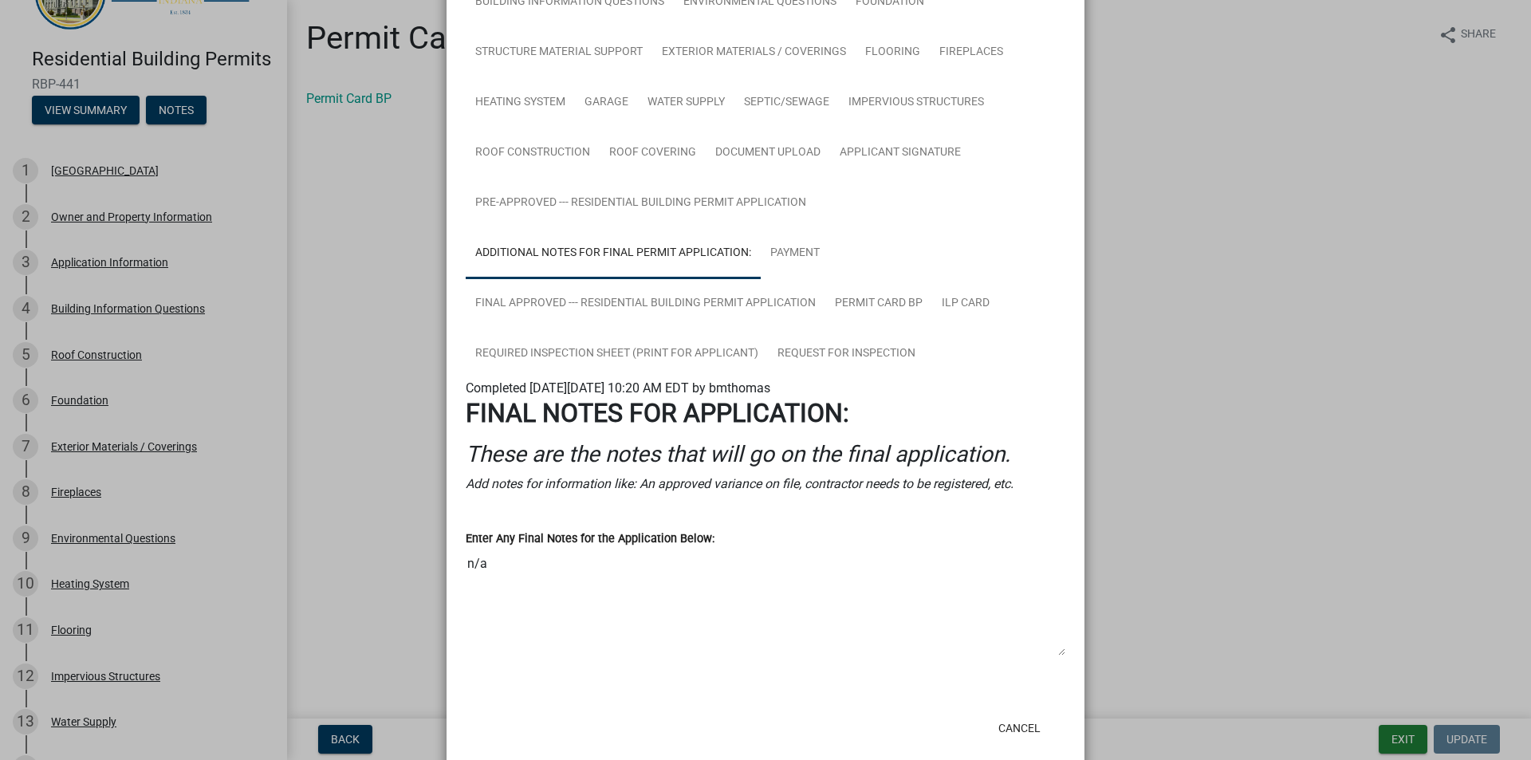
scroll to position [207, 0]
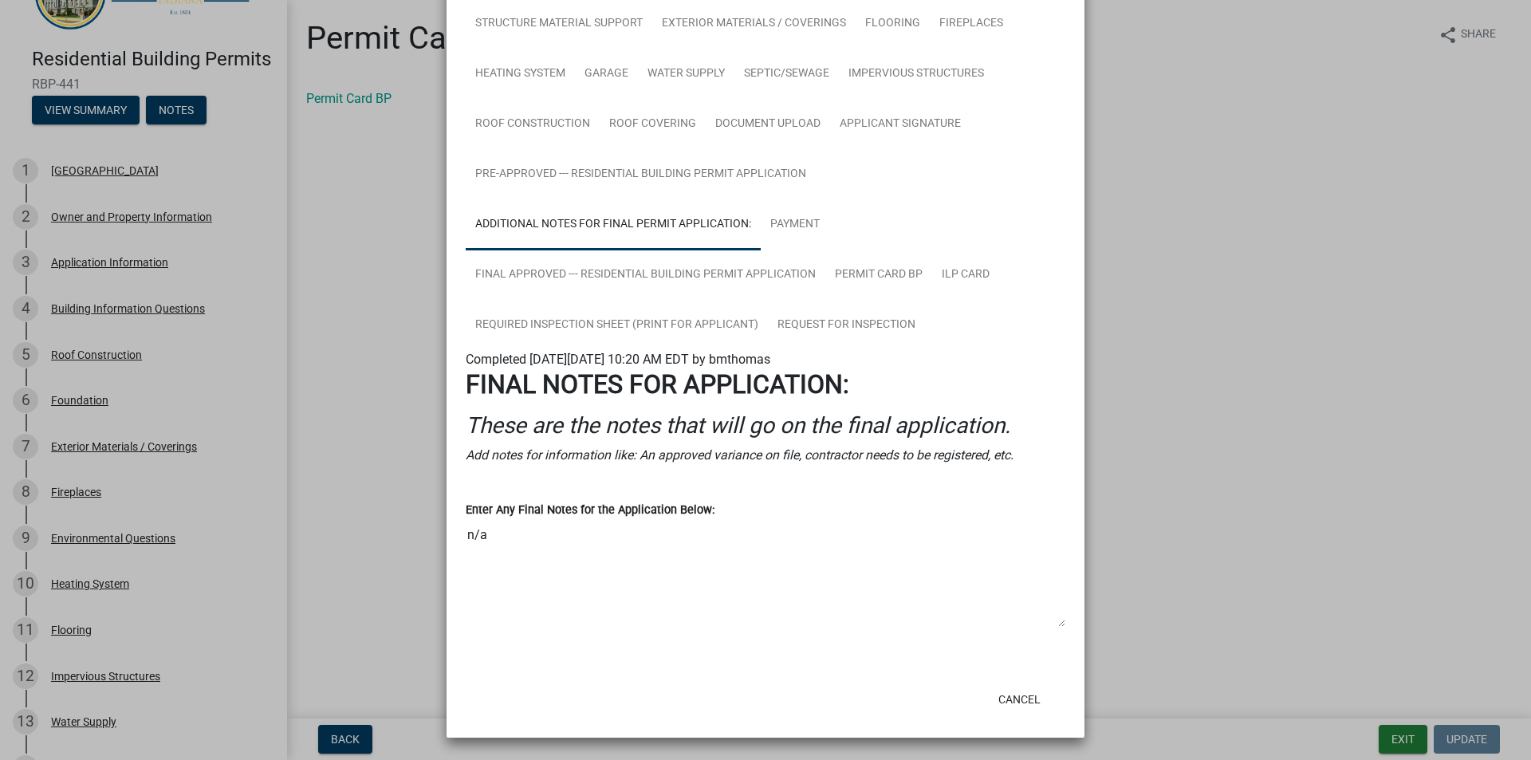
click at [398, 515] on ngb-modal-window "Summary × Printer Friendly Parcel search Owner and Property Information Applica…" at bounding box center [765, 380] width 1531 height 760
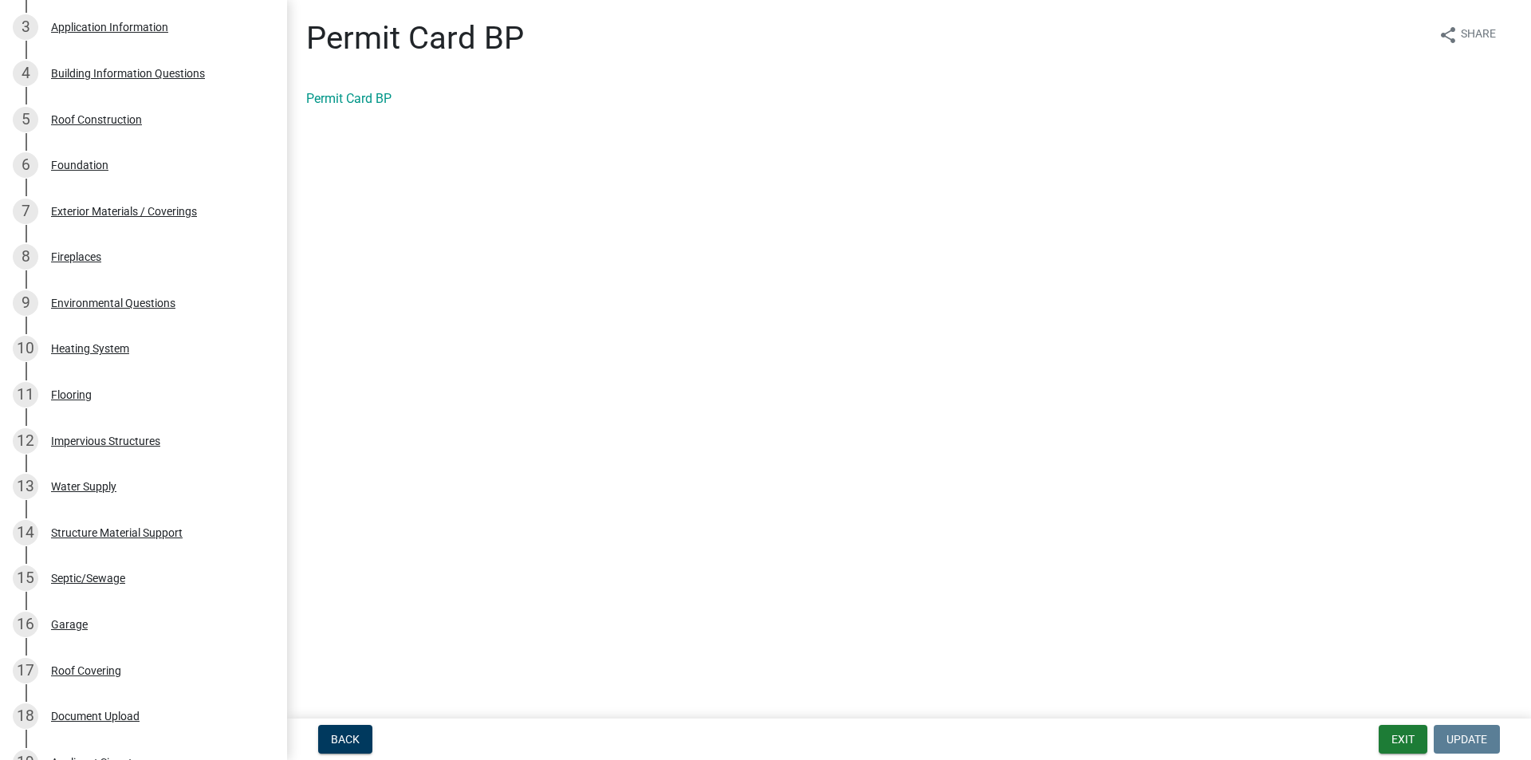
scroll to position [301, 0]
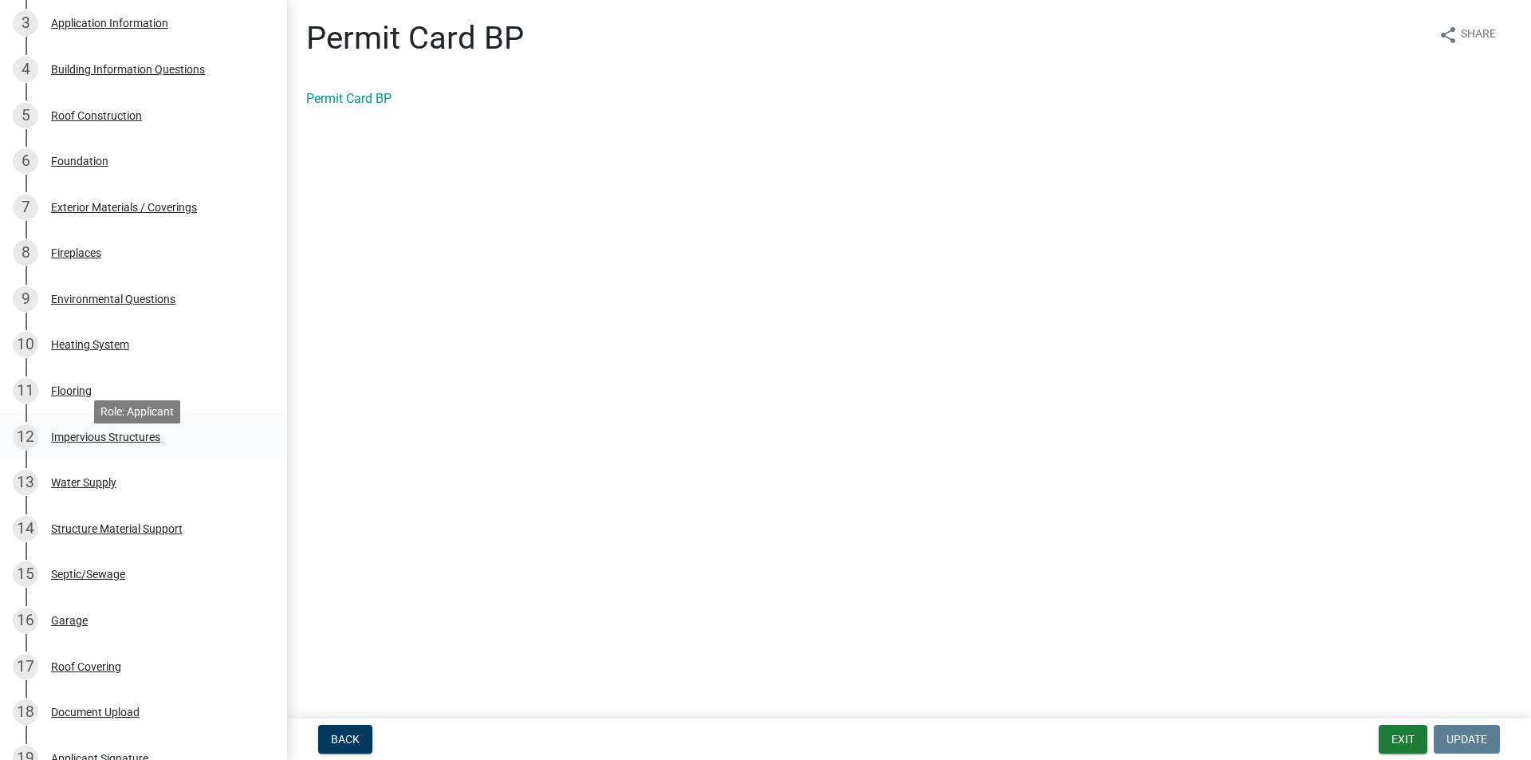
click at [108, 443] on div "Impervious Structures" at bounding box center [105, 436] width 109 height 11
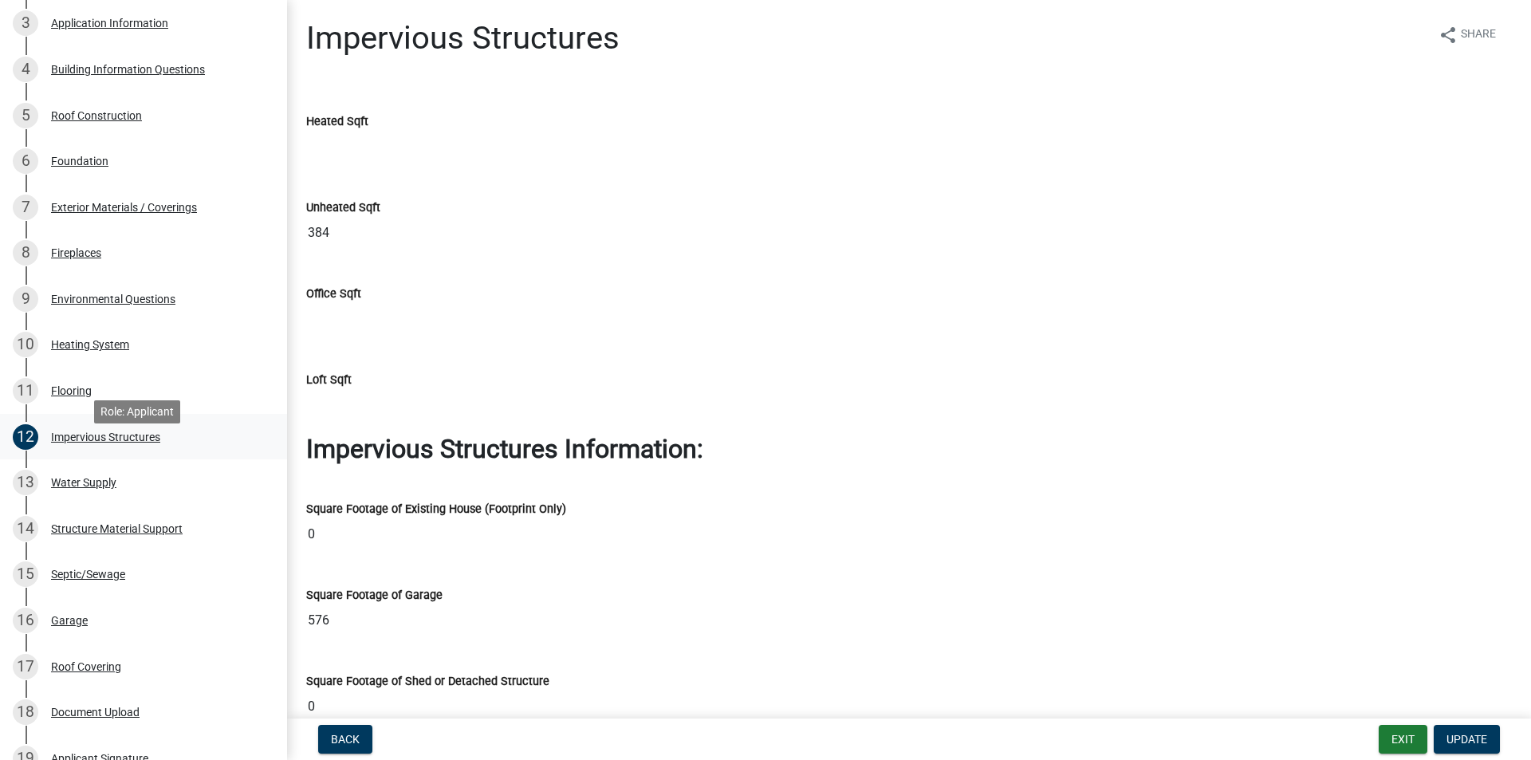
click at [98, 443] on div "Impervious Structures" at bounding box center [105, 436] width 109 height 11
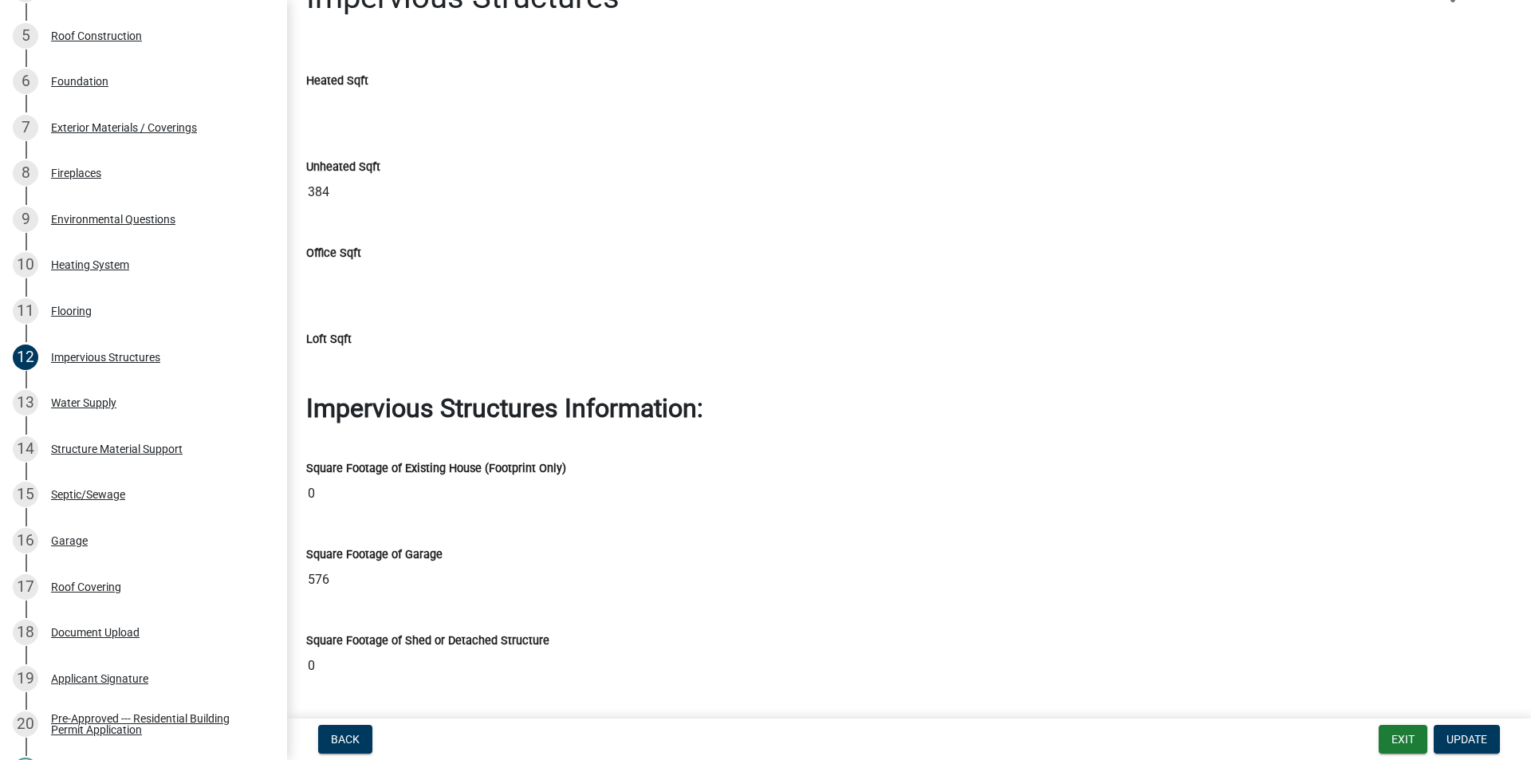
scroll to position [80, 0]
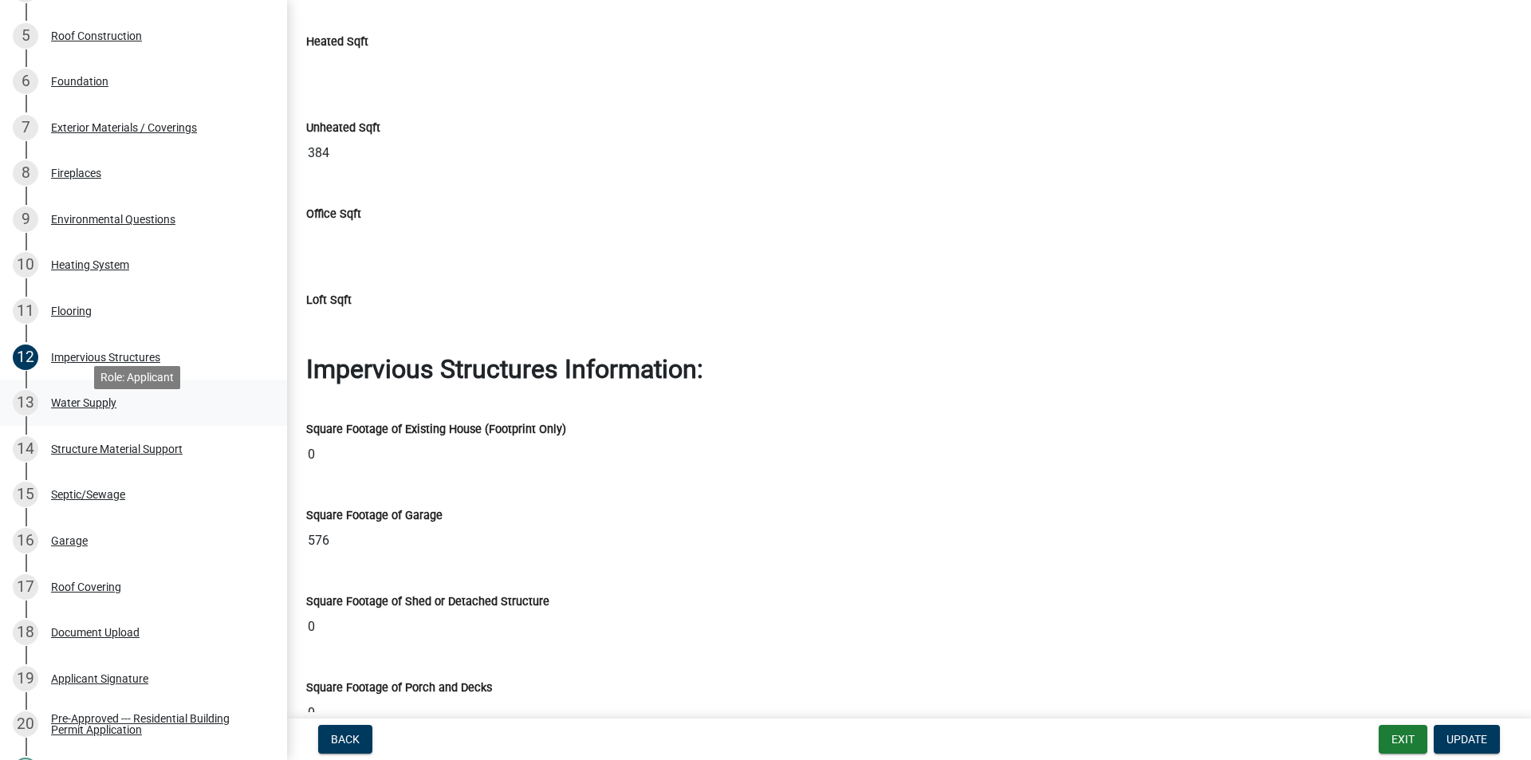
click at [91, 415] on div "13 Water Supply" at bounding box center [137, 403] width 249 height 26
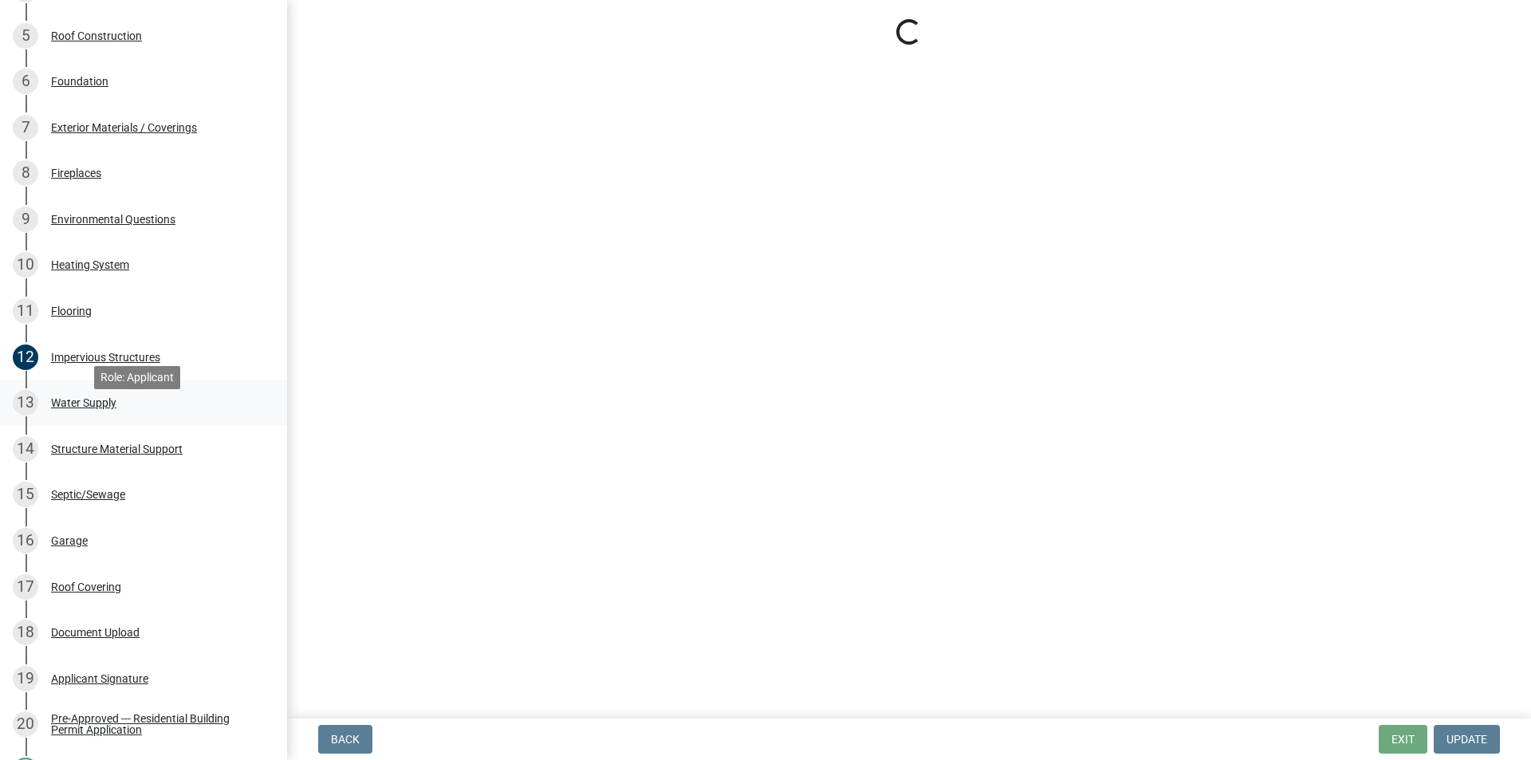
scroll to position [0, 0]
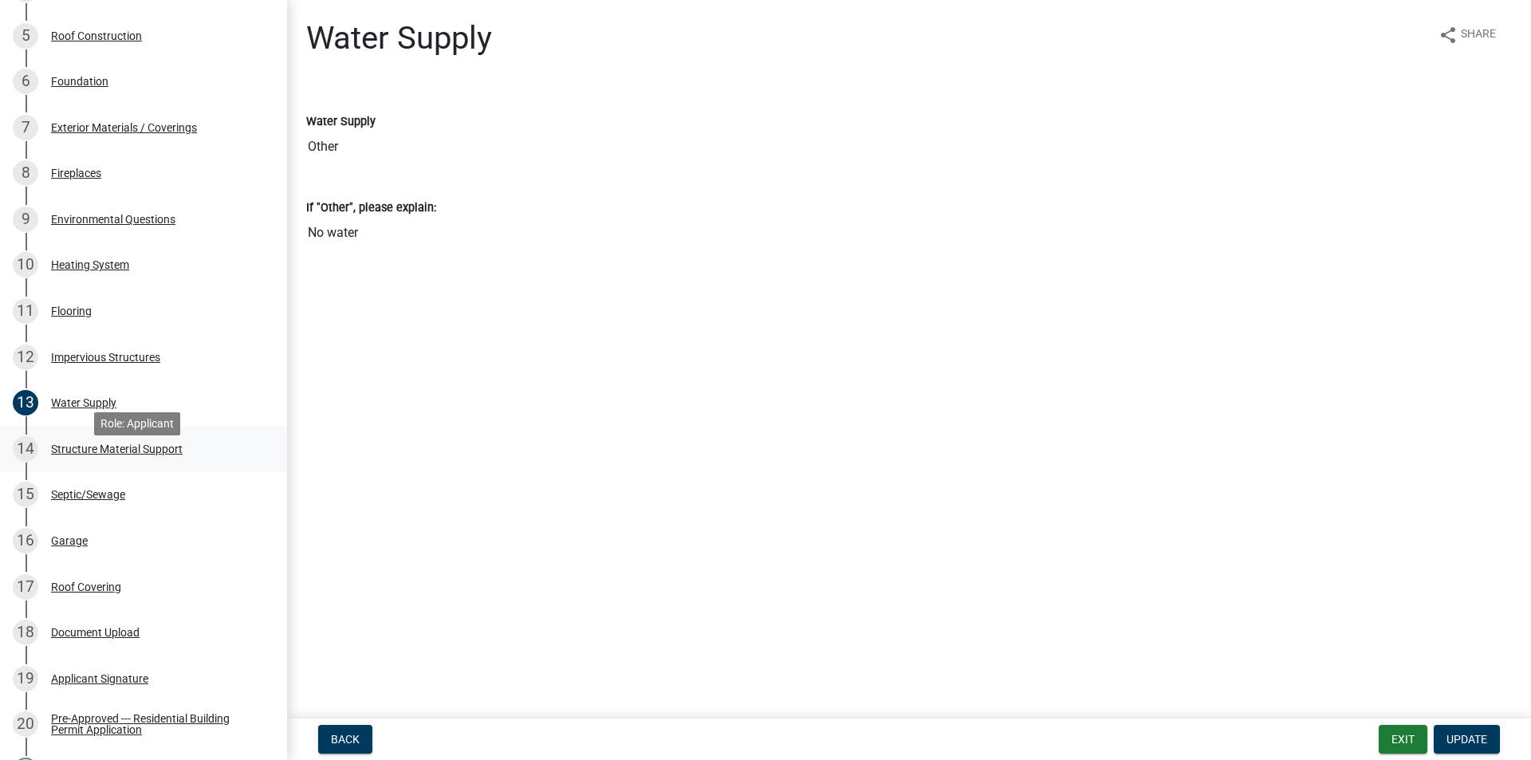
click at [92, 455] on div "Structure Material Support" at bounding box center [117, 448] width 132 height 11
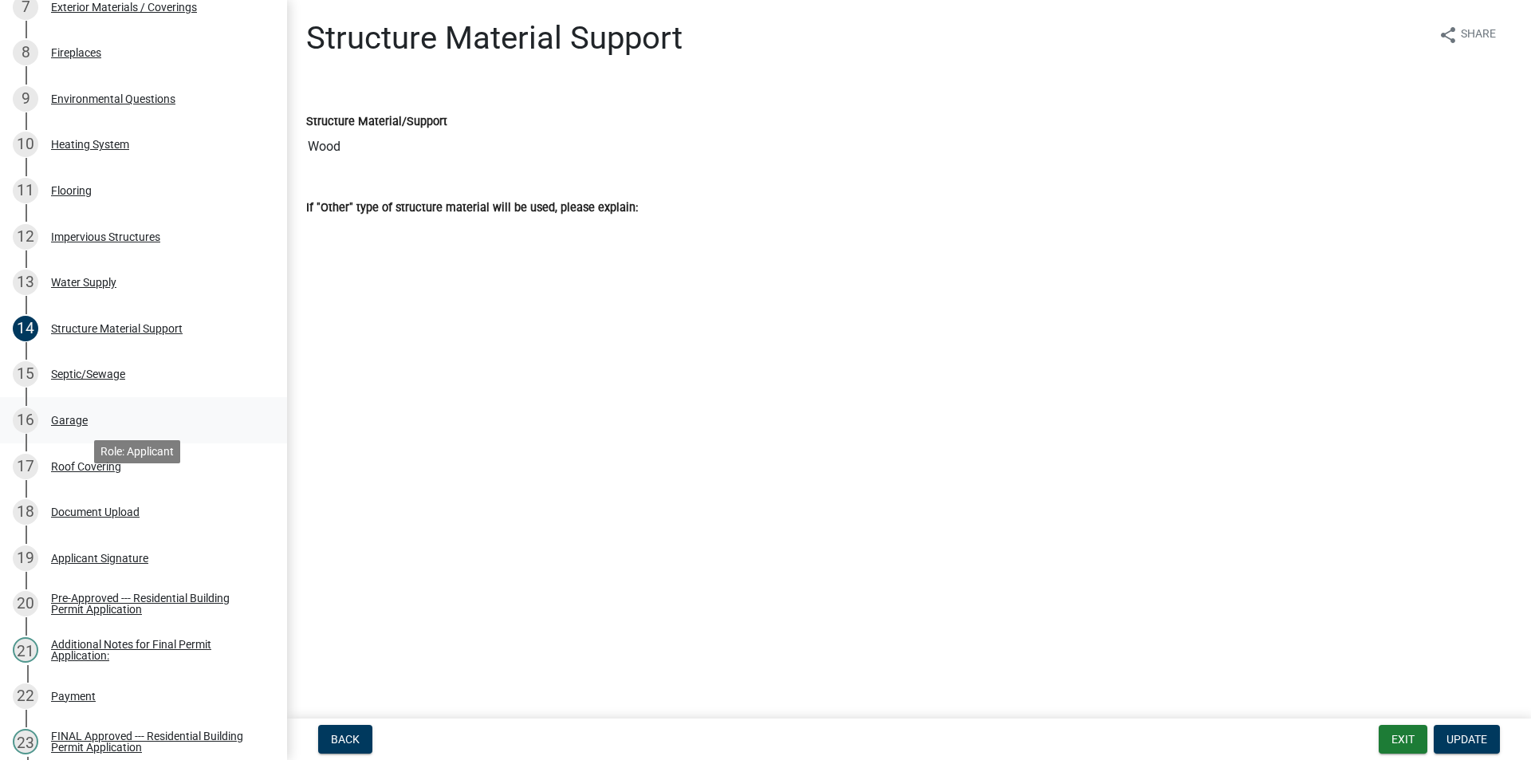
scroll to position [540, 0]
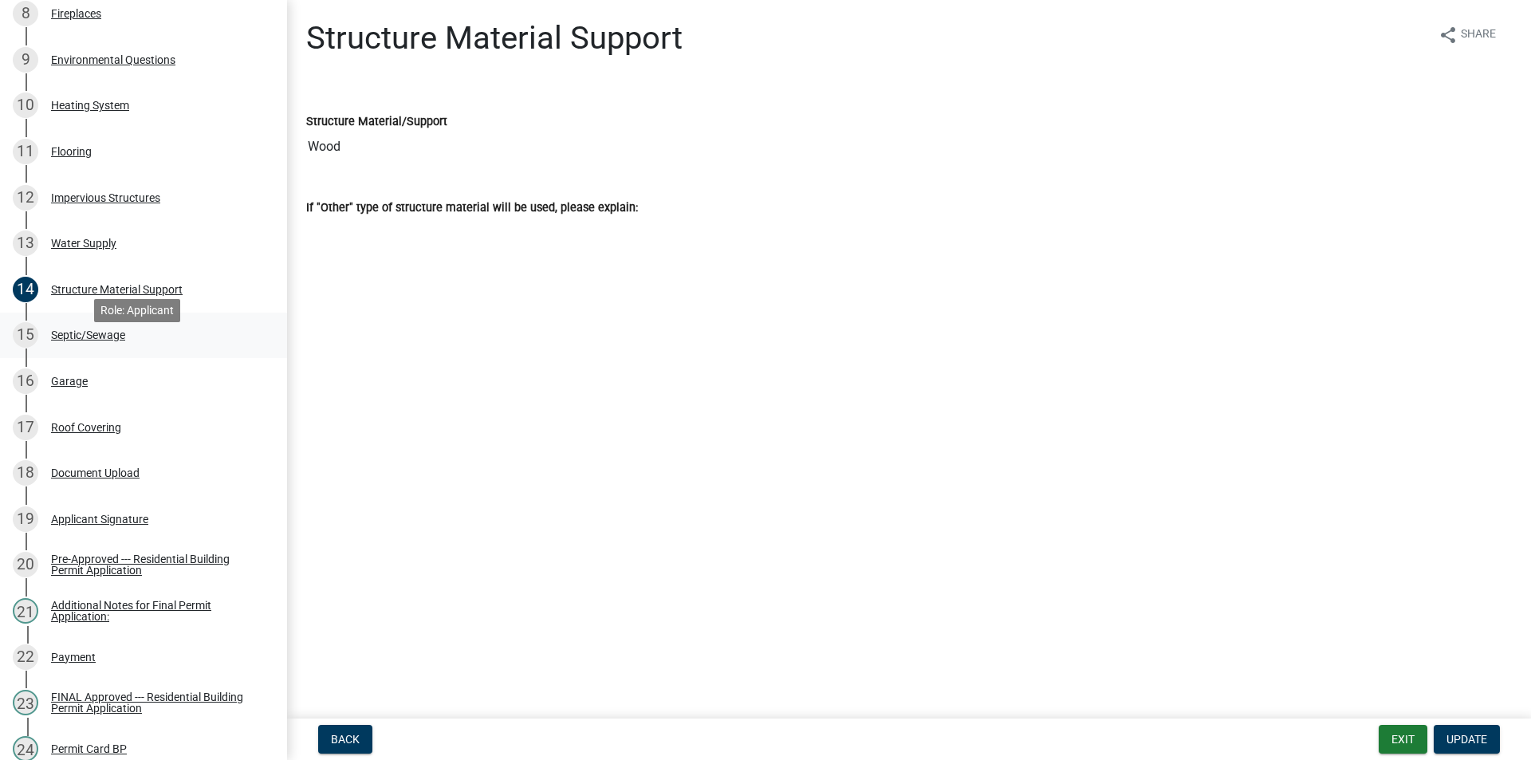
click at [88, 341] on div "Septic/Sewage" at bounding box center [88, 334] width 74 height 11
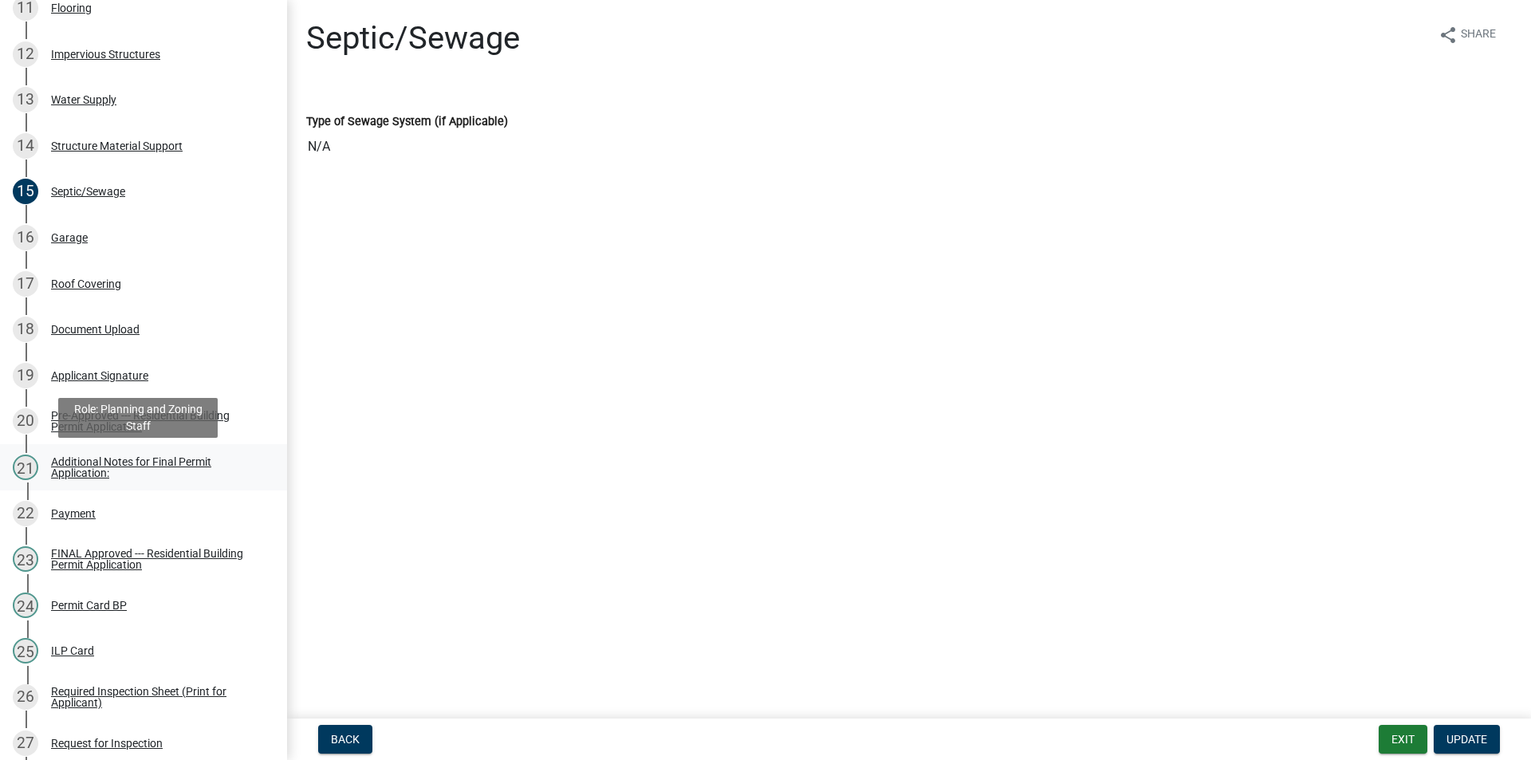
scroll to position [699, 0]
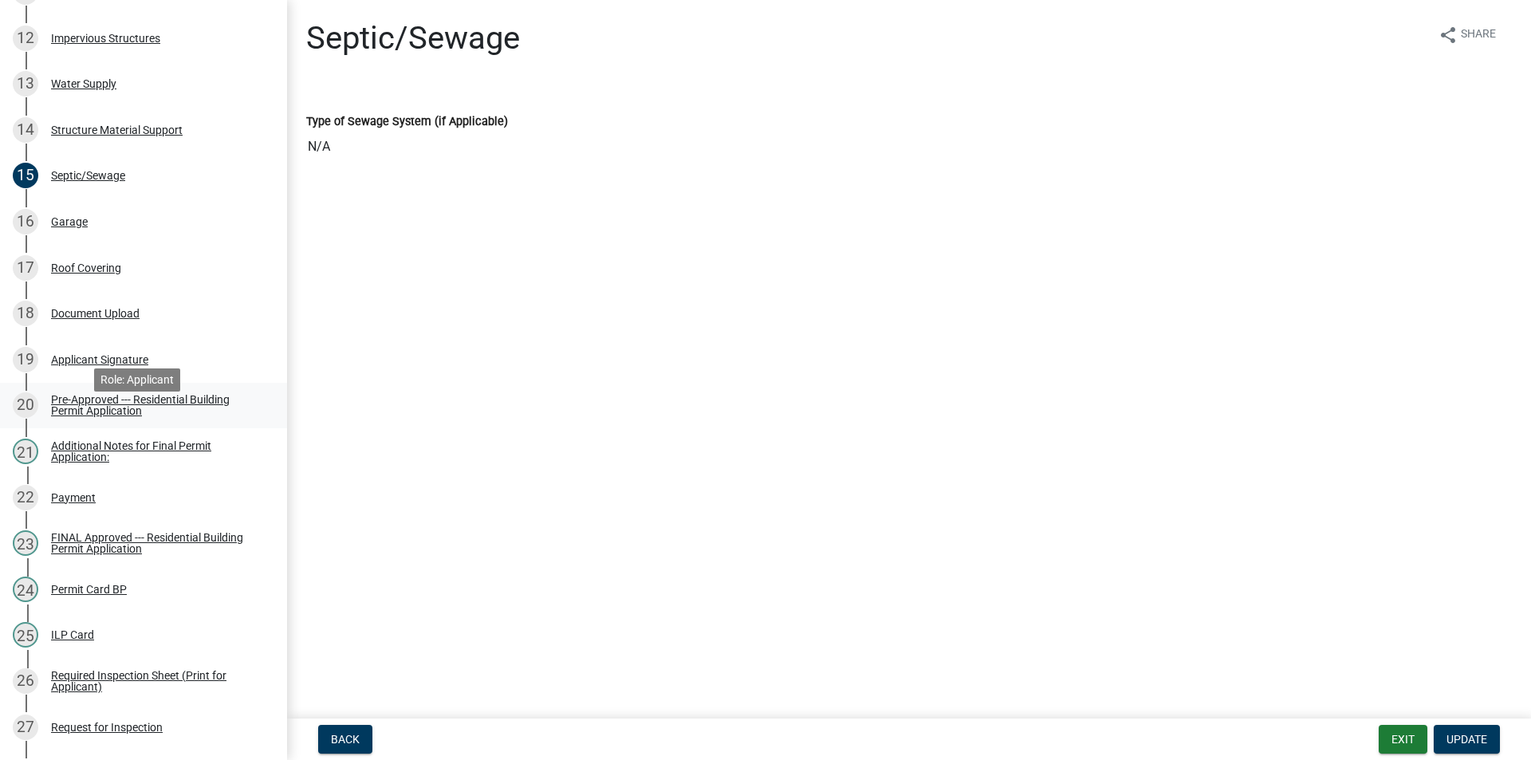
click at [95, 416] on div "Pre-Approved --- Residential Building Permit Application" at bounding box center [156, 405] width 211 height 22
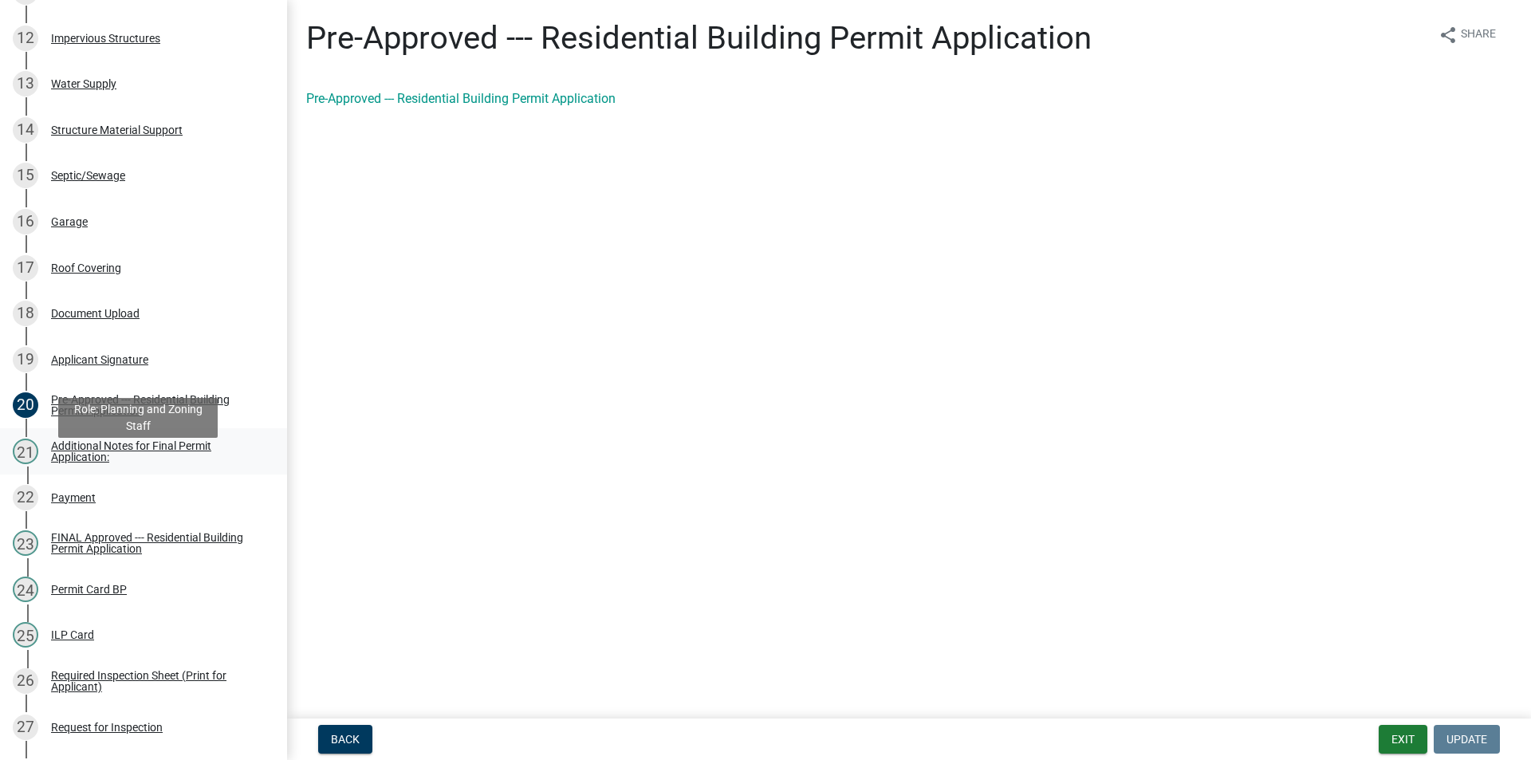
click at [102, 463] on div "Additional Notes for Final Permit Application:" at bounding box center [156, 451] width 211 height 22
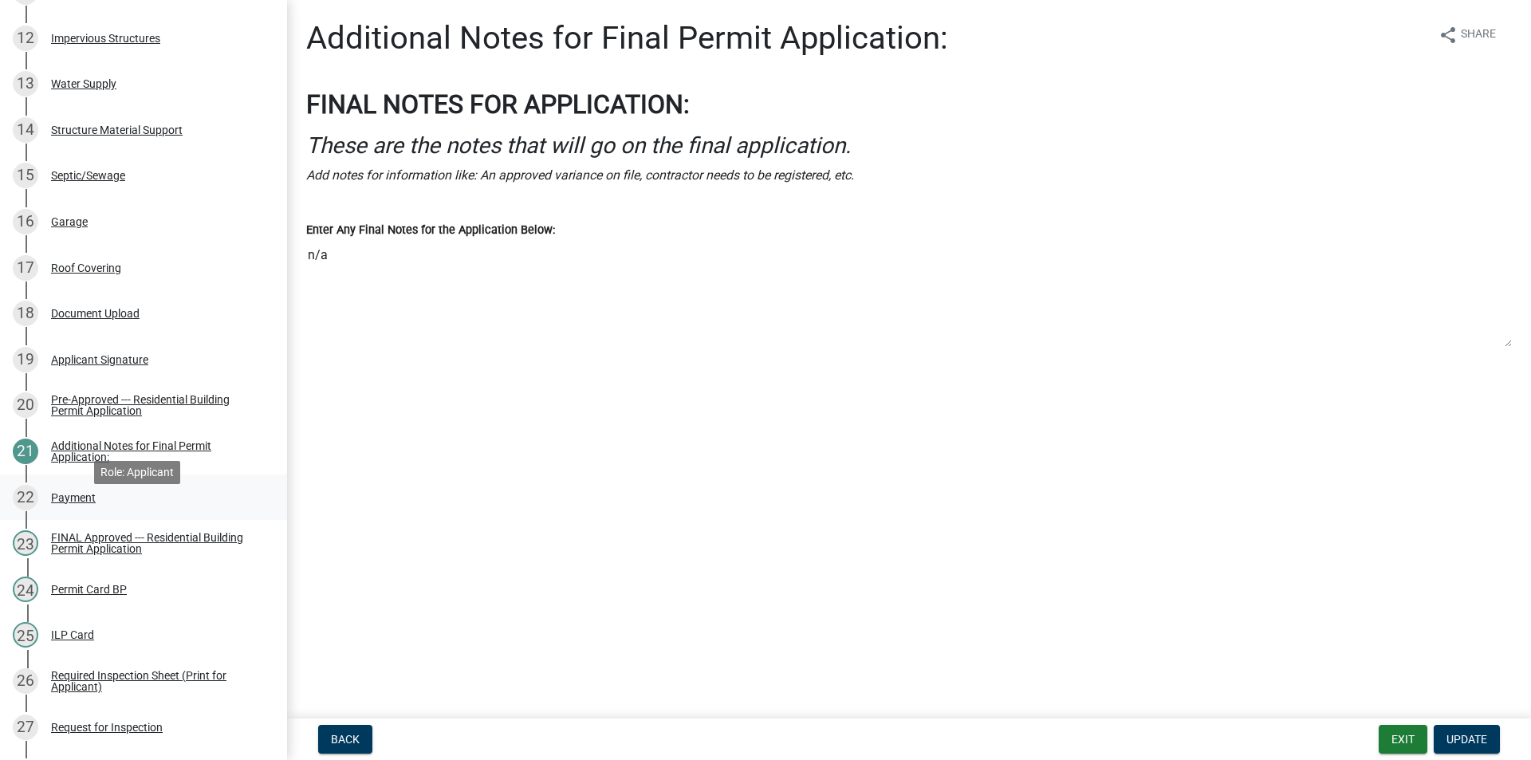
click at [60, 503] on div "Payment" at bounding box center [73, 497] width 45 height 11
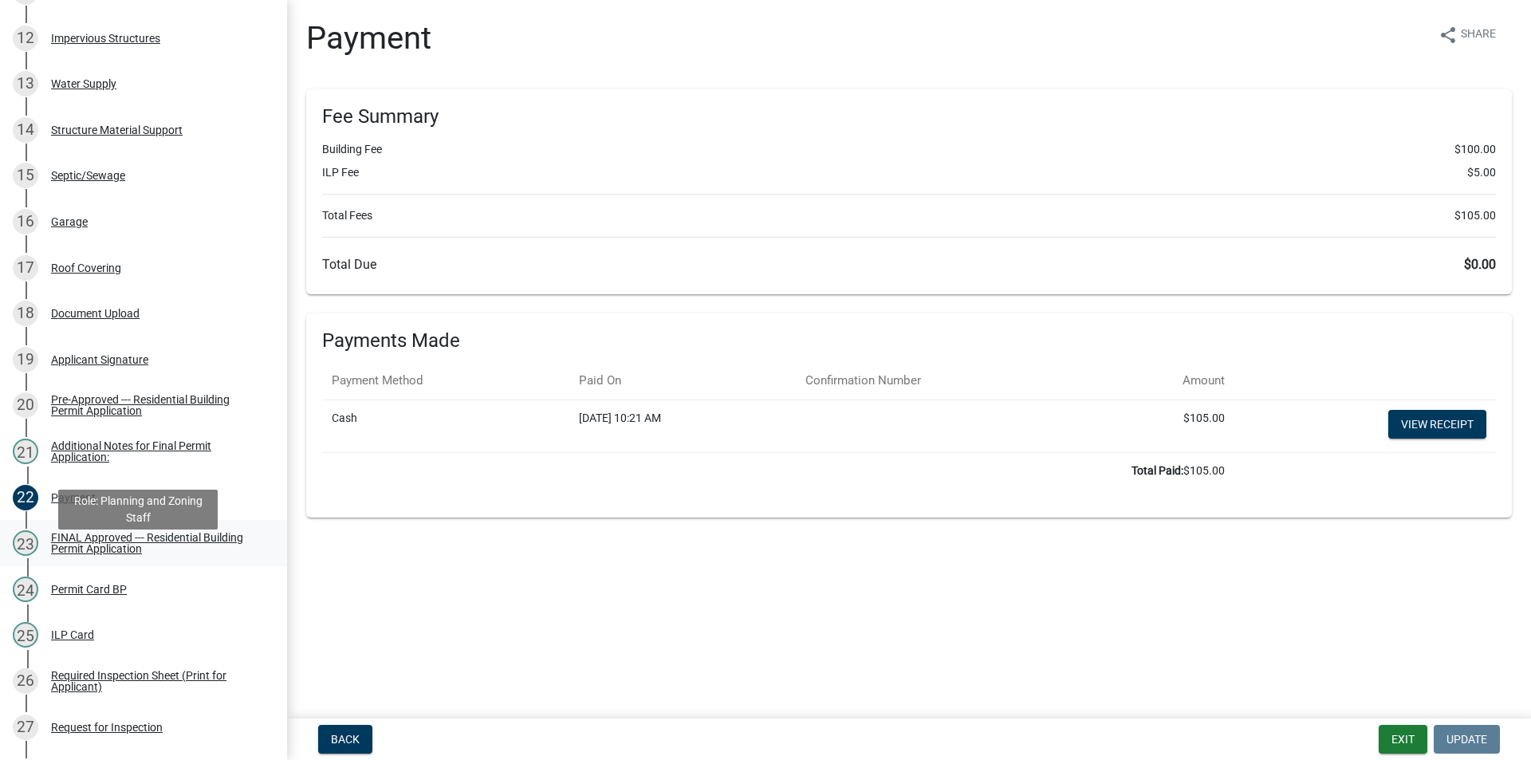
click at [85, 554] on div "FINAL Approved --- Residential Building Permit Application" at bounding box center [156, 543] width 211 height 22
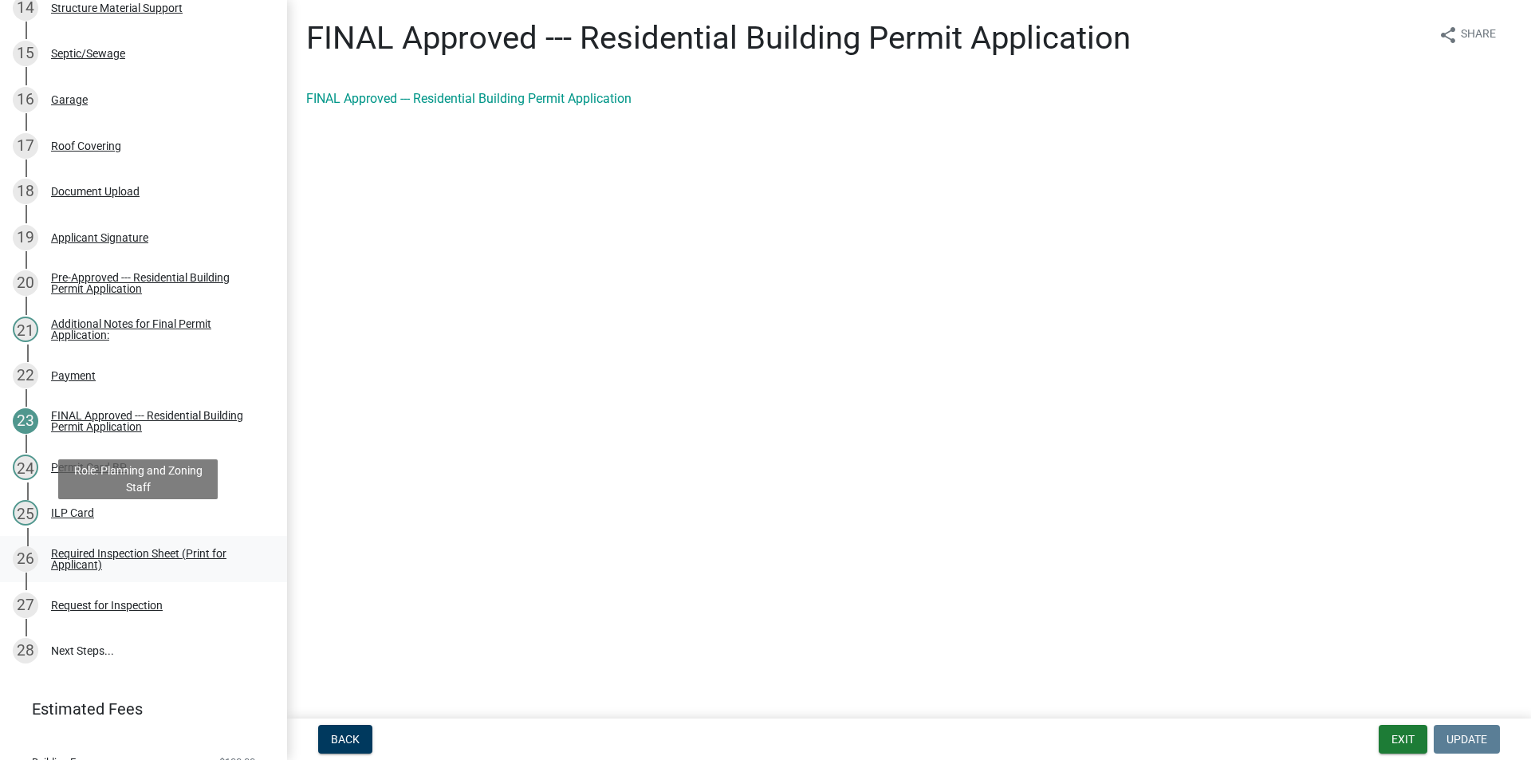
scroll to position [859, 0]
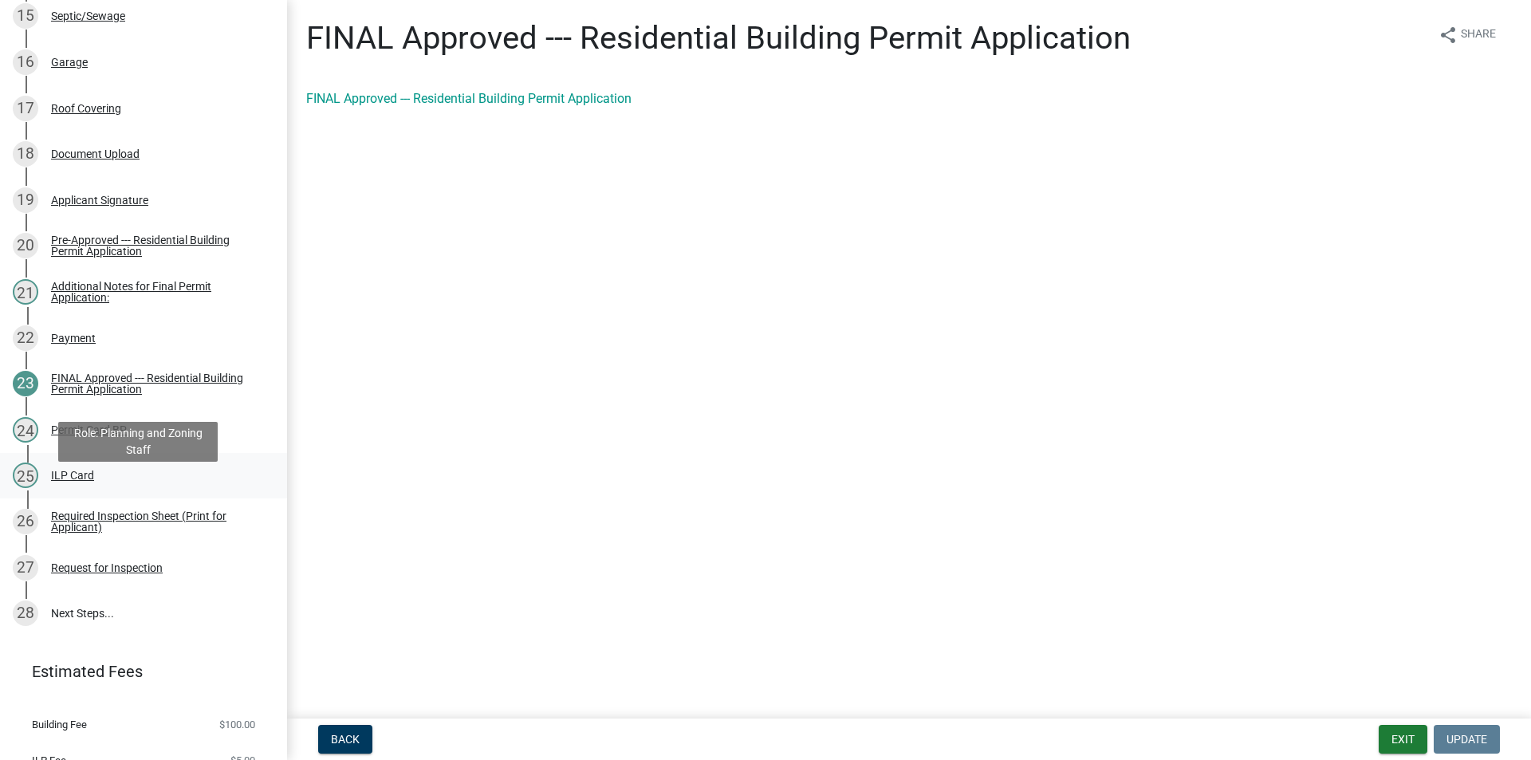
click at [77, 481] on div "ILP Card" at bounding box center [72, 475] width 43 height 11
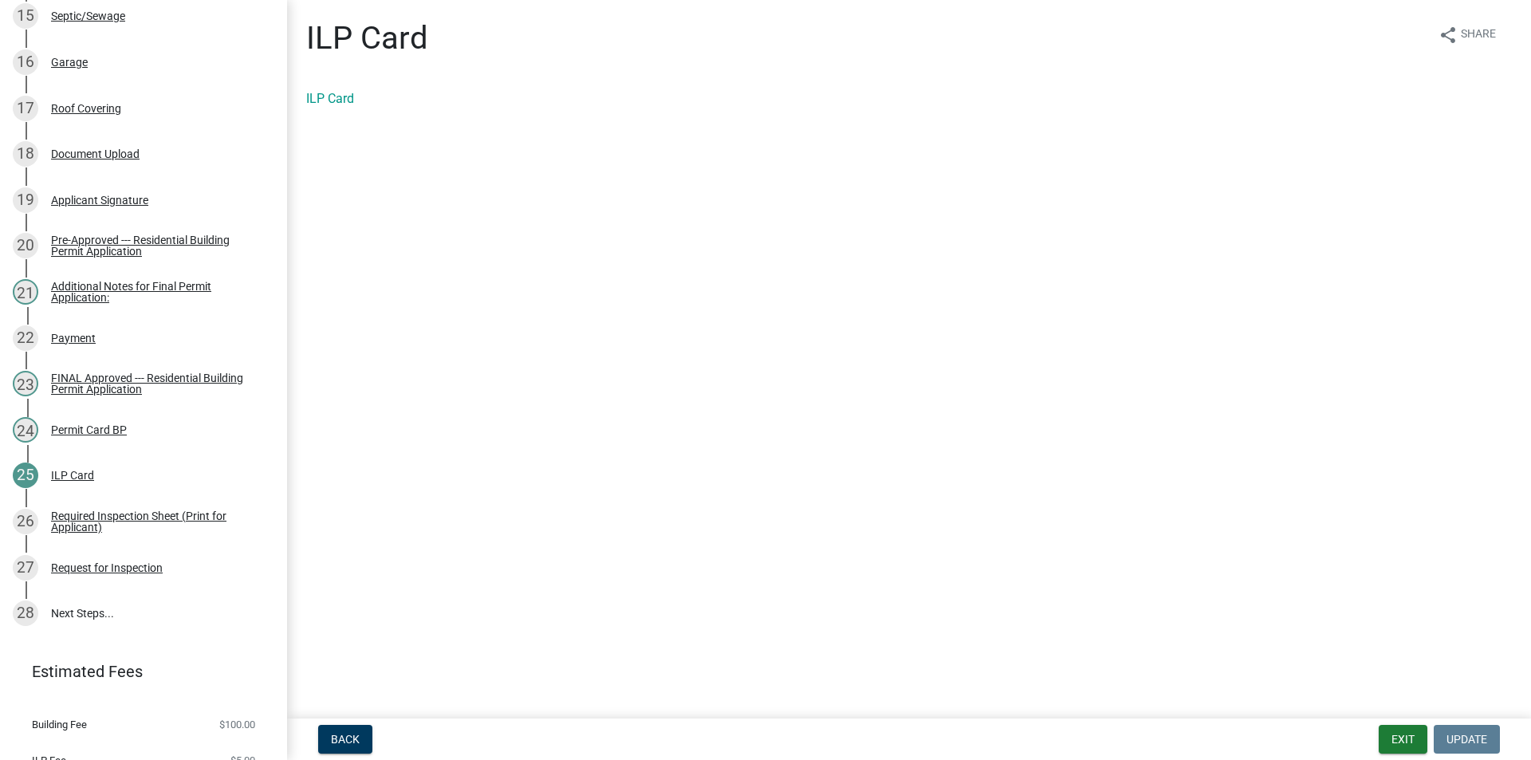
click at [332, 108] on div "ILP Card" at bounding box center [909, 98] width 1230 height 19
click at [337, 96] on link "ILP Card" at bounding box center [330, 98] width 48 height 15
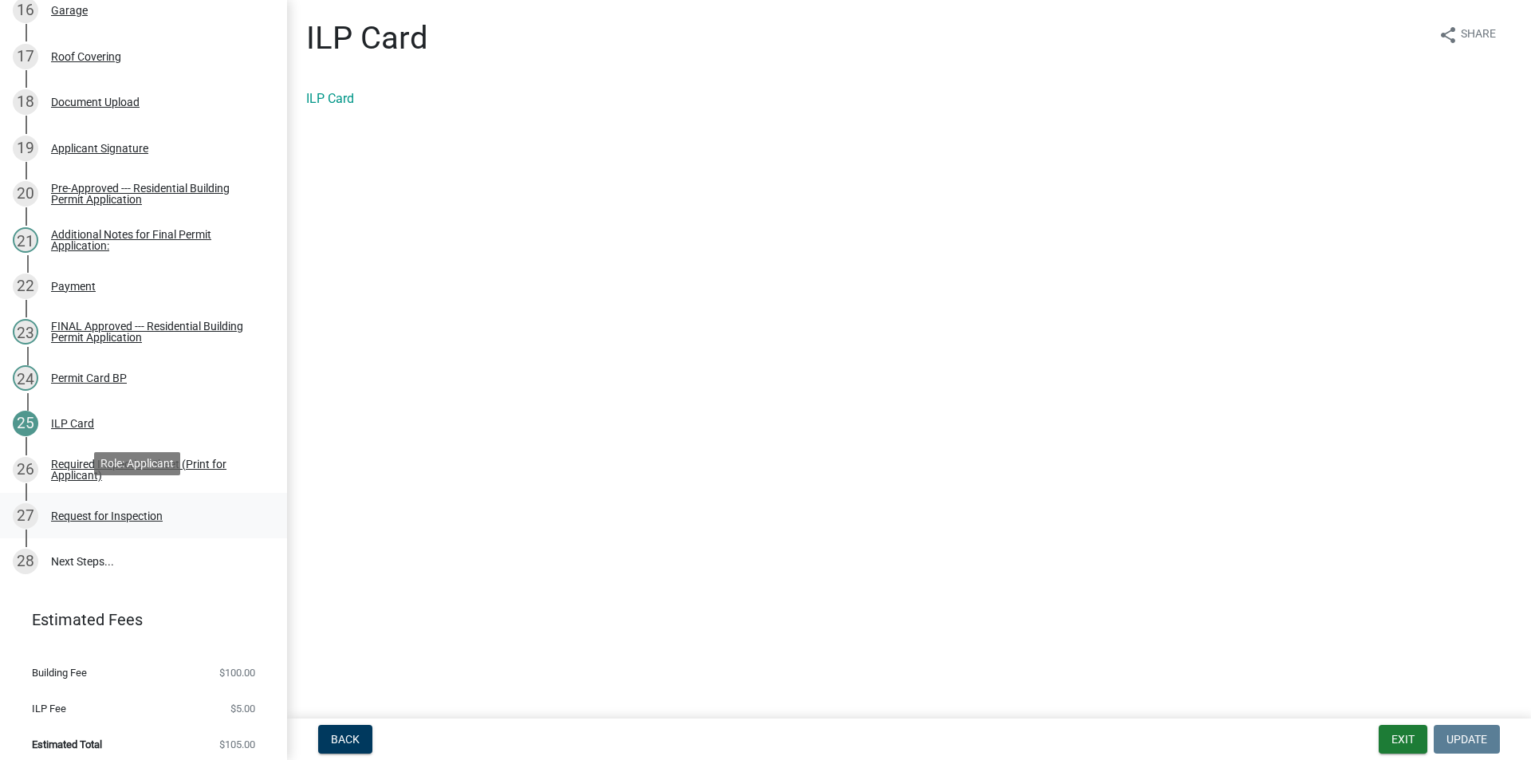
scroll to position [939, 0]
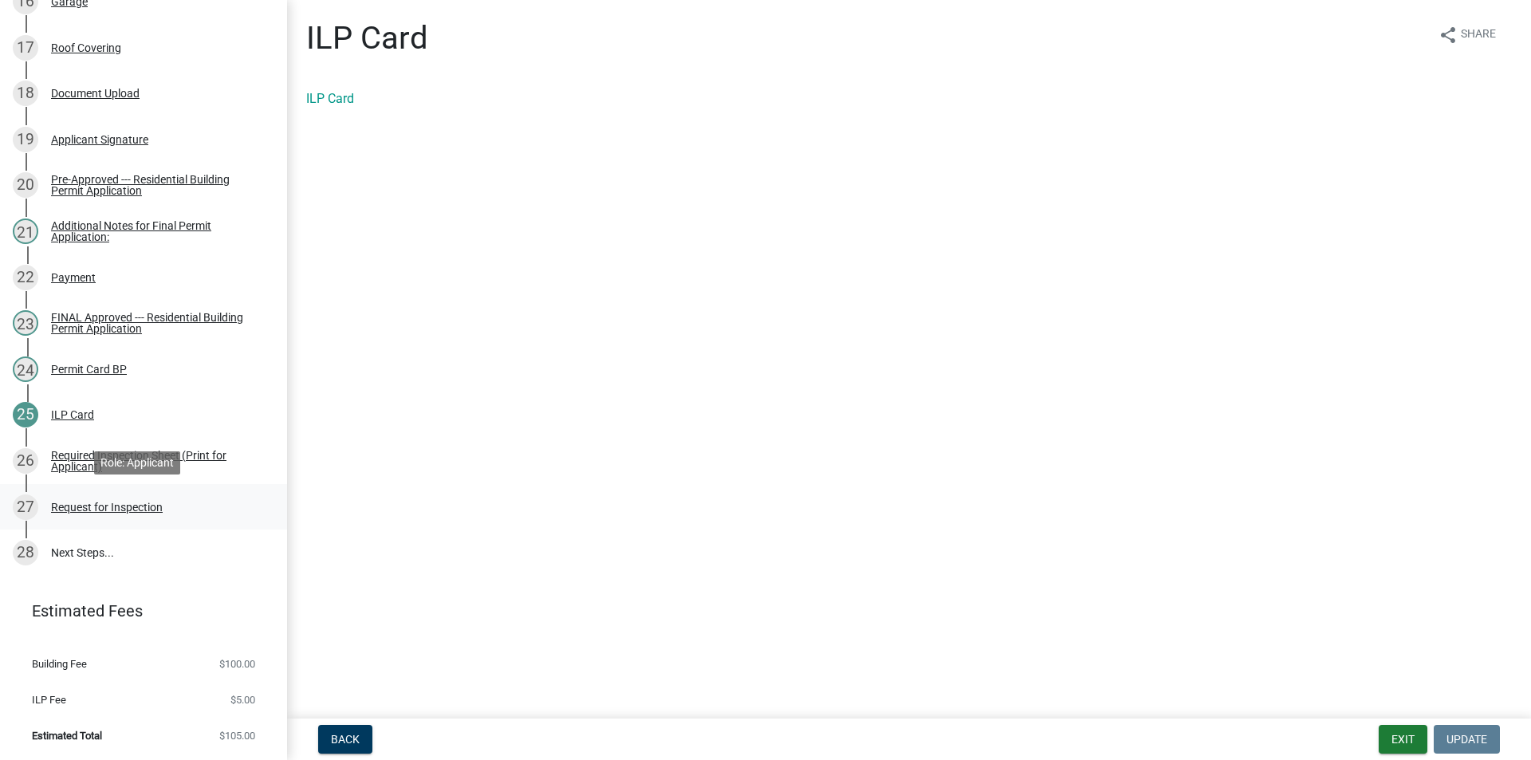
click at [30, 503] on div "27" at bounding box center [26, 507] width 26 height 26
click at [98, 504] on div "Request for Inspection" at bounding box center [107, 507] width 112 height 11
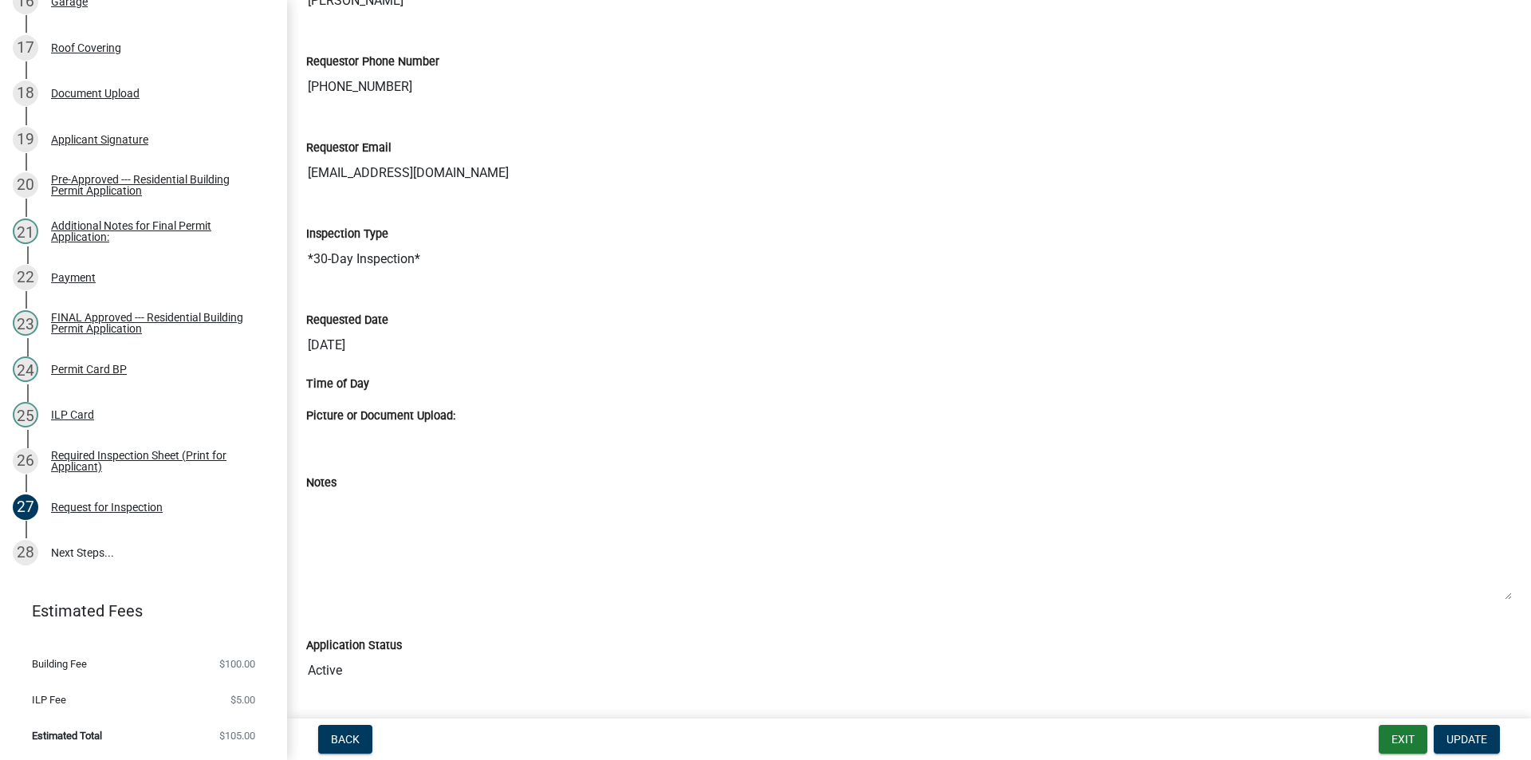
scroll to position [159, 0]
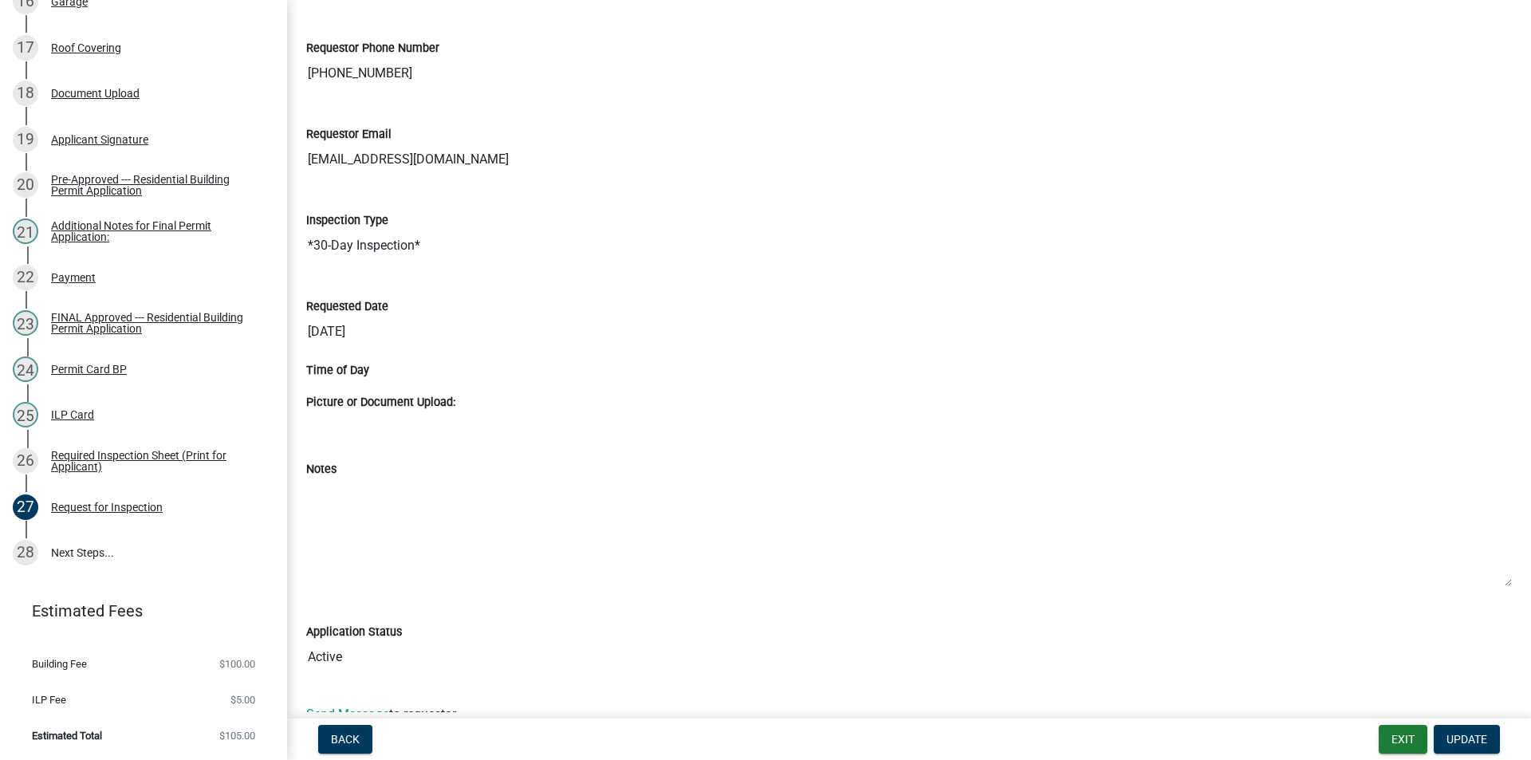
click at [1193, 179] on div "Requestor Email aaronguss@gmail.com" at bounding box center [909, 145] width 1230 height 86
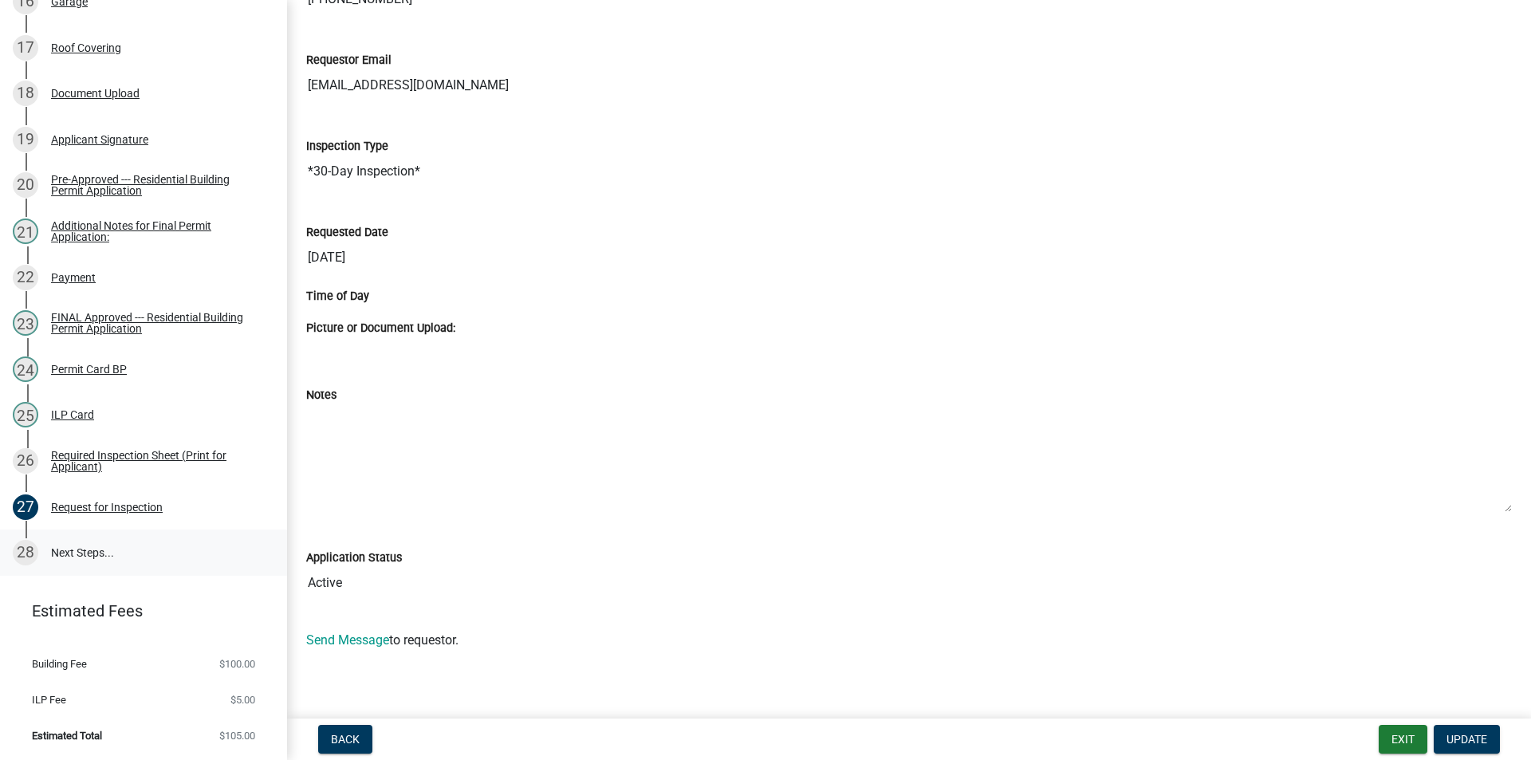
click at [89, 557] on link "28 Next Steps..." at bounding box center [143, 553] width 287 height 46
click at [87, 540] on link "28 Next Steps..." at bounding box center [143, 553] width 287 height 46
click at [77, 566] on link "28 Next Steps..." at bounding box center [143, 553] width 287 height 46
click at [77, 553] on link "28 Next Steps..." at bounding box center [143, 553] width 287 height 46
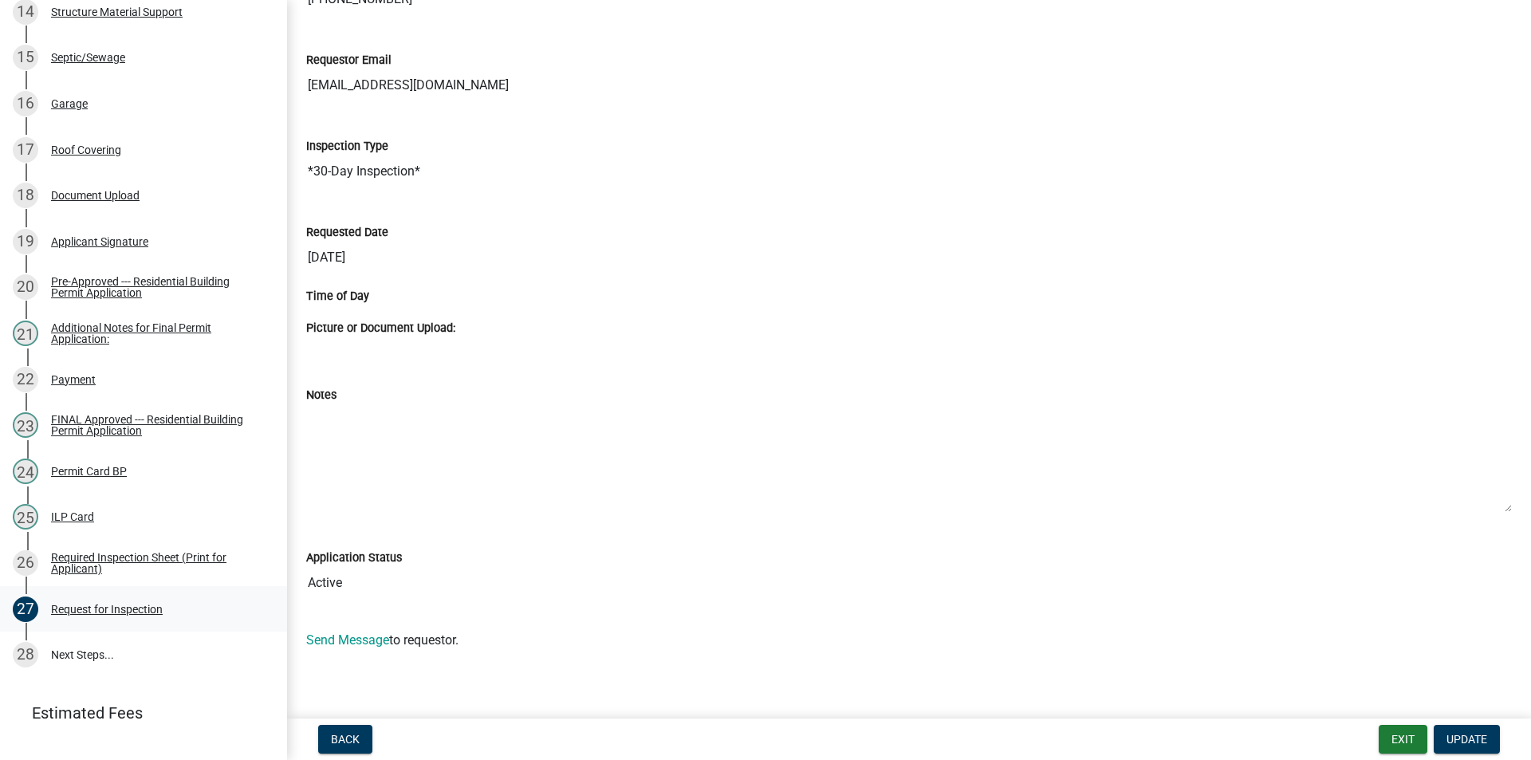
scroll to position [939, 0]
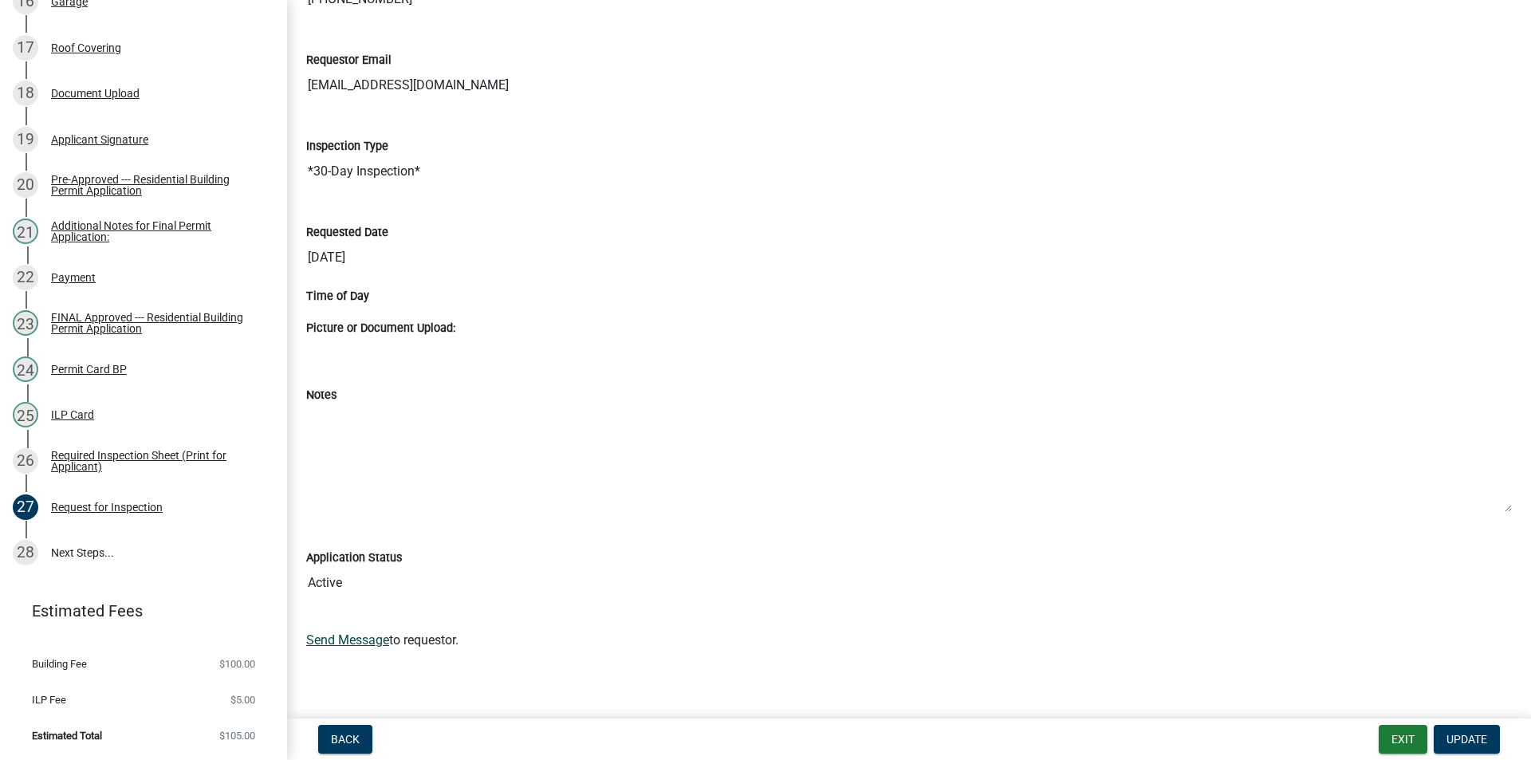
click at [371, 642] on link "Send Message" at bounding box center [347, 639] width 83 height 15
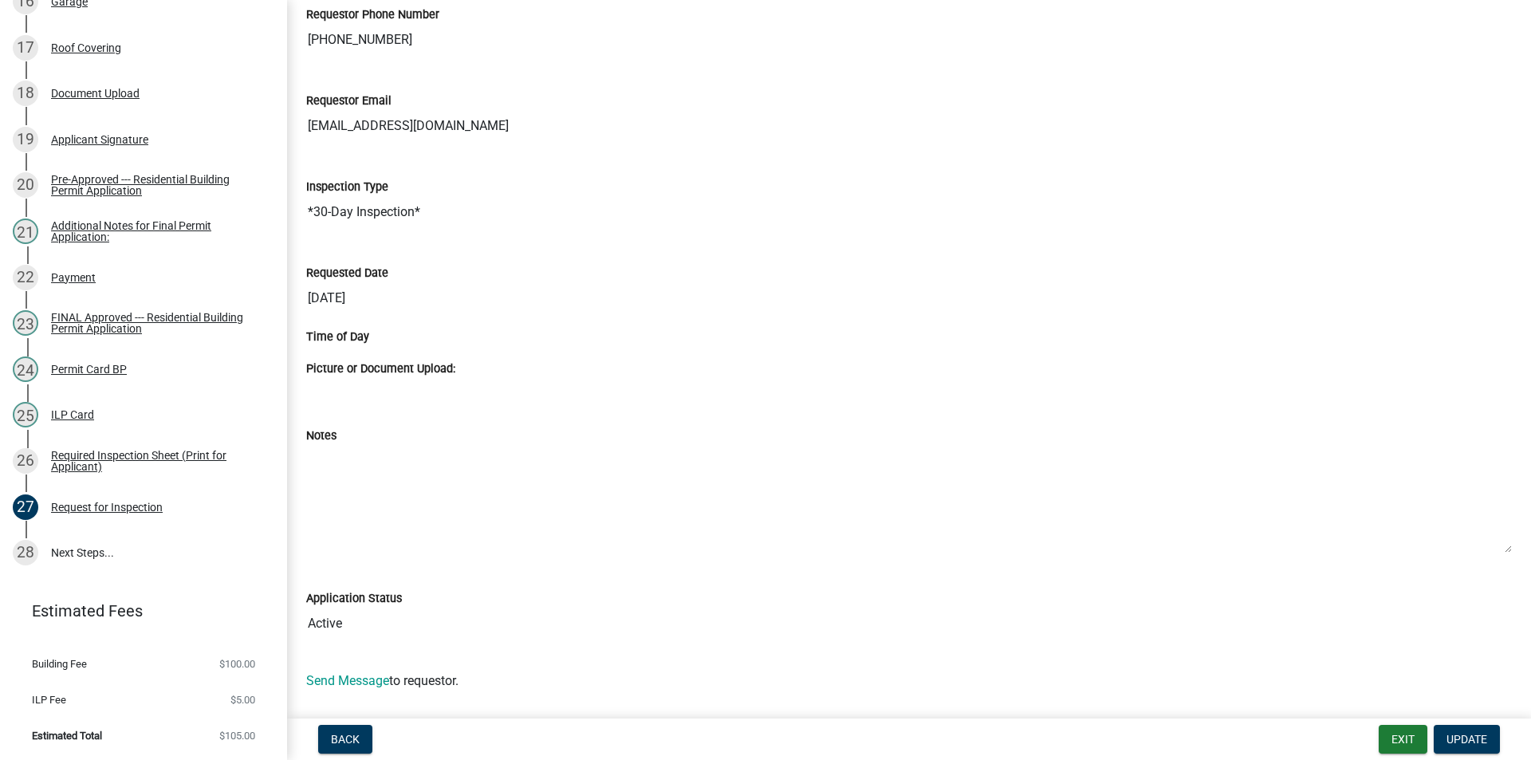
scroll to position [154, 0]
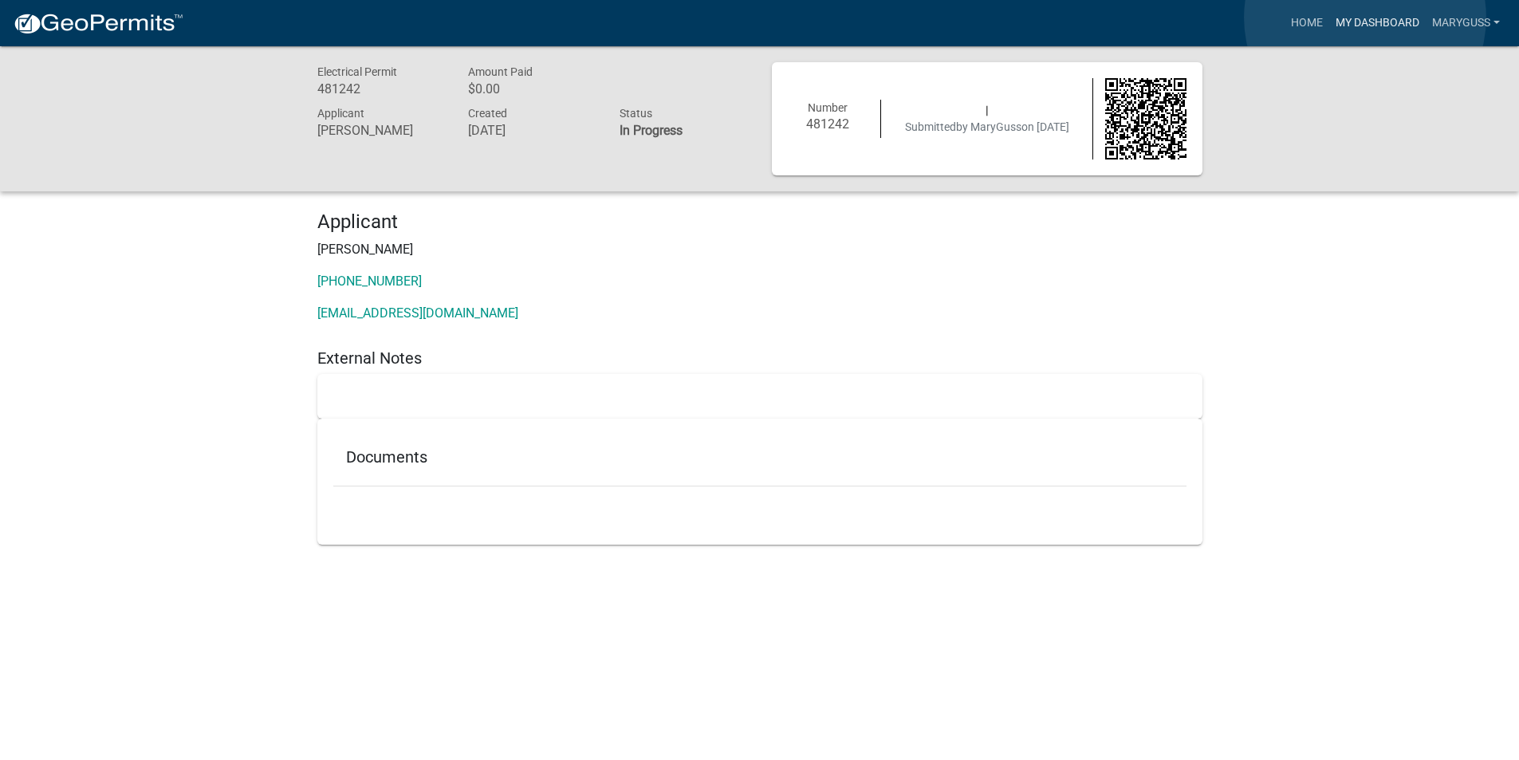
click at [1365, 18] on link "My Dashboard" at bounding box center [1377, 23] width 96 height 30
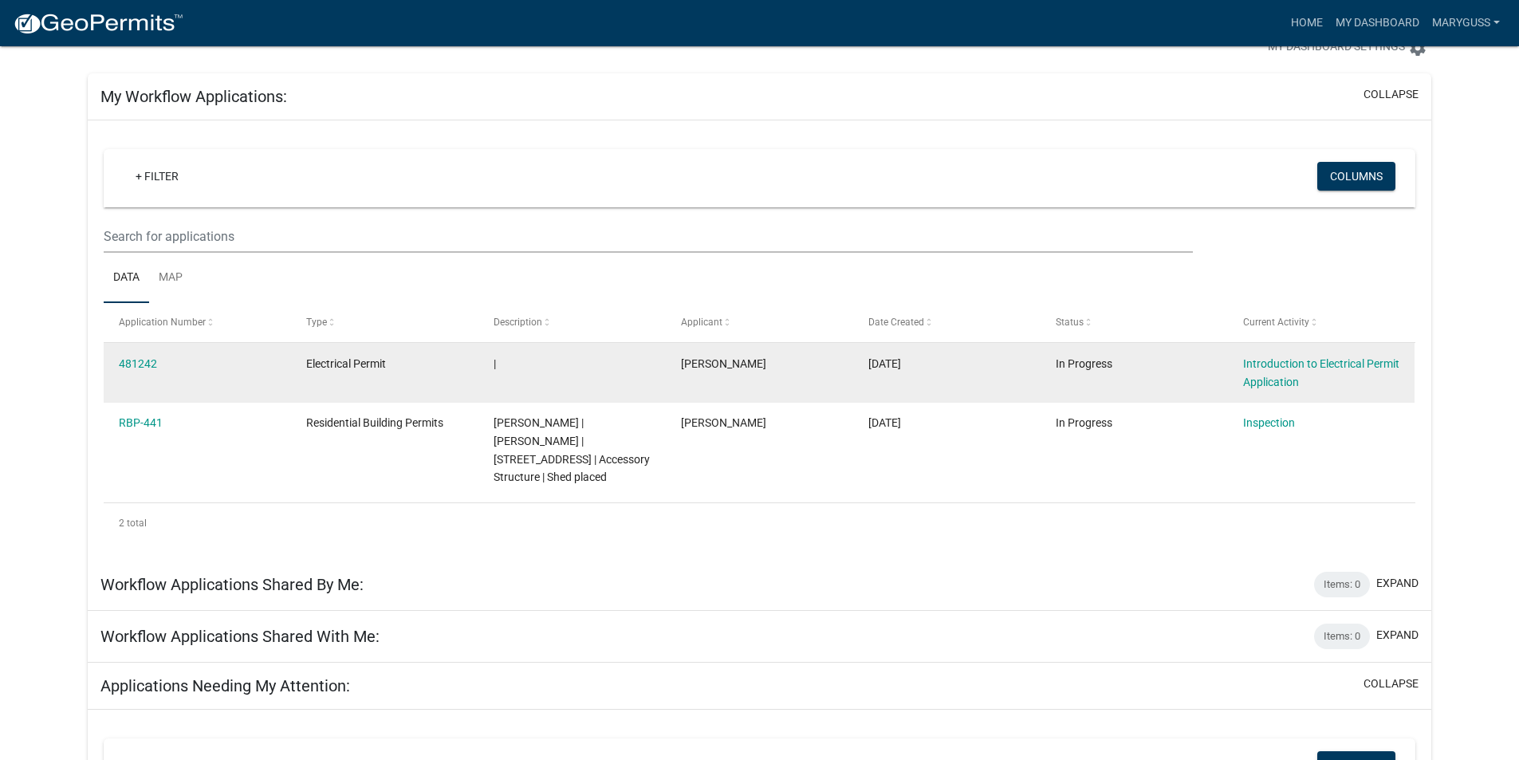
scroll to position [80, 0]
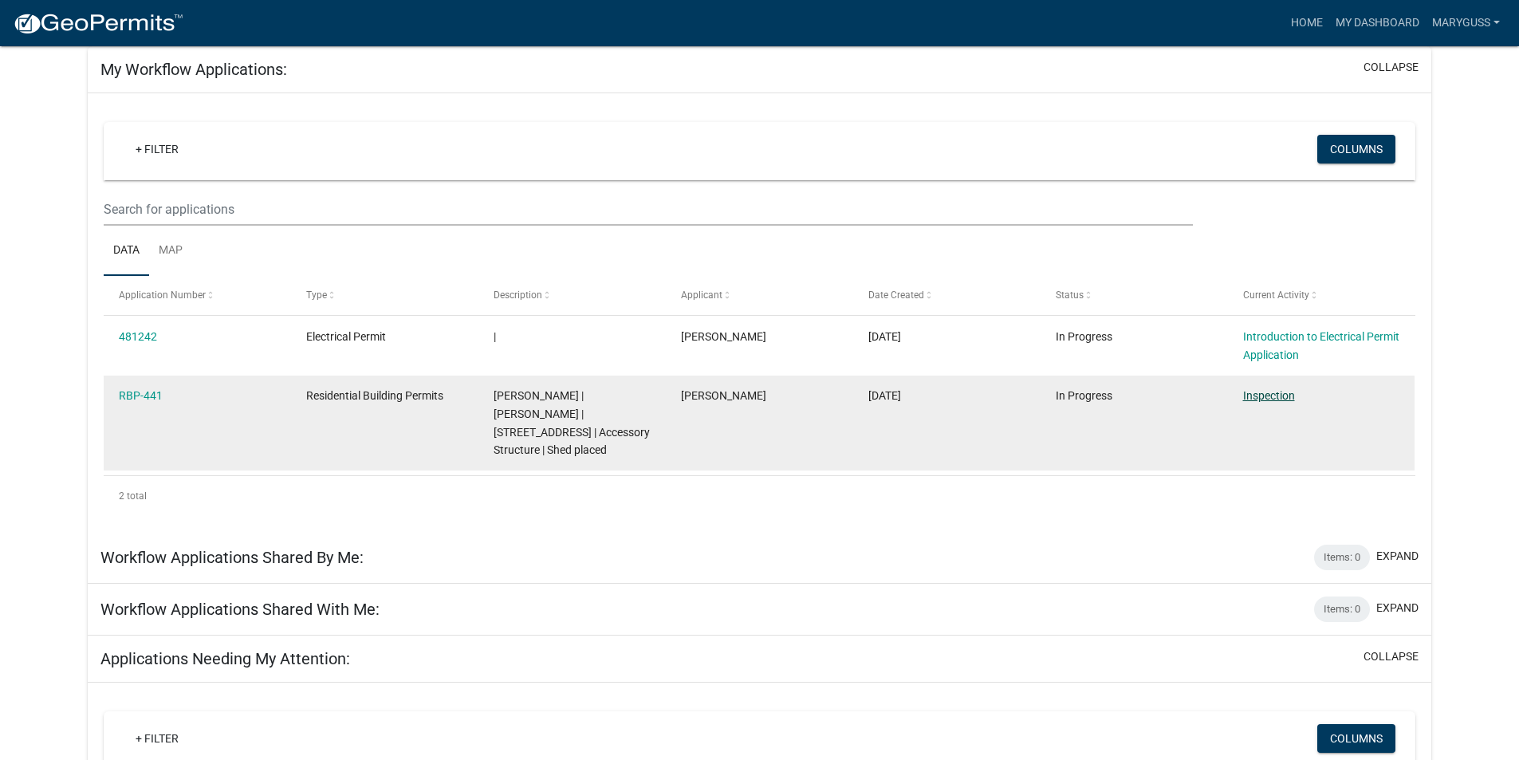
click at [1275, 392] on link "Inspection" at bounding box center [1269, 395] width 52 height 13
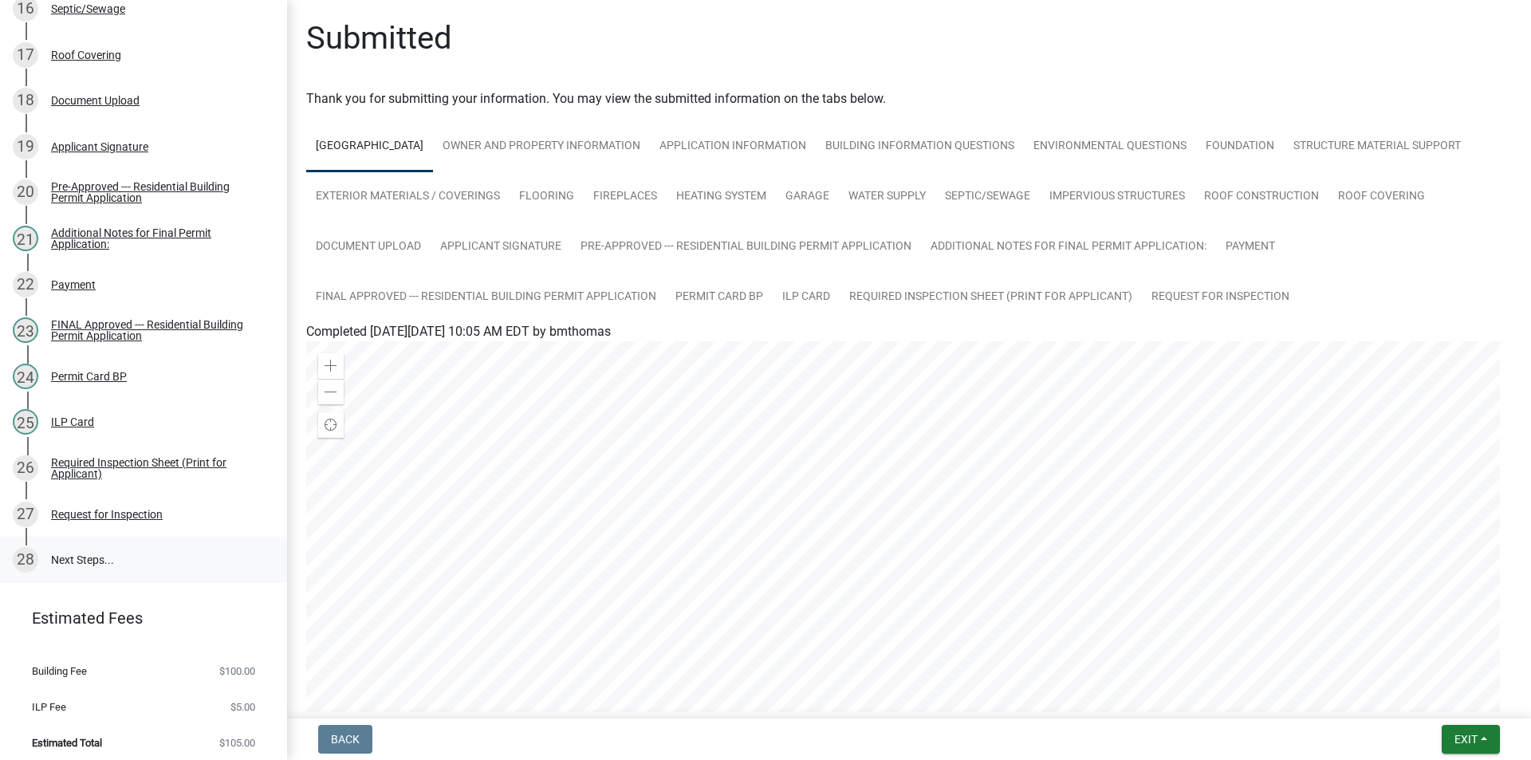
scroll to position [939, 0]
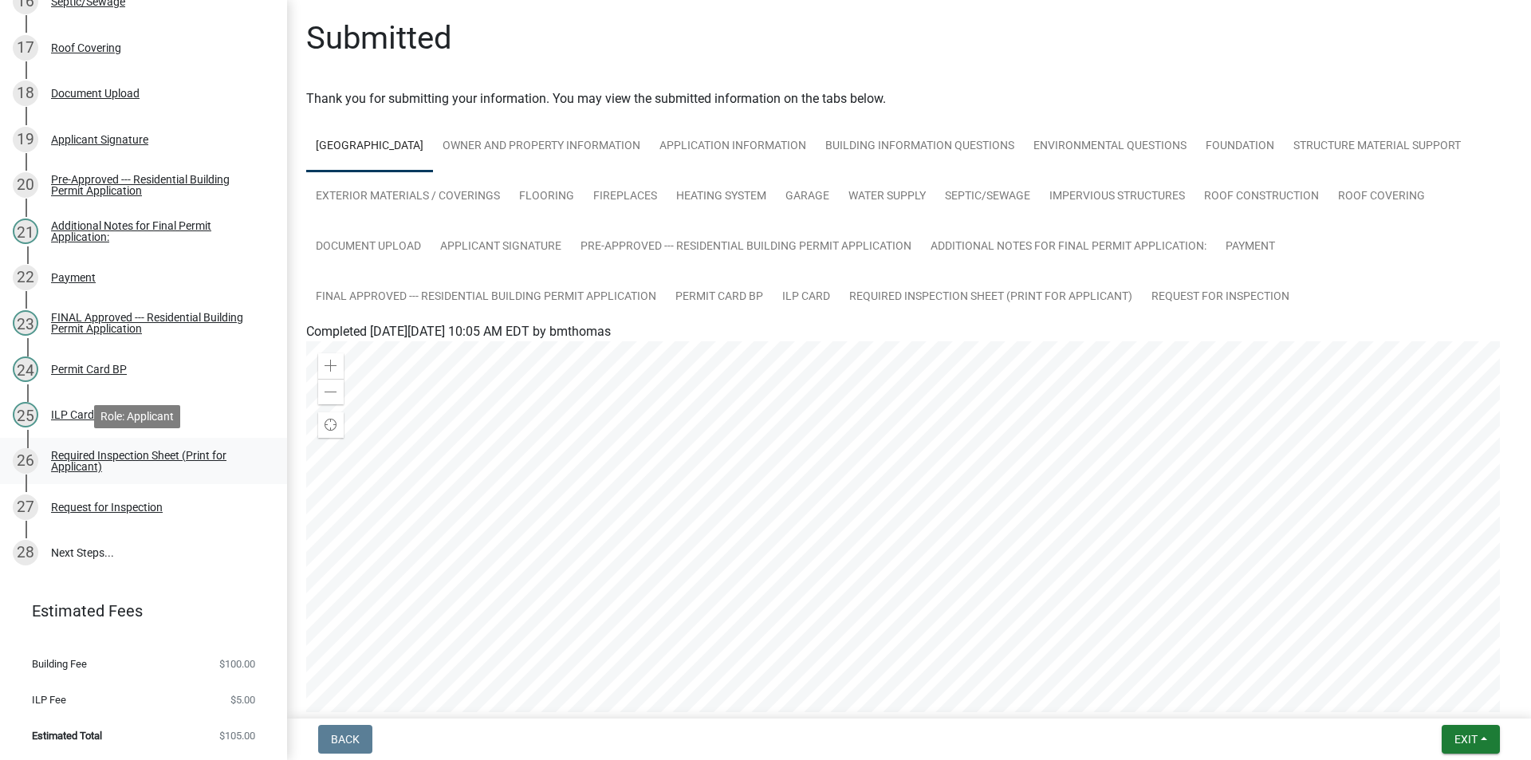
click at [97, 459] on div "Required Inspection Sheet (Print for Applicant)" at bounding box center [156, 461] width 211 height 22
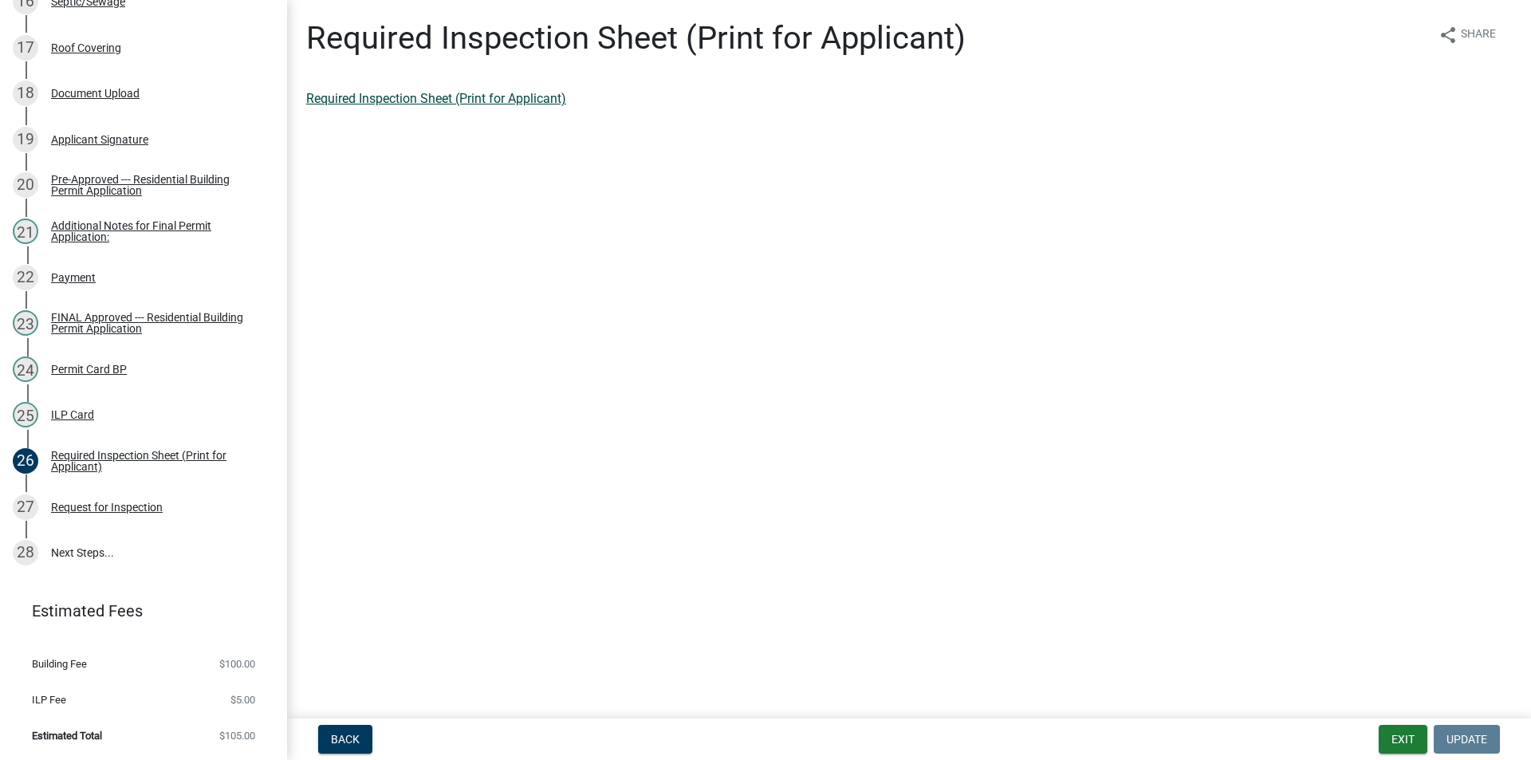
click at [377, 104] on link "Required Inspection Sheet (Print for Applicant)" at bounding box center [436, 98] width 260 height 15
click at [87, 505] on div "Request for Inspection" at bounding box center [107, 507] width 112 height 11
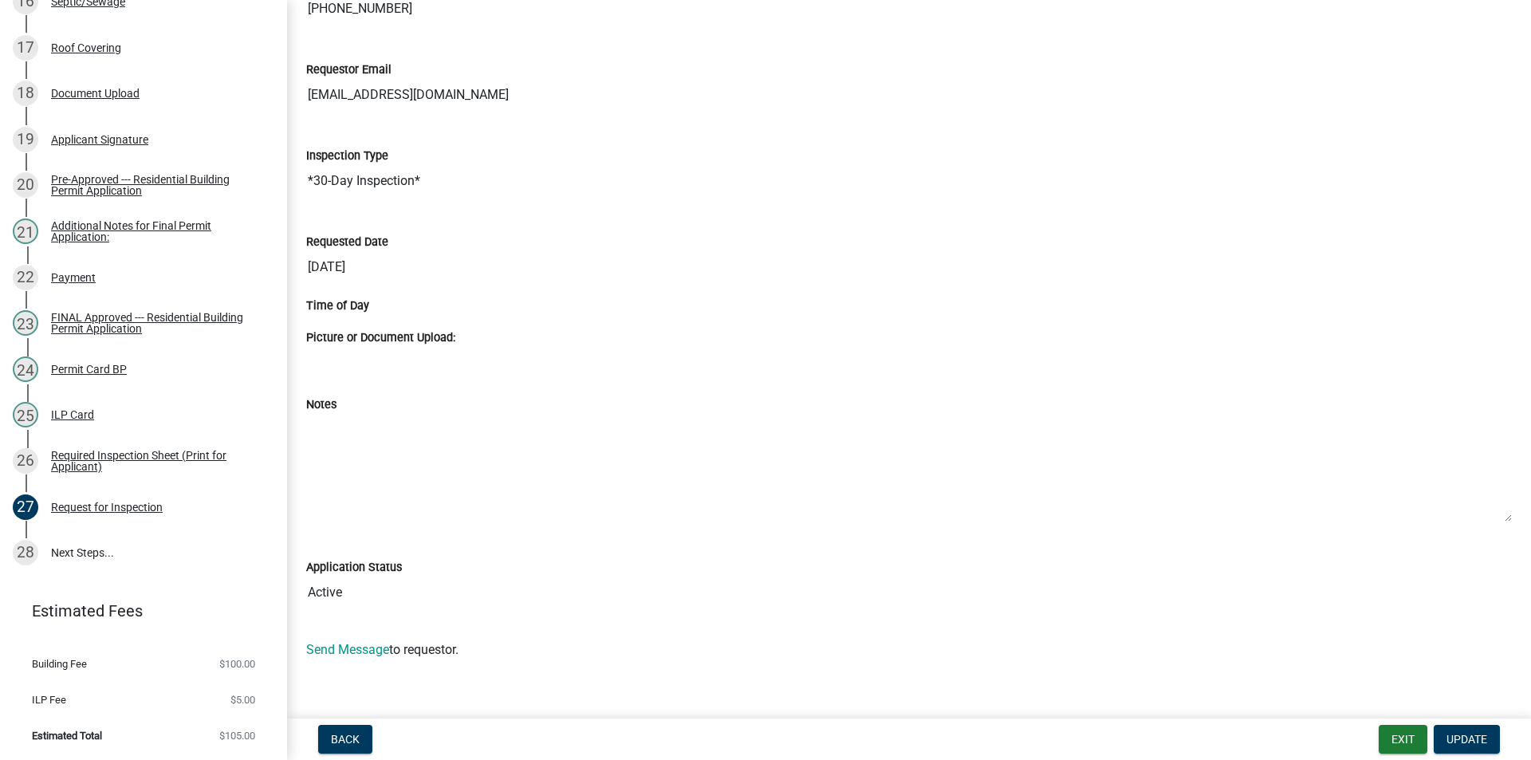
scroll to position [234, 0]
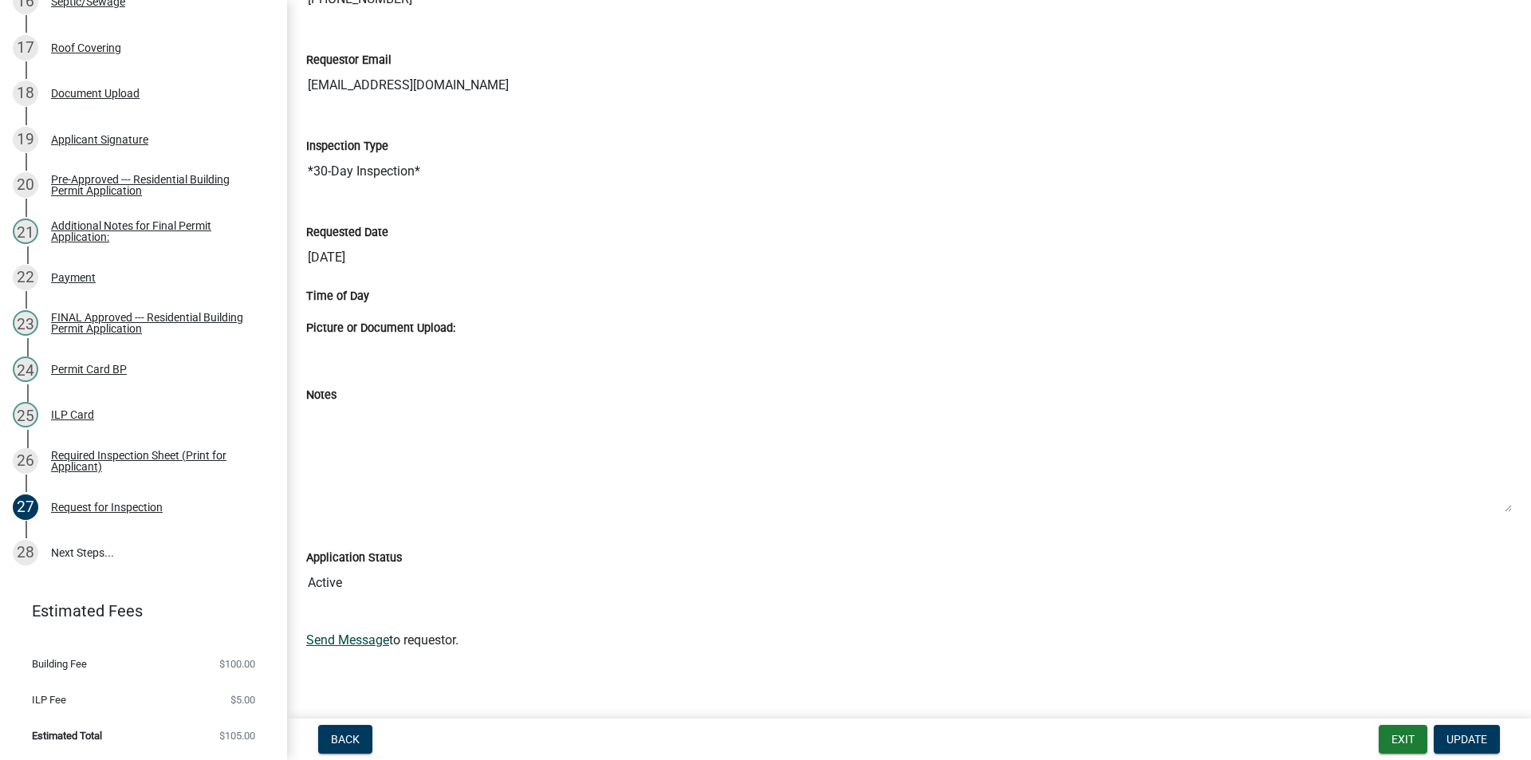
click at [348, 637] on link "Send Message" at bounding box center [347, 639] width 83 height 15
click at [346, 637] on link "Send Message" at bounding box center [347, 639] width 83 height 15
click at [352, 641] on link "Send Message" at bounding box center [347, 639] width 83 height 15
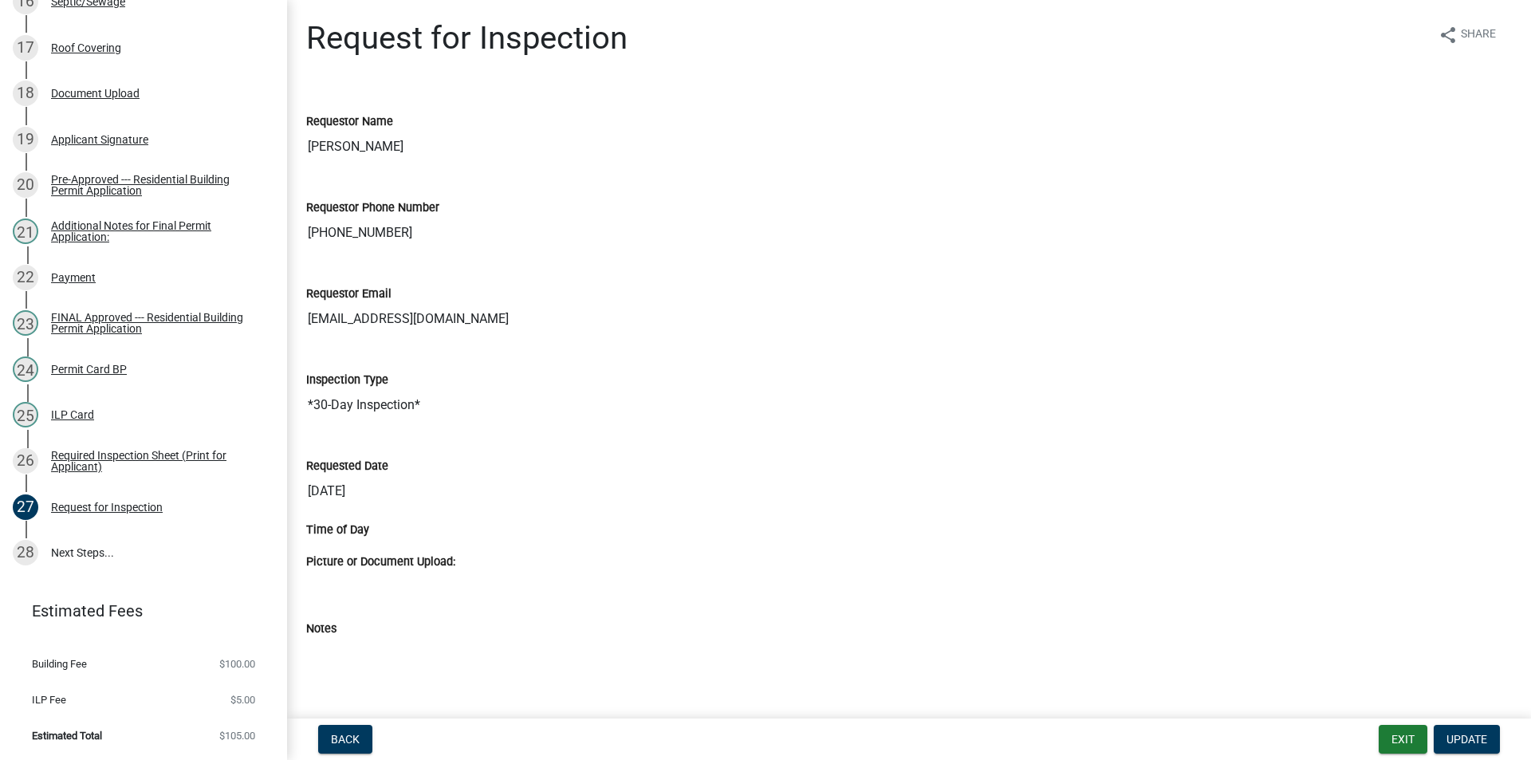
click at [343, 647] on textarea "Notes" at bounding box center [909, 692] width 1206 height 108
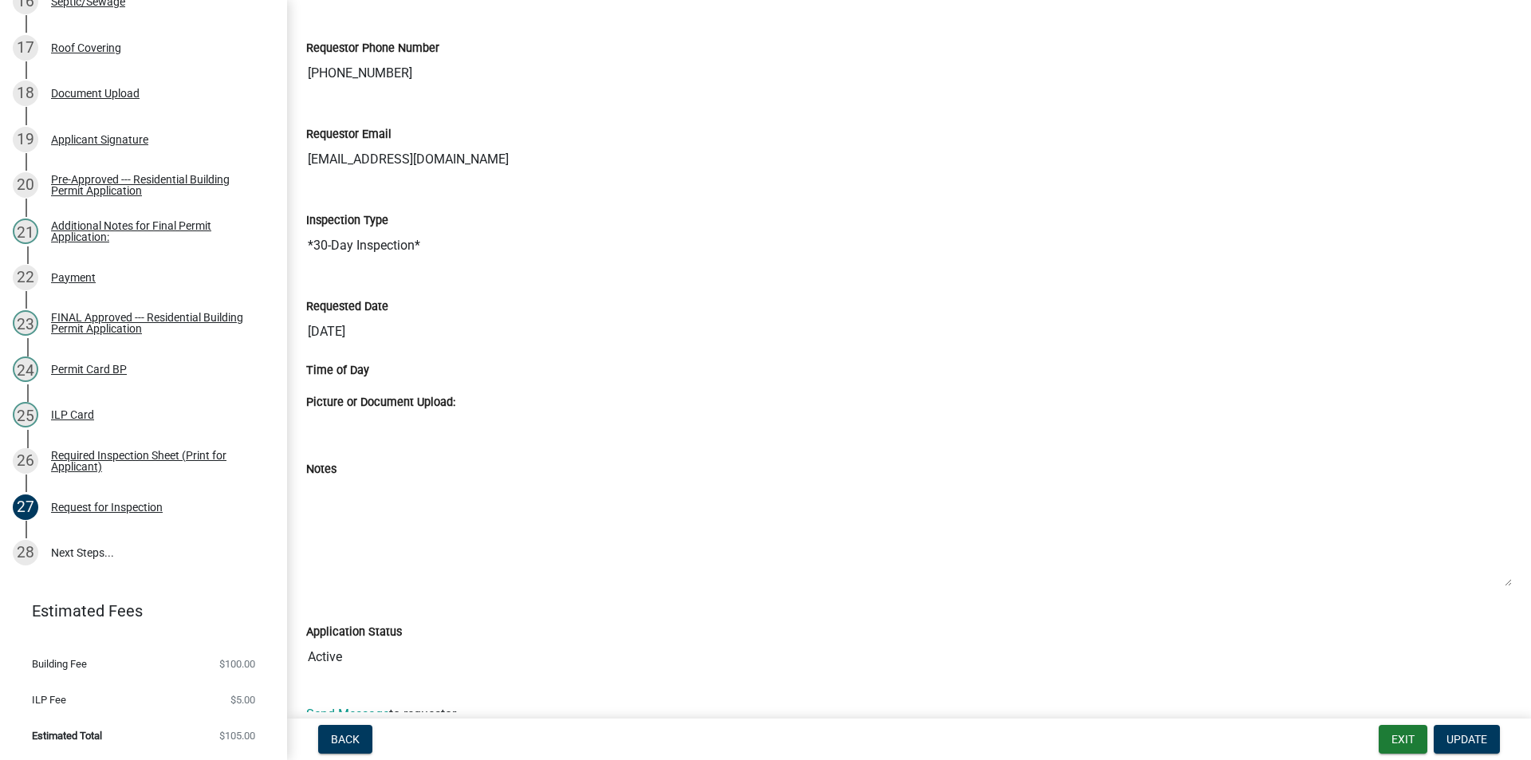
scroll to position [234, 0]
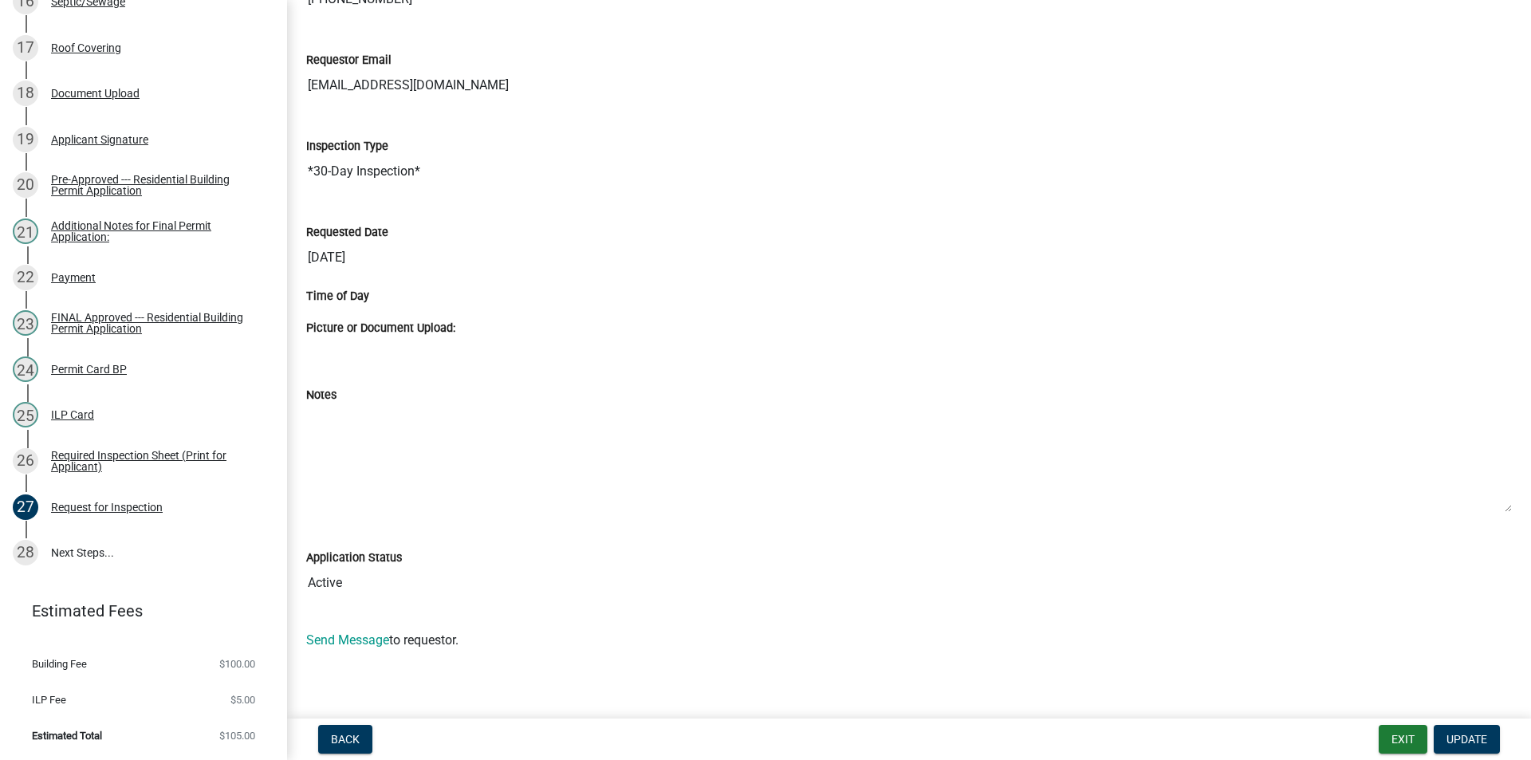
click at [326, 427] on textarea "Notes" at bounding box center [909, 458] width 1206 height 108
click at [337, 425] on textarea "Notes" at bounding box center [909, 458] width 1206 height 108
click at [343, 425] on textarea "Notes" at bounding box center [909, 458] width 1206 height 108
click at [341, 427] on textarea "Notes" at bounding box center [909, 458] width 1206 height 108
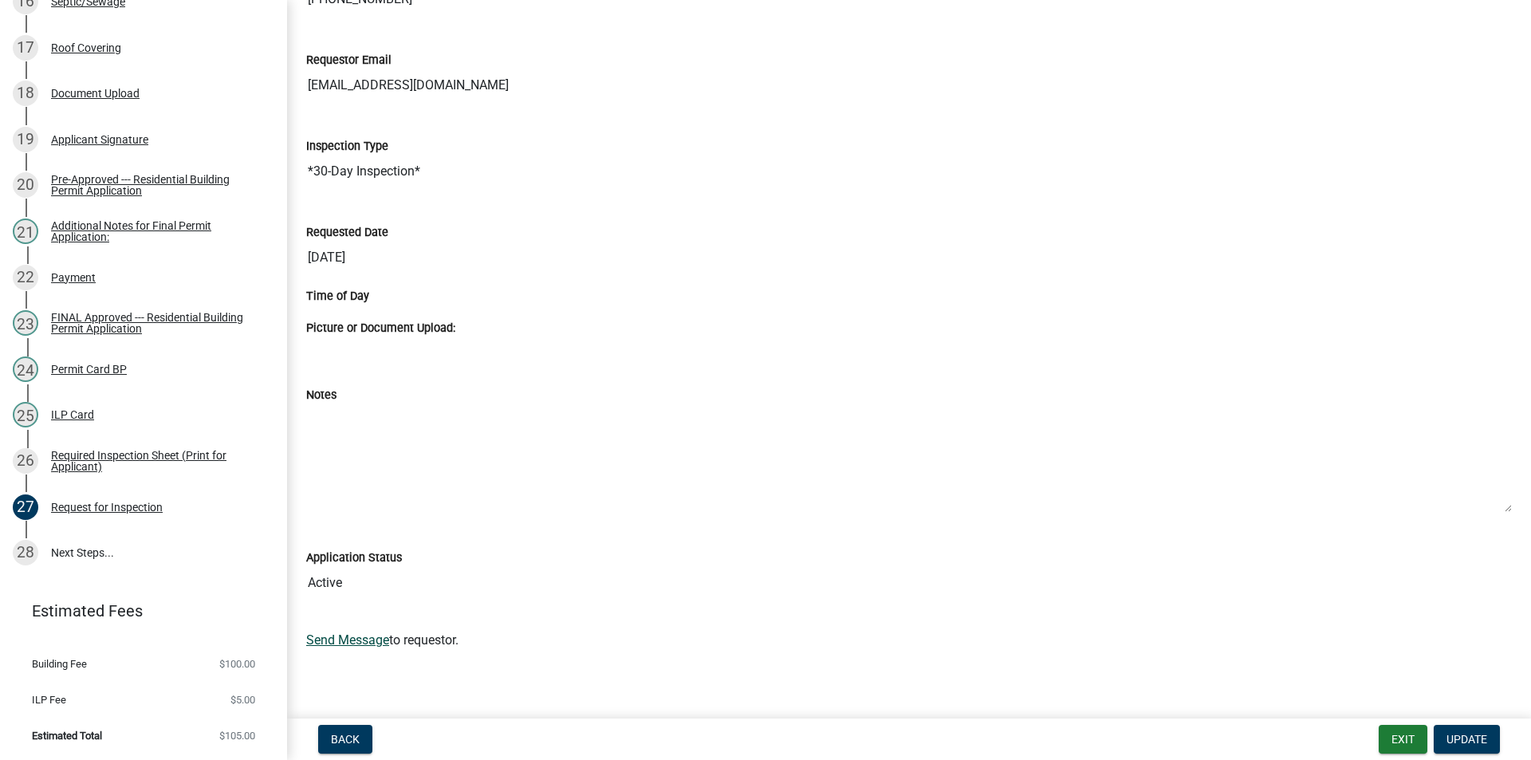
click at [374, 642] on link "Send Message" at bounding box center [347, 639] width 83 height 15
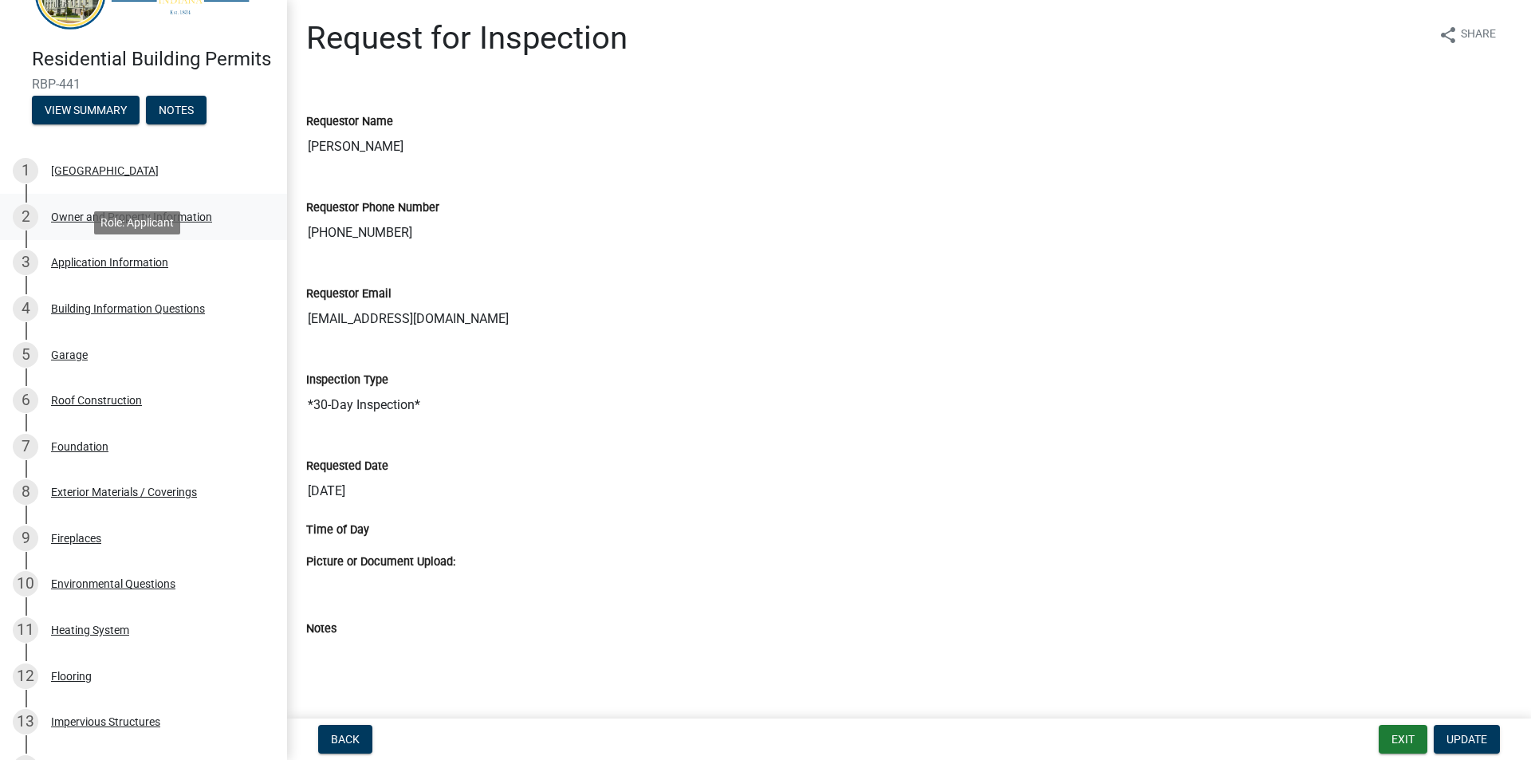
scroll to position [0, 0]
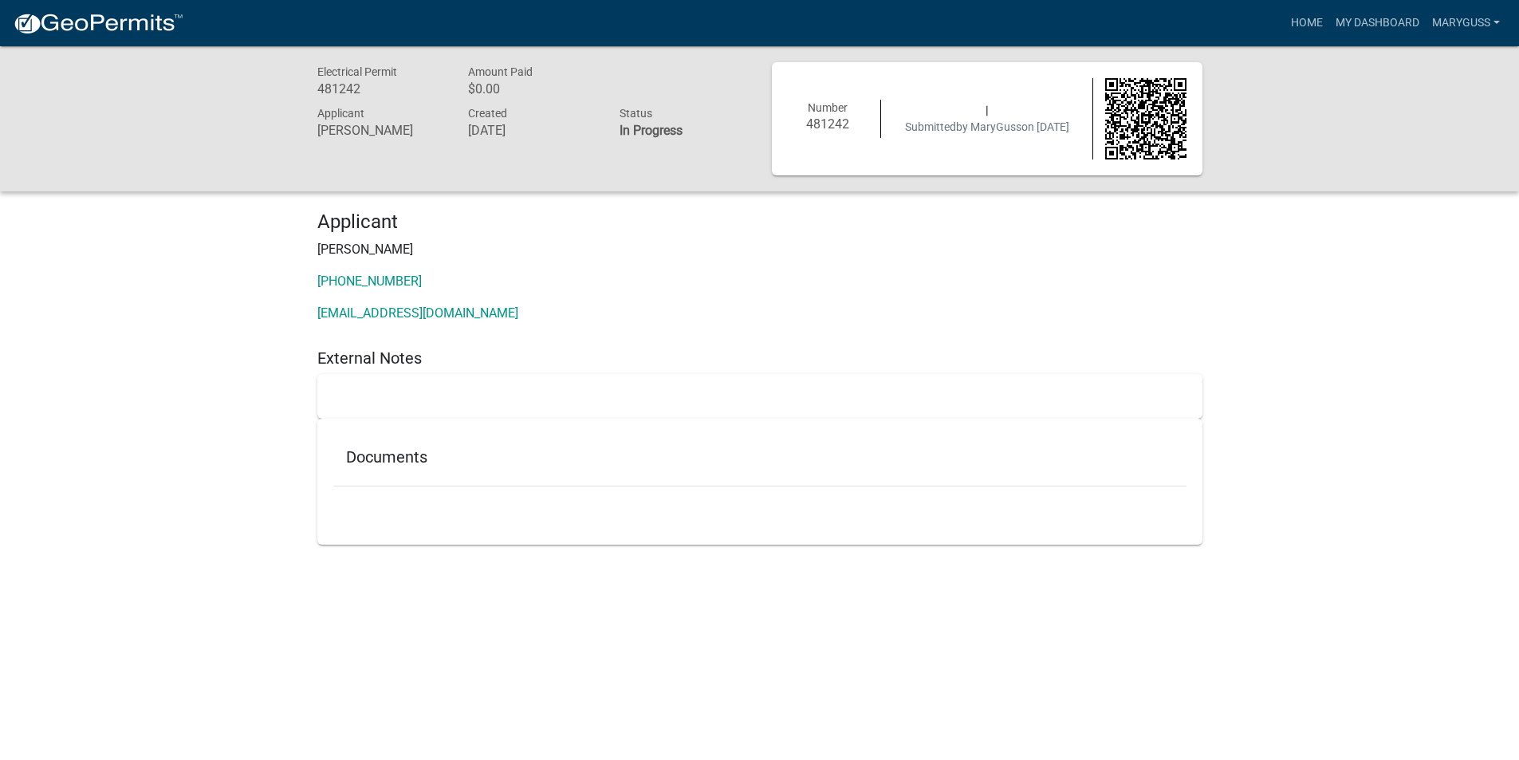
click at [368, 386] on div at bounding box center [759, 396] width 885 height 45
click at [372, 478] on div "Documents" at bounding box center [759, 461] width 853 height 52
click at [371, 460] on h5 "Documents" at bounding box center [760, 456] width 828 height 19
click at [386, 522] on div "Documents" at bounding box center [759, 482] width 885 height 126
click at [381, 356] on h5 "External Notes" at bounding box center [759, 357] width 885 height 19
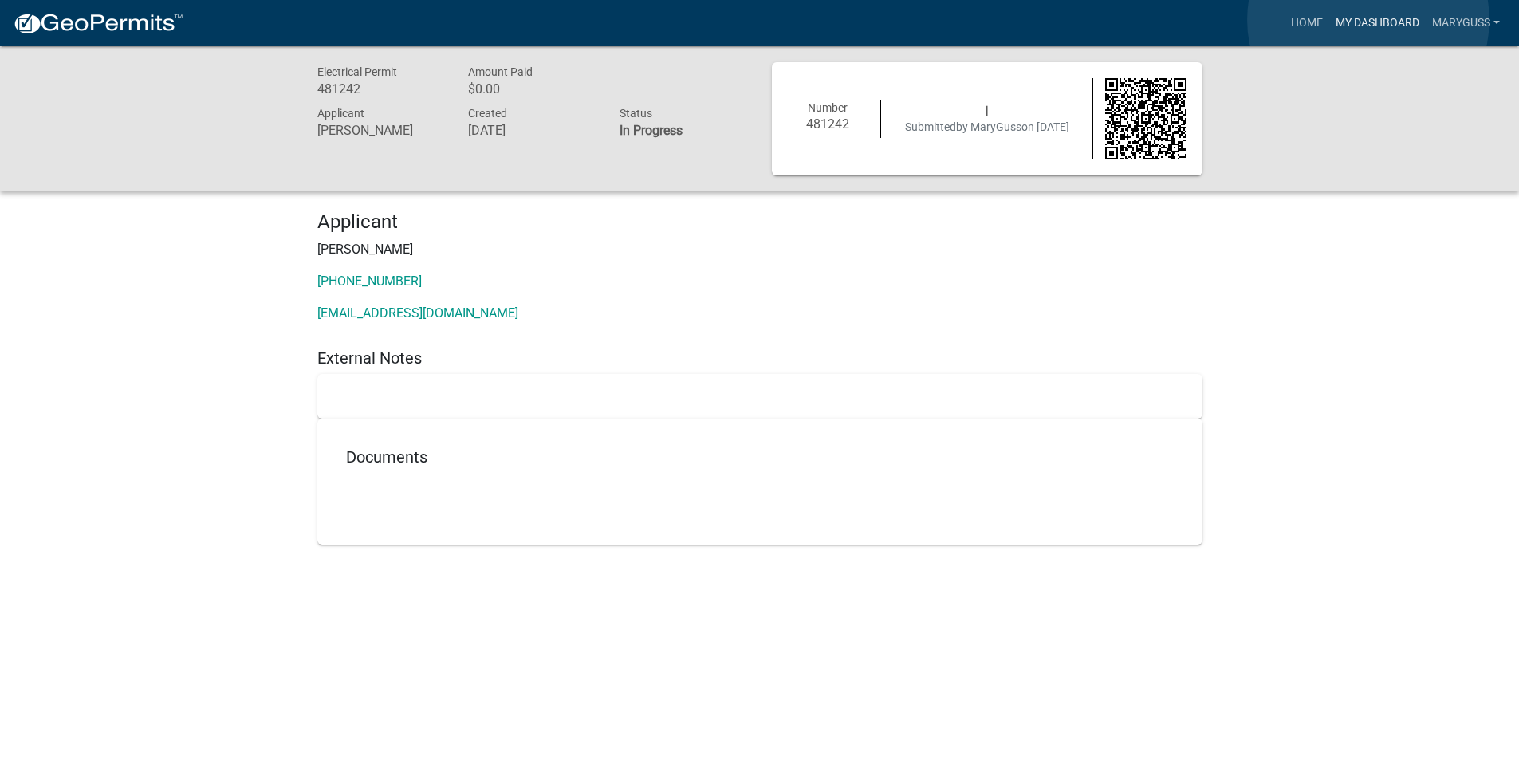
click at [1368, 19] on link "My Dashboard" at bounding box center [1377, 23] width 96 height 30
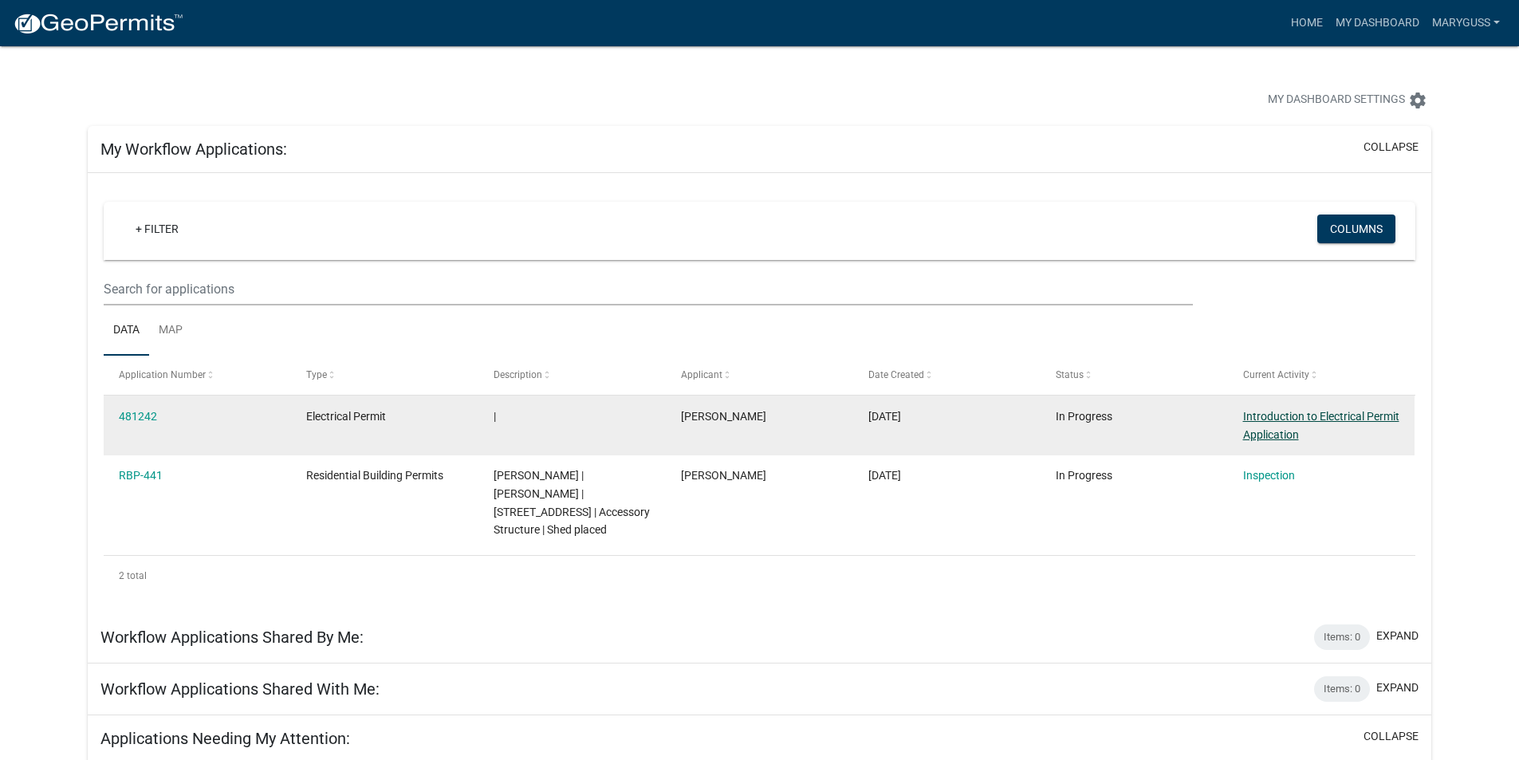
click at [1293, 428] on link "Introduction to Electrical Permit Application" at bounding box center [1321, 425] width 156 height 31
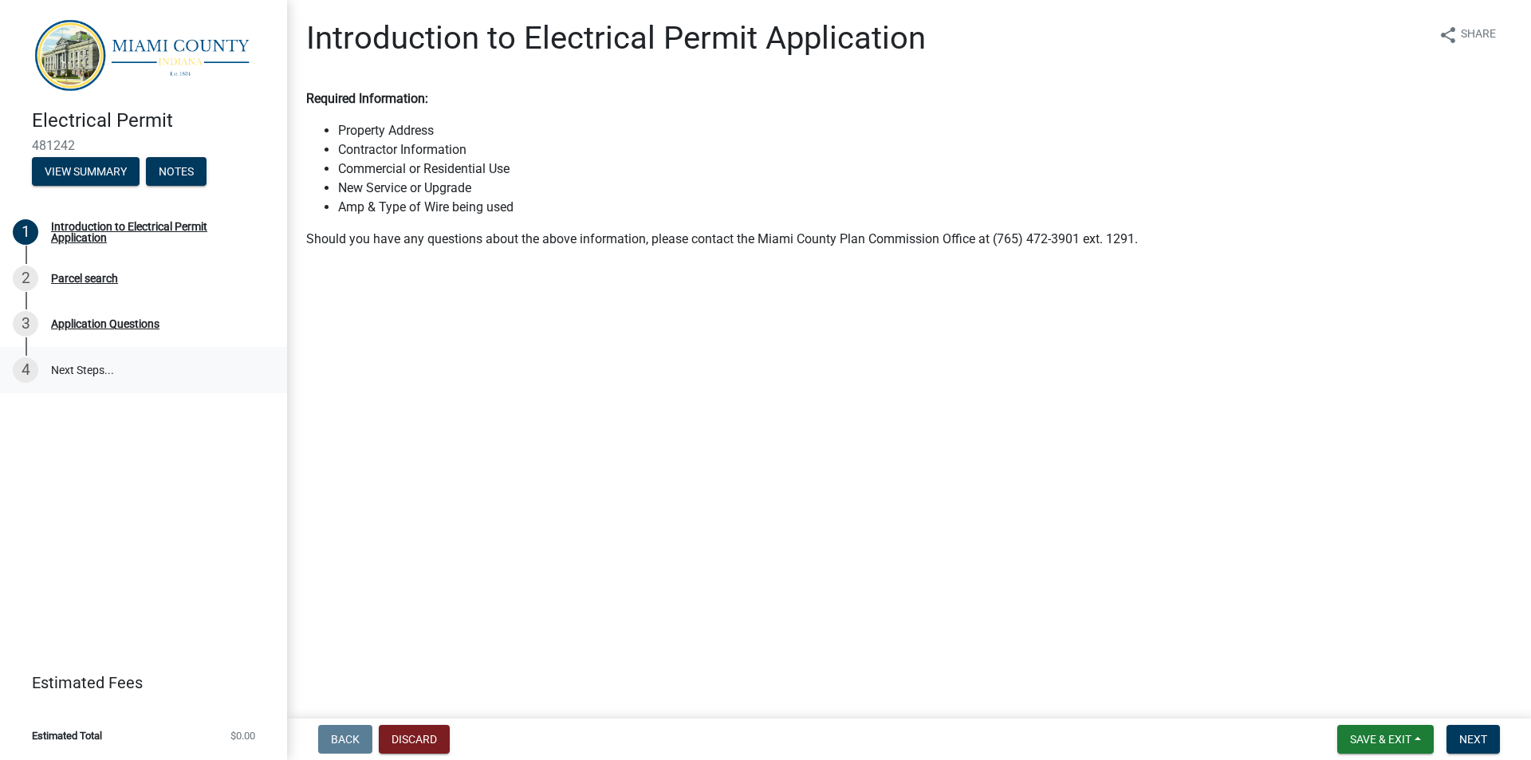
click at [75, 371] on link "4 Next Steps..." at bounding box center [143, 370] width 287 height 46
click at [18, 311] on div "3" at bounding box center [26, 324] width 26 height 26
click at [408, 137] on li "Property Address" at bounding box center [925, 130] width 1174 height 19
click at [98, 274] on div "Parcel search" at bounding box center [84, 278] width 67 height 11
click at [1466, 737] on span "Next" at bounding box center [1473, 739] width 28 height 13
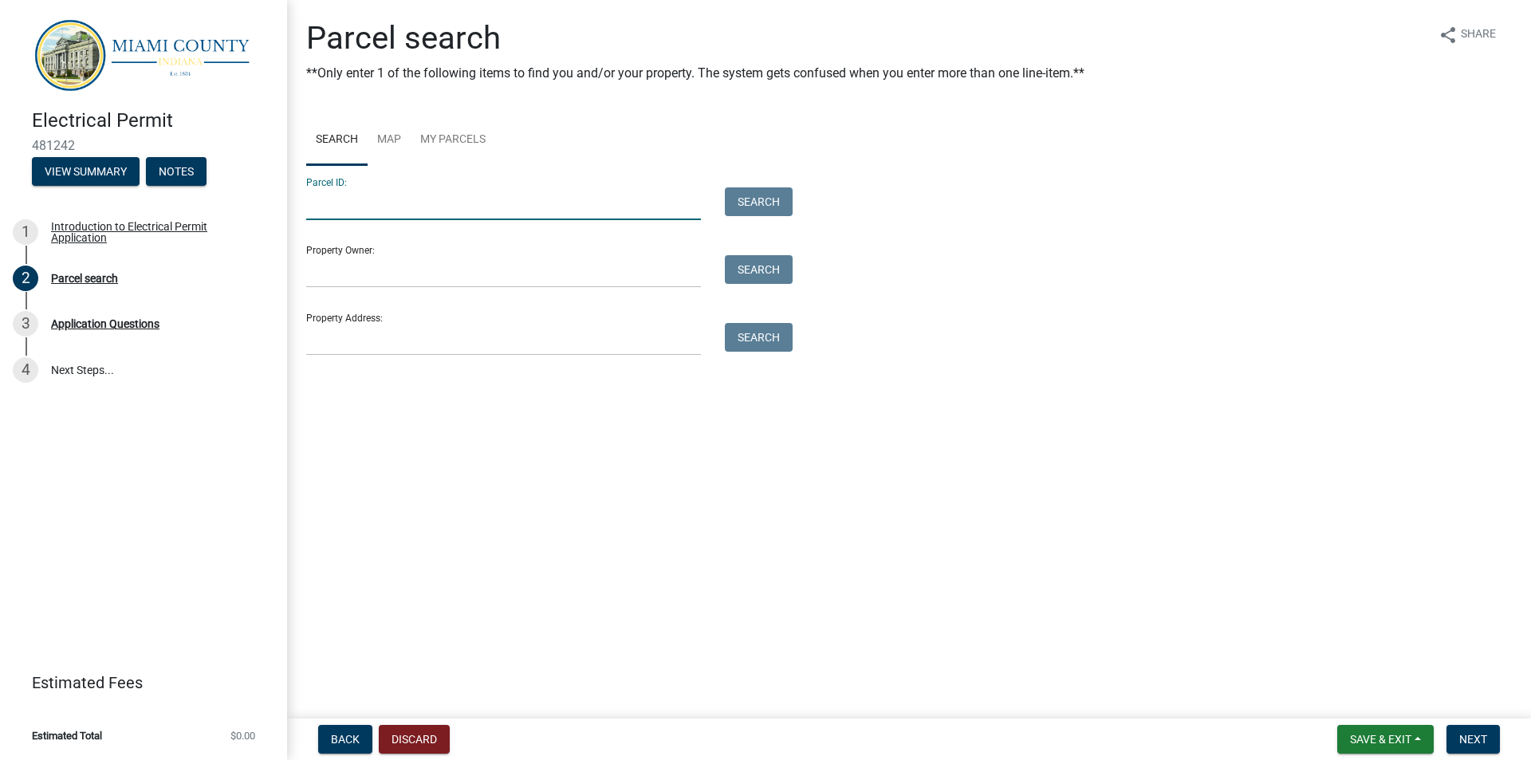
click at [351, 208] on input "Parcel ID:" at bounding box center [503, 203] width 395 height 33
